Goal: Information Seeking & Learning: Learn about a topic

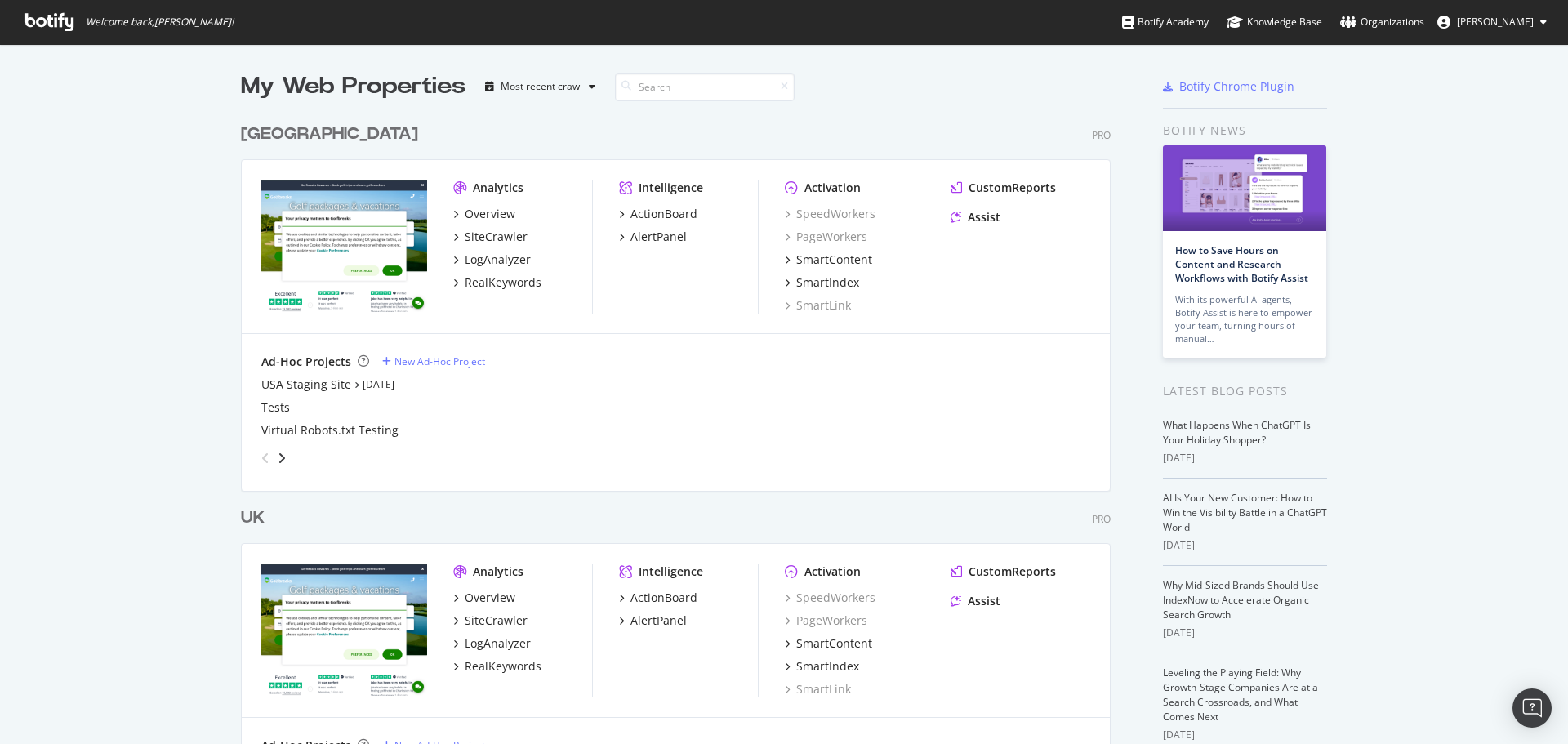
scroll to position [81, 0]
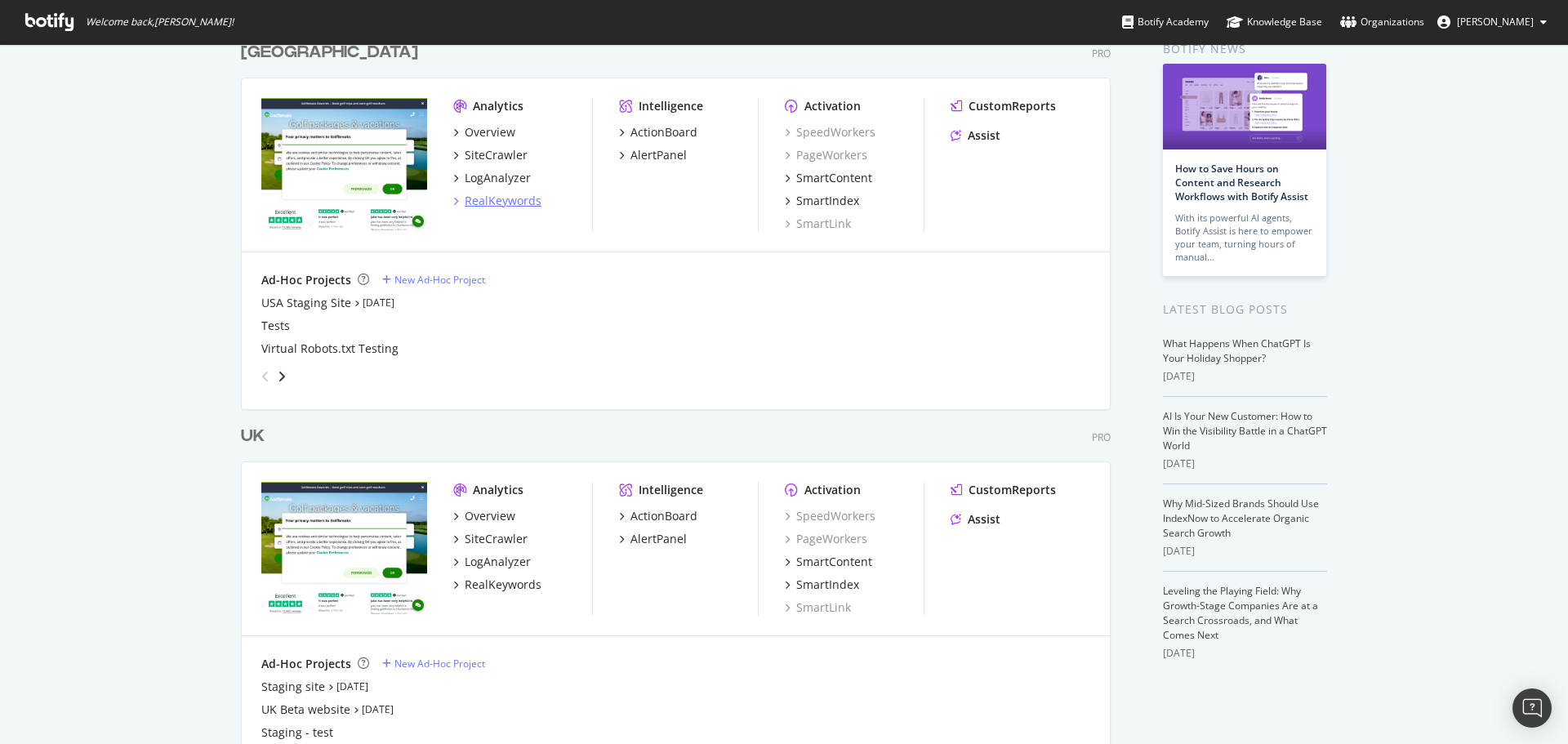
click at [481, 199] on div "RealKeywords" at bounding box center [503, 201] width 76 height 17
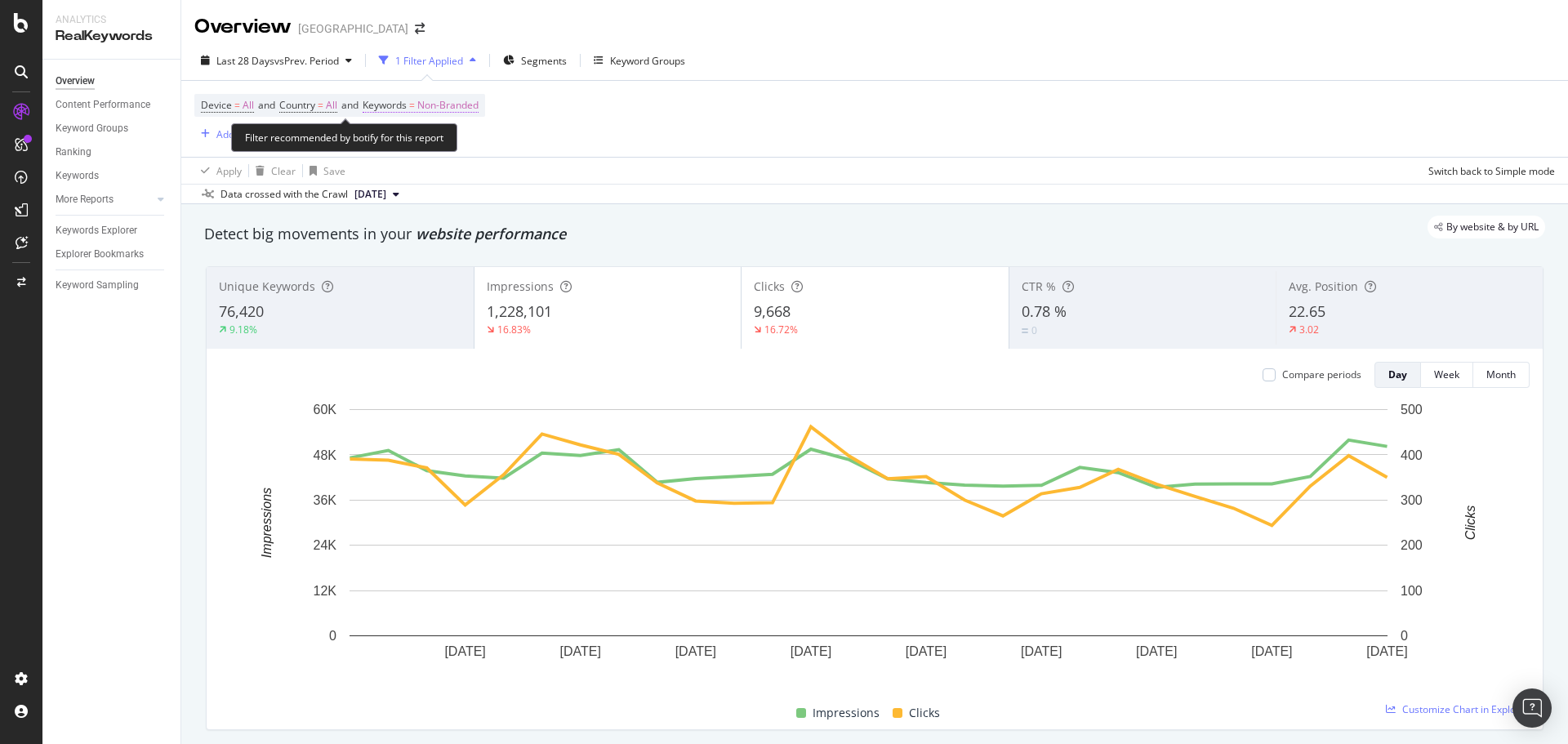
click at [441, 106] on span "Non-Branded" at bounding box center [448, 105] width 62 height 22
click at [438, 147] on span "Non-Branded" at bounding box center [421, 143] width 68 height 14
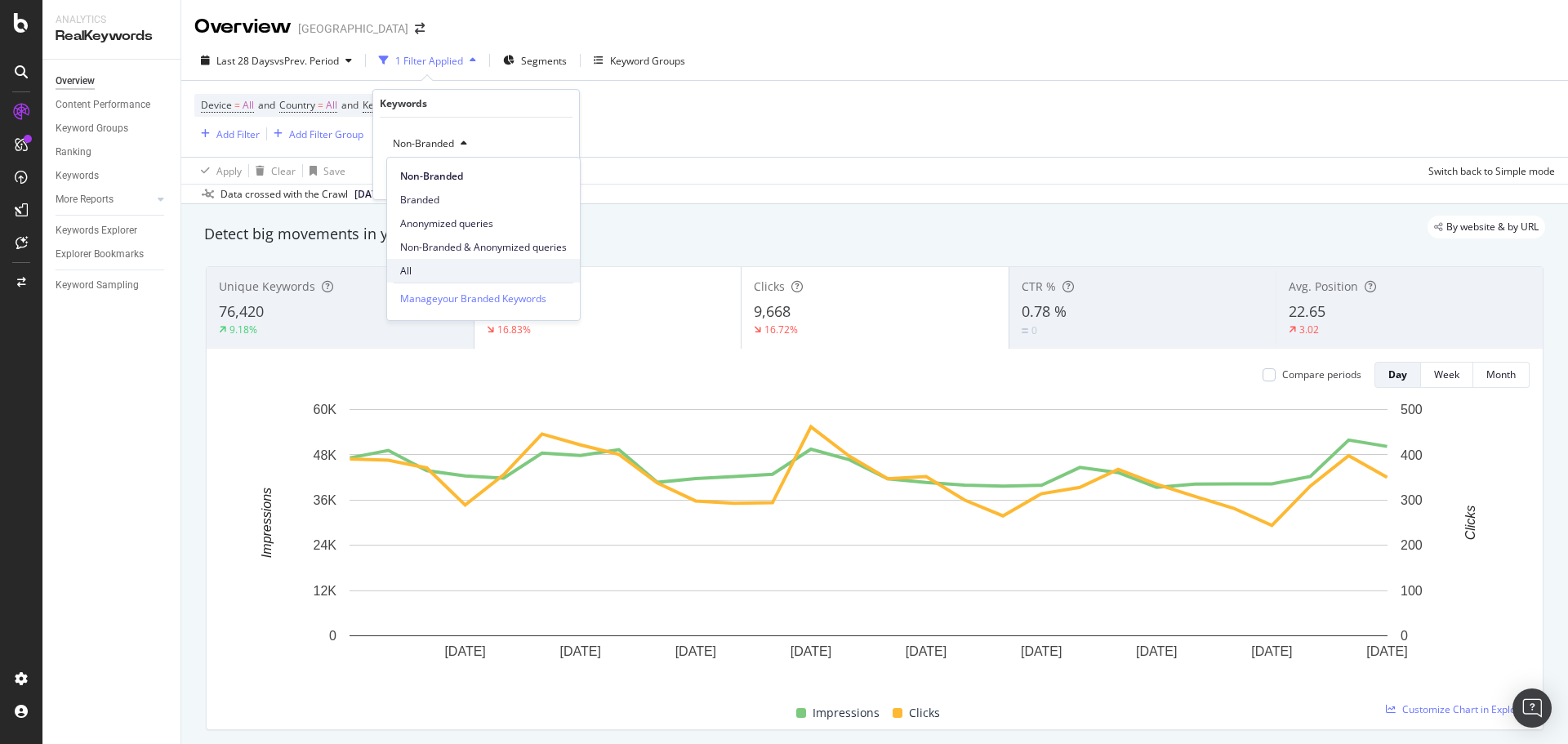
click at [431, 261] on div "All" at bounding box center [484, 270] width 193 height 23
click at [538, 187] on div "All Cancel Add filter Apply" at bounding box center [476, 158] width 205 height 81
click at [555, 175] on div "Apply" at bounding box center [553, 178] width 25 height 14
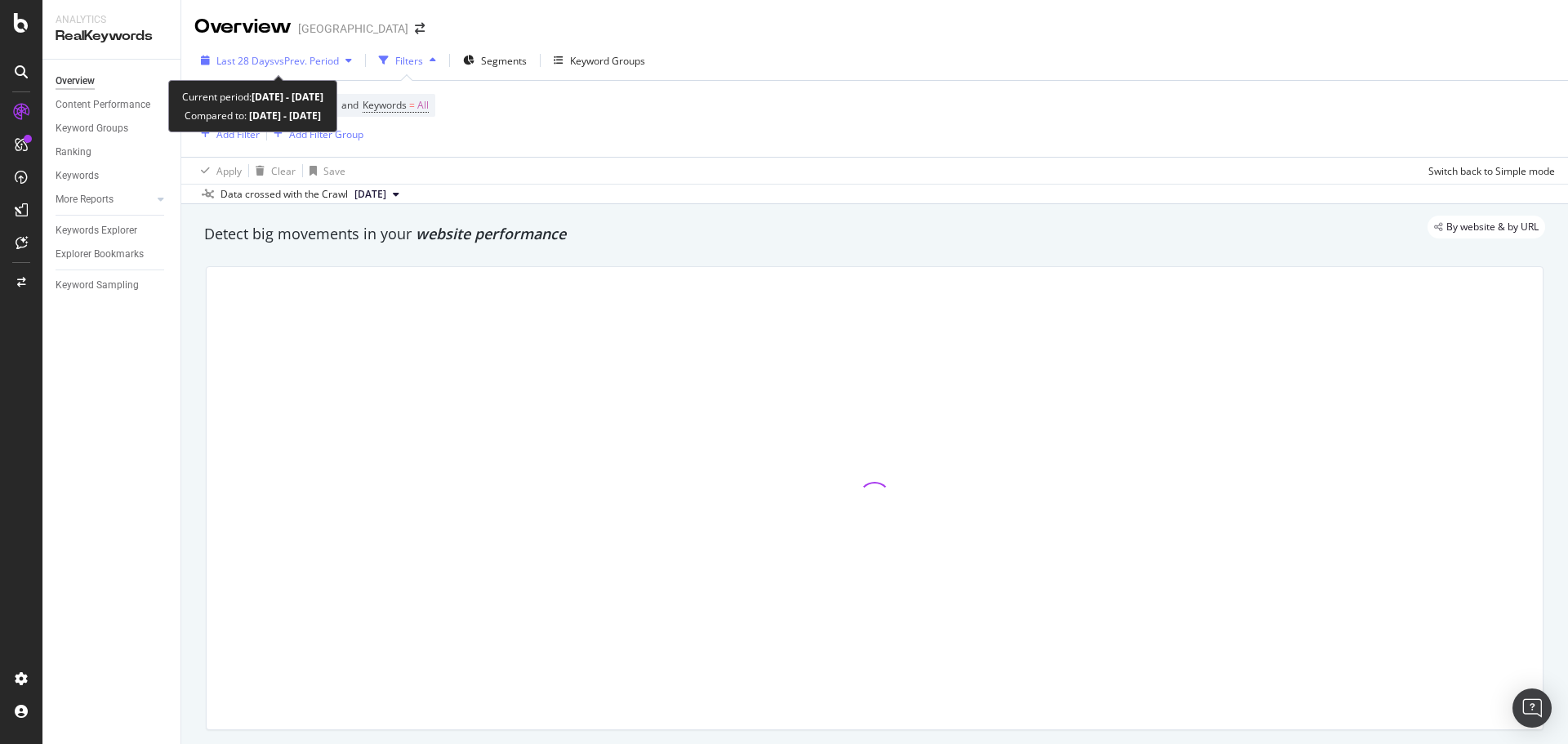
click at [308, 67] on span "vs Prev. Period" at bounding box center [307, 61] width 65 height 14
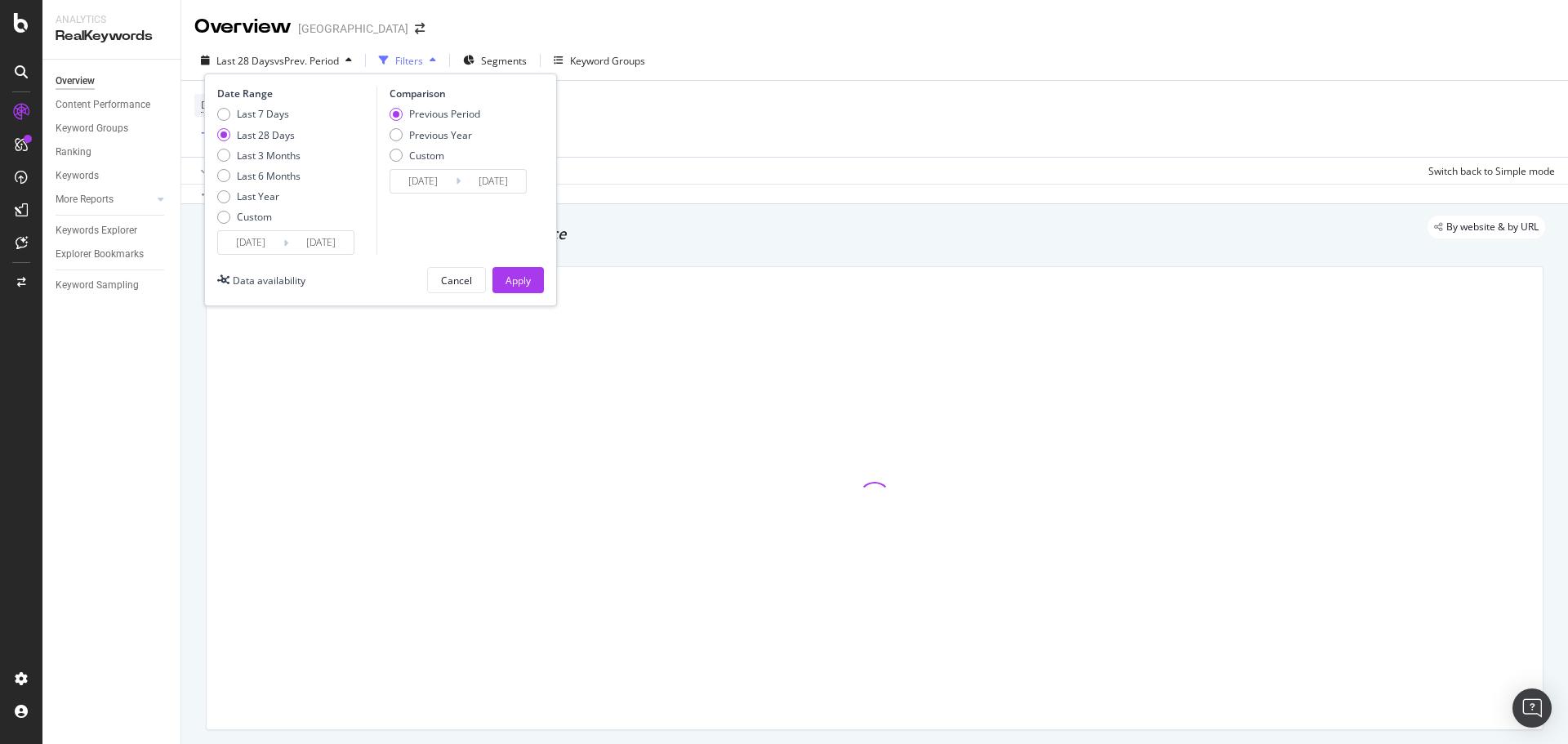
click at [308, 67] on span "vs Prev. Period" at bounding box center [307, 61] width 65 height 14
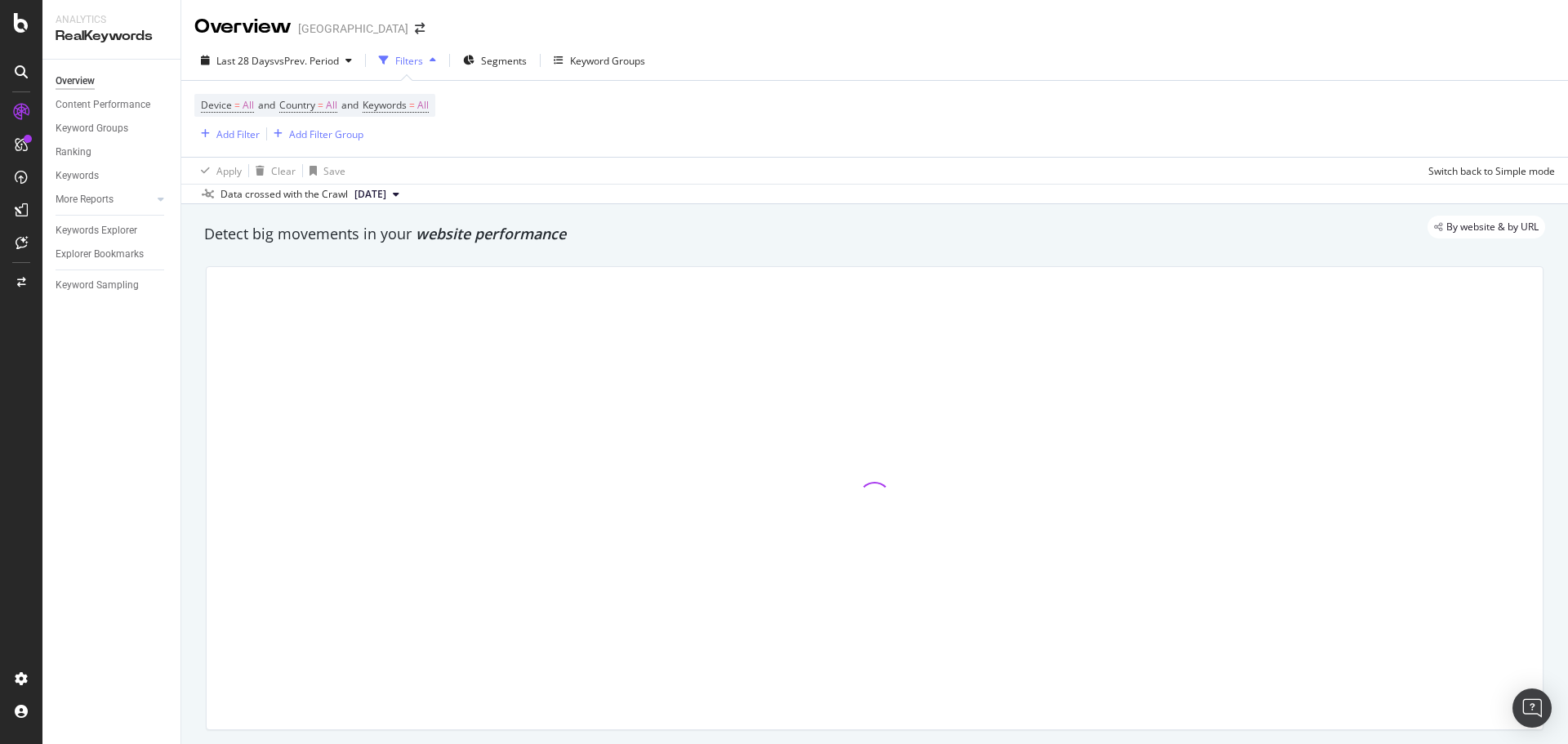
click at [588, 102] on div "Device = All and Country = All and Keywords = All Add Filter Add Filter Group" at bounding box center [875, 118] width 1360 height 76
click at [334, 104] on span "All" at bounding box center [332, 105] width 12 height 22
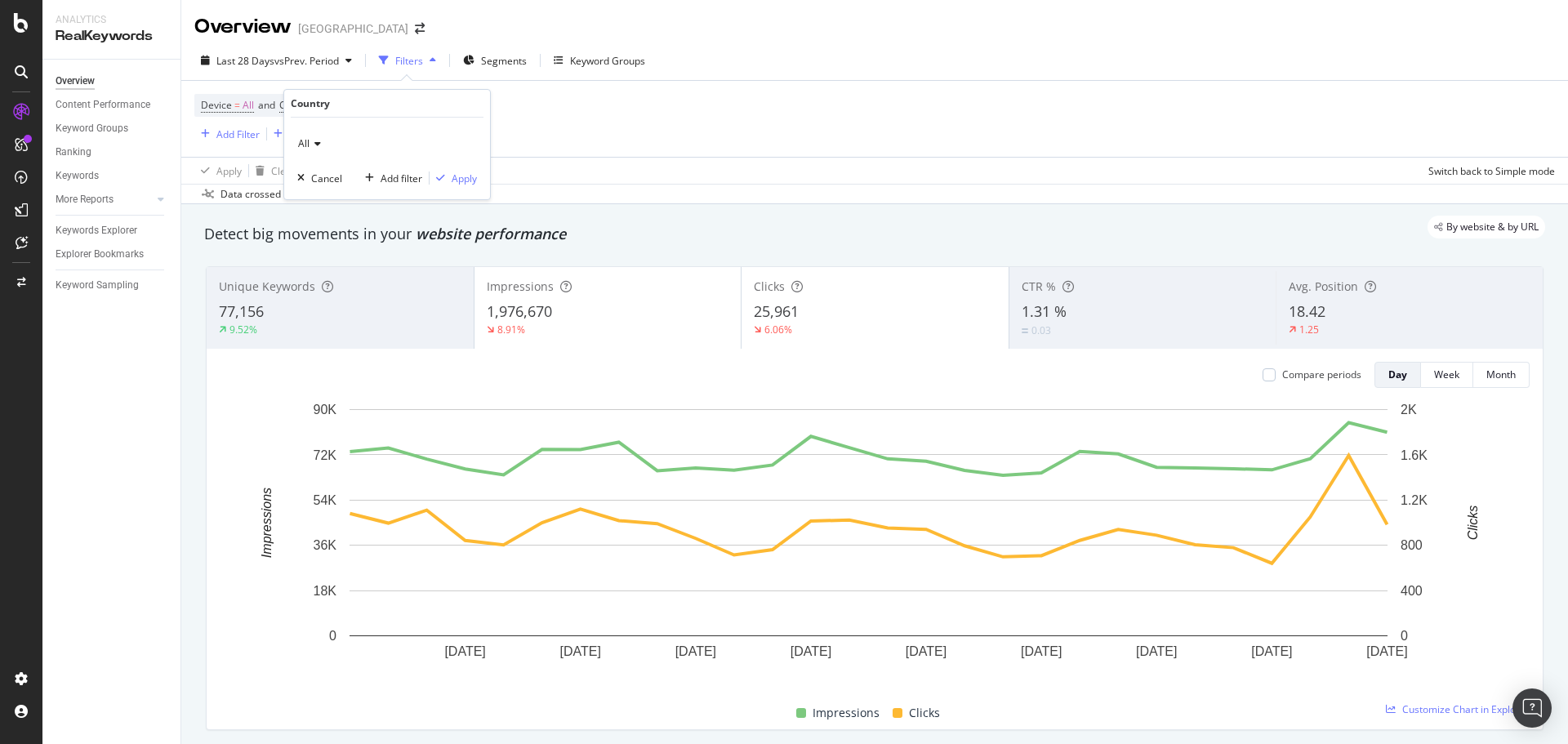
click at [324, 141] on div "All" at bounding box center [387, 143] width 180 height 26
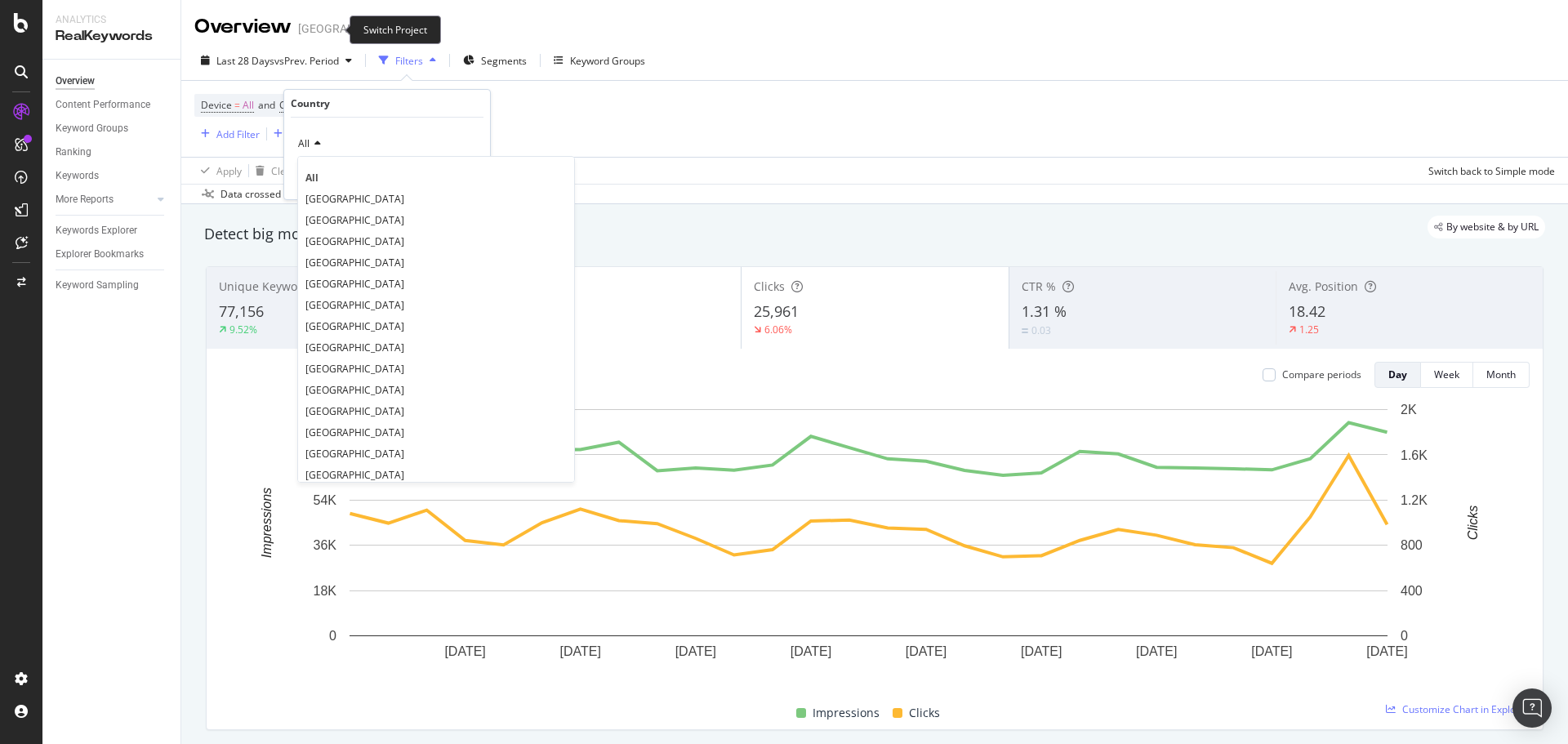
click at [415, 28] on icon "arrow-right-arrow-left" at bounding box center [420, 28] width 10 height 12
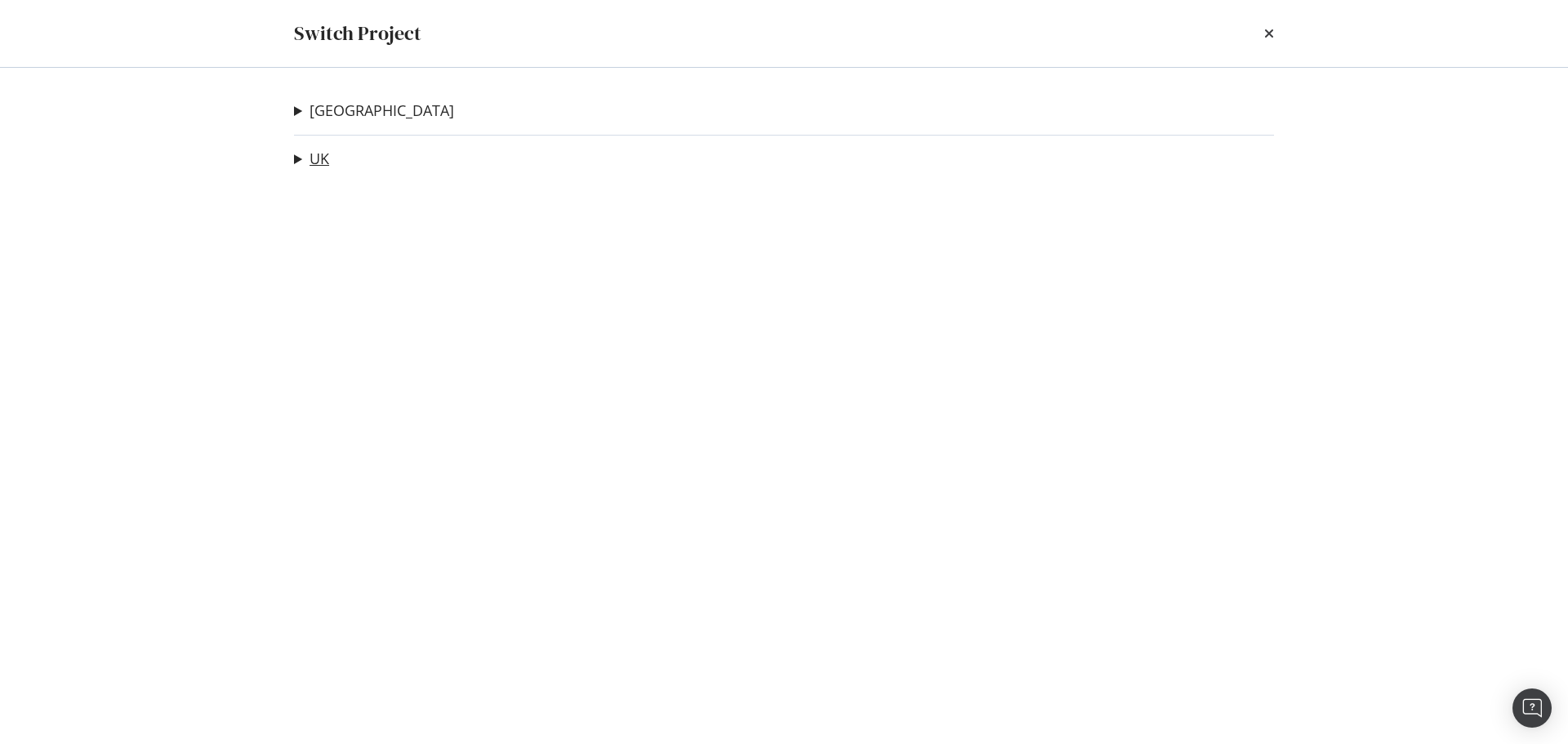
click at [315, 159] on link "UK" at bounding box center [319, 159] width 20 height 17
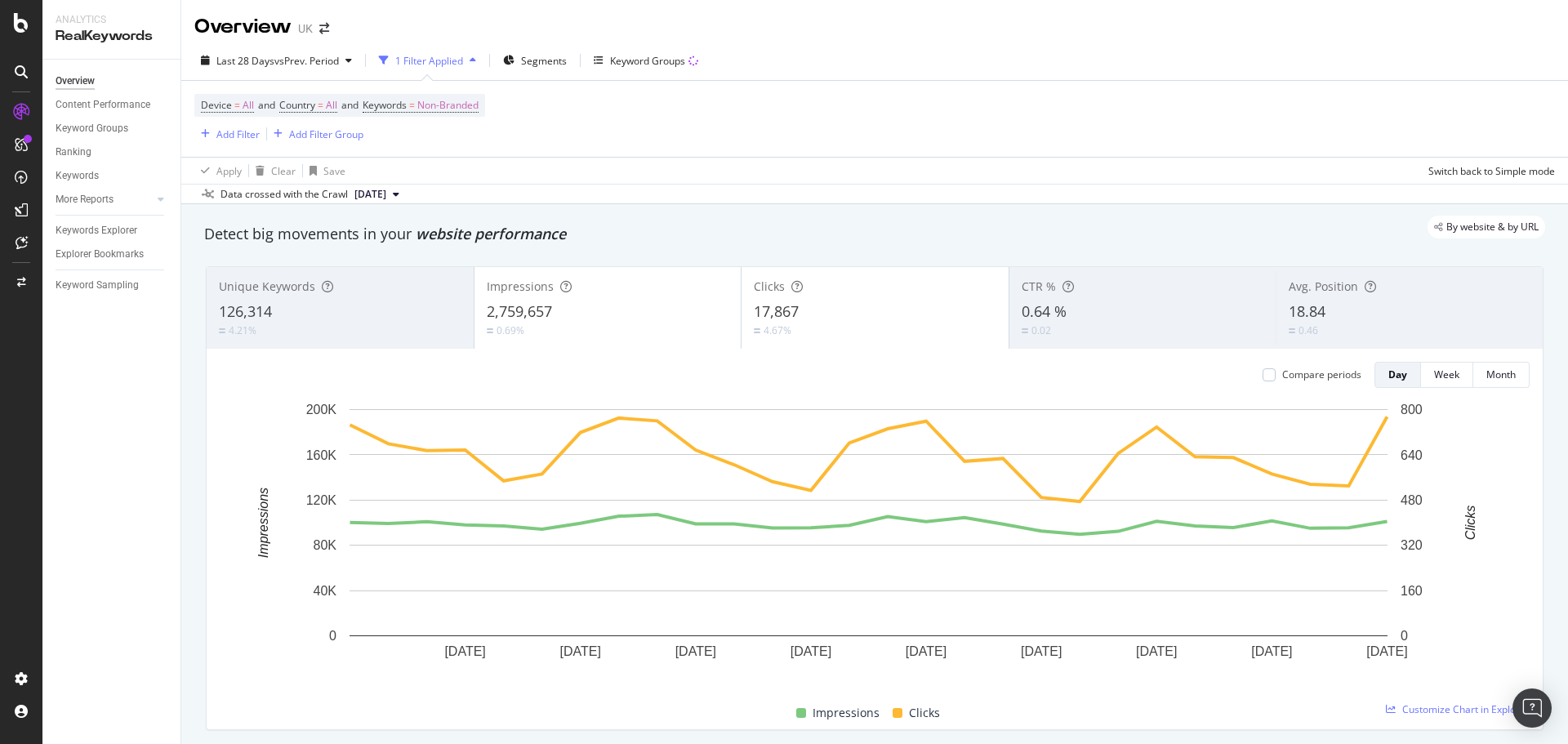
click at [502, 103] on div "Device = All and Country = All and Keywords = Non-Branded Add Filter Add Filter…" at bounding box center [875, 118] width 1360 height 76
click at [485, 102] on div "Device = All and Country = All and Keywords = Non-Branded" at bounding box center [340, 105] width 291 height 22
click at [485, 103] on div "Device = All and Country = All and Keywords = Non-Branded" at bounding box center [340, 105] width 291 height 22
click at [479, 106] on span "Non-Branded" at bounding box center [448, 105] width 62 height 22
click at [449, 145] on span "Non-Branded" at bounding box center [421, 143] width 68 height 14
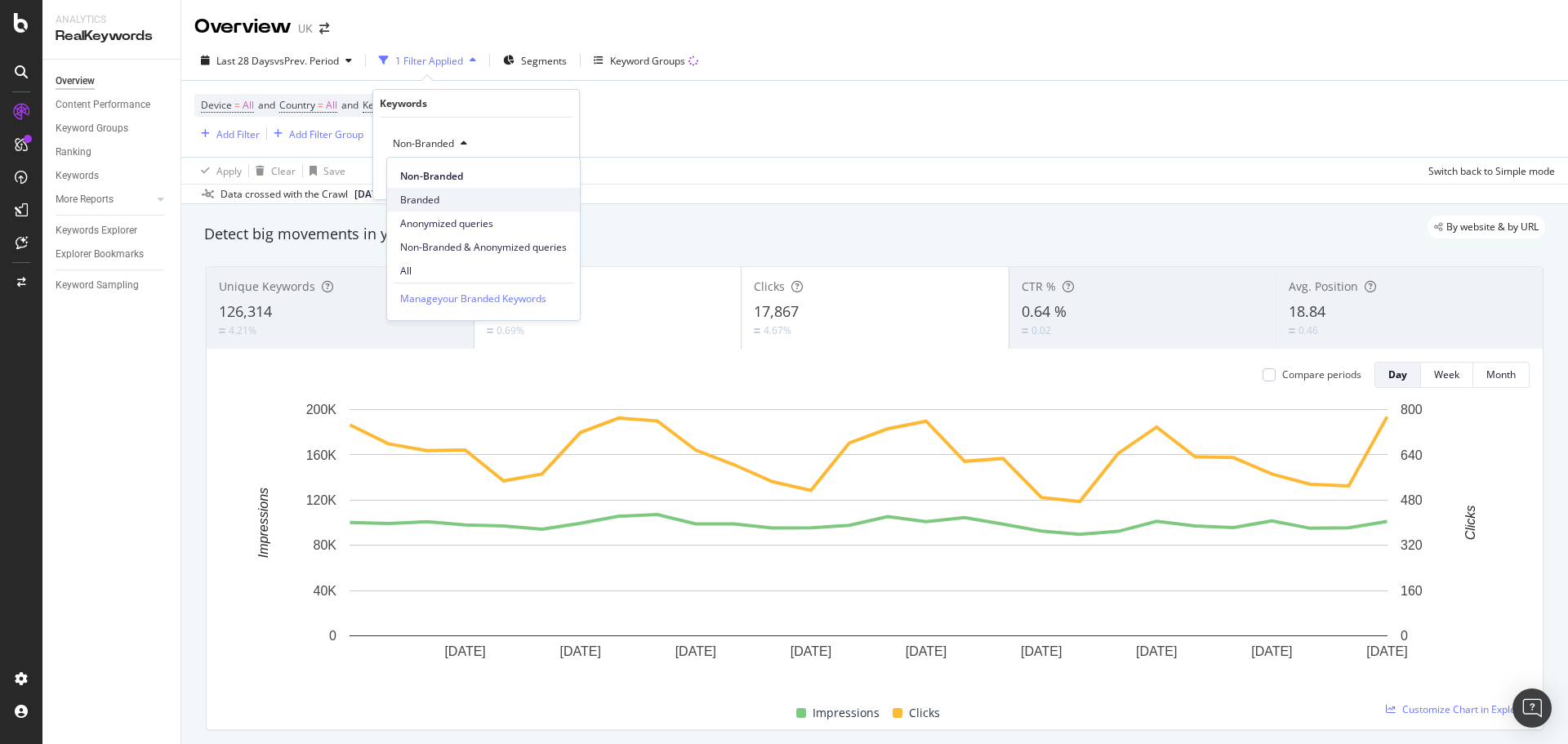
click at [441, 202] on span "Branded" at bounding box center [483, 200] width 166 height 15
click at [540, 178] on div "Apply" at bounding box center [553, 178] width 25 height 14
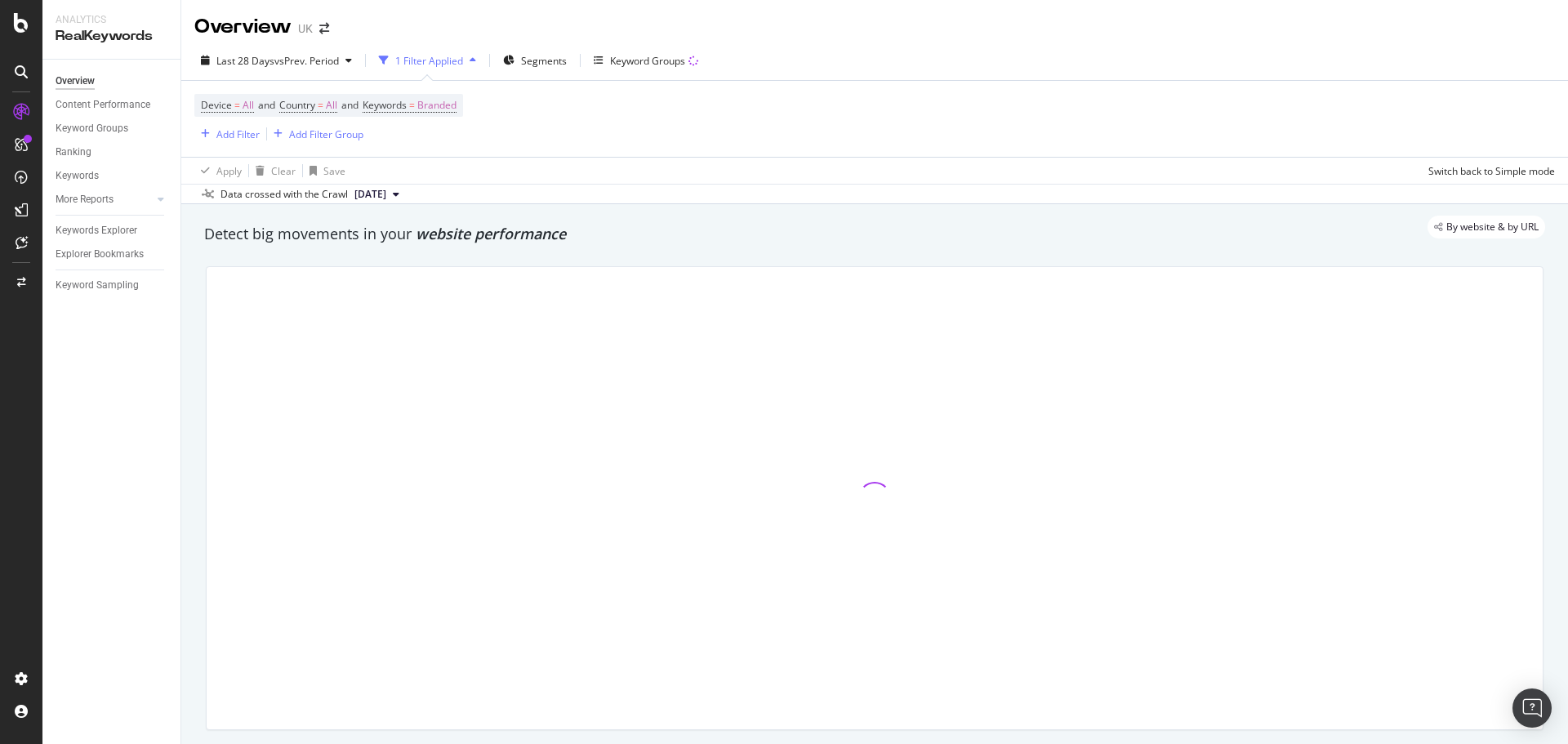
click at [330, 119] on div "Device = All and Country = All and Keywords = Branded Add Filter Add Filter Gro…" at bounding box center [328, 119] width 269 height 50
click at [332, 108] on span "All" at bounding box center [332, 105] width 12 height 22
click at [318, 150] on div "All" at bounding box center [387, 143] width 180 height 26
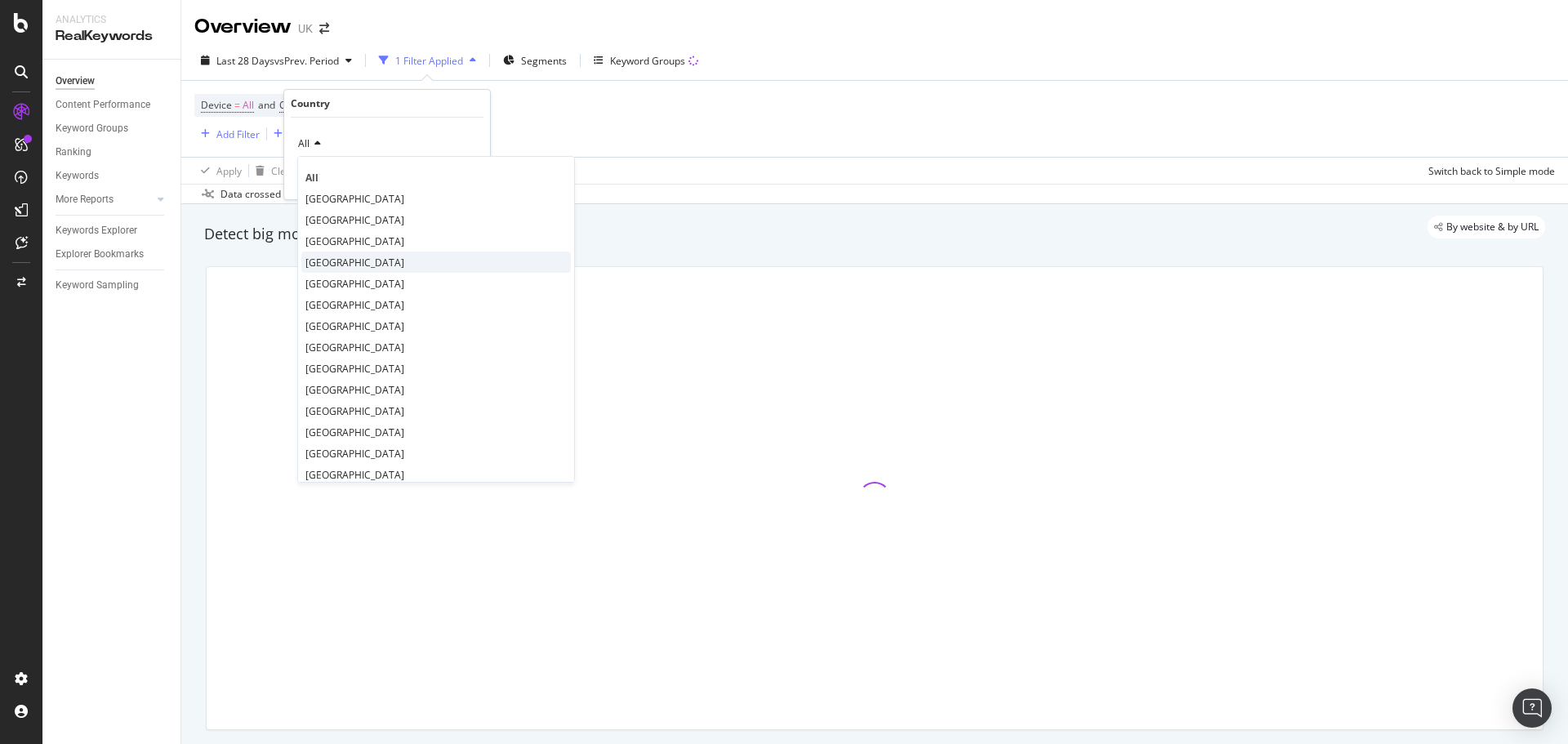
click at [360, 255] on span "United States of America" at bounding box center [354, 262] width 99 height 14
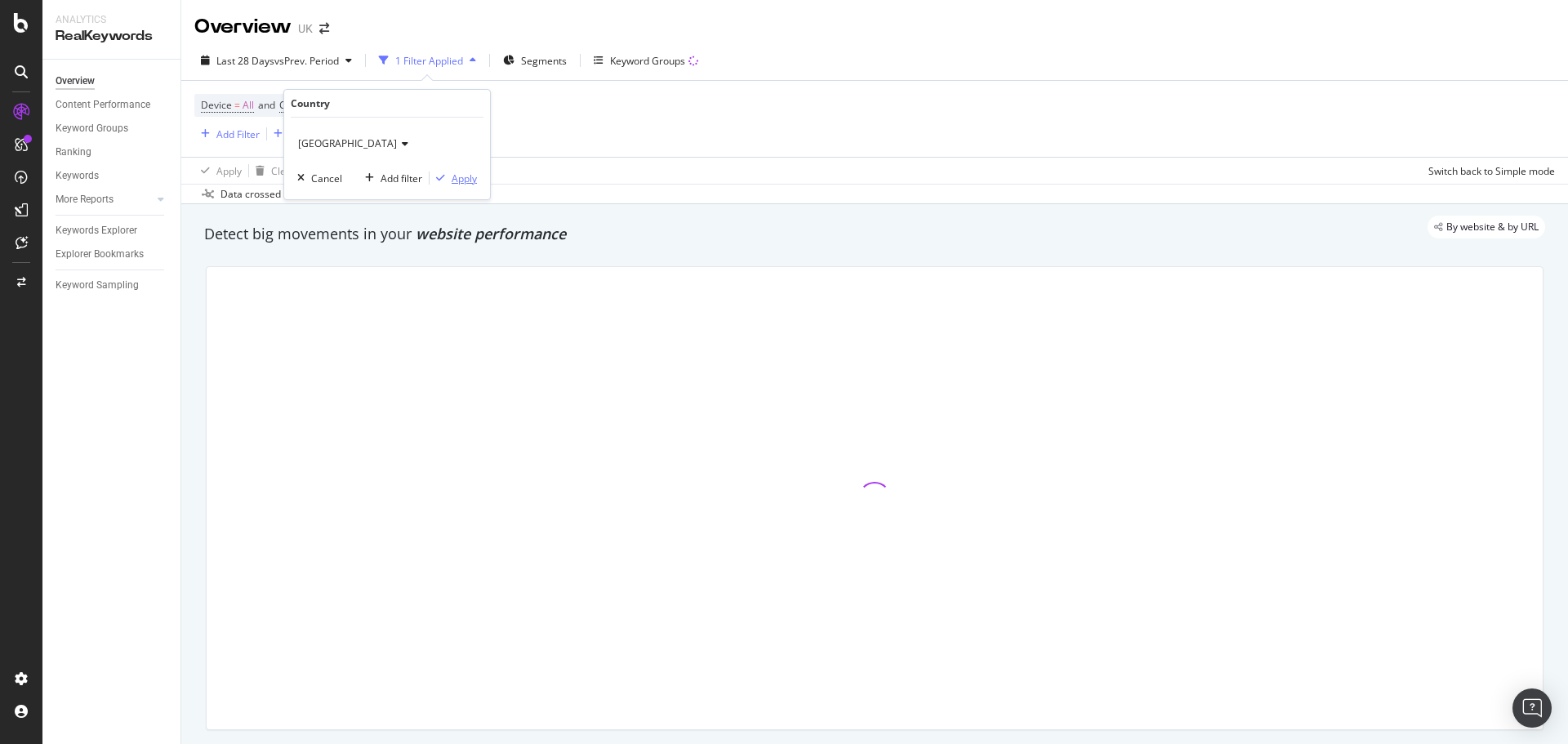
click at [473, 186] on button "Apply" at bounding box center [453, 178] width 47 height 17
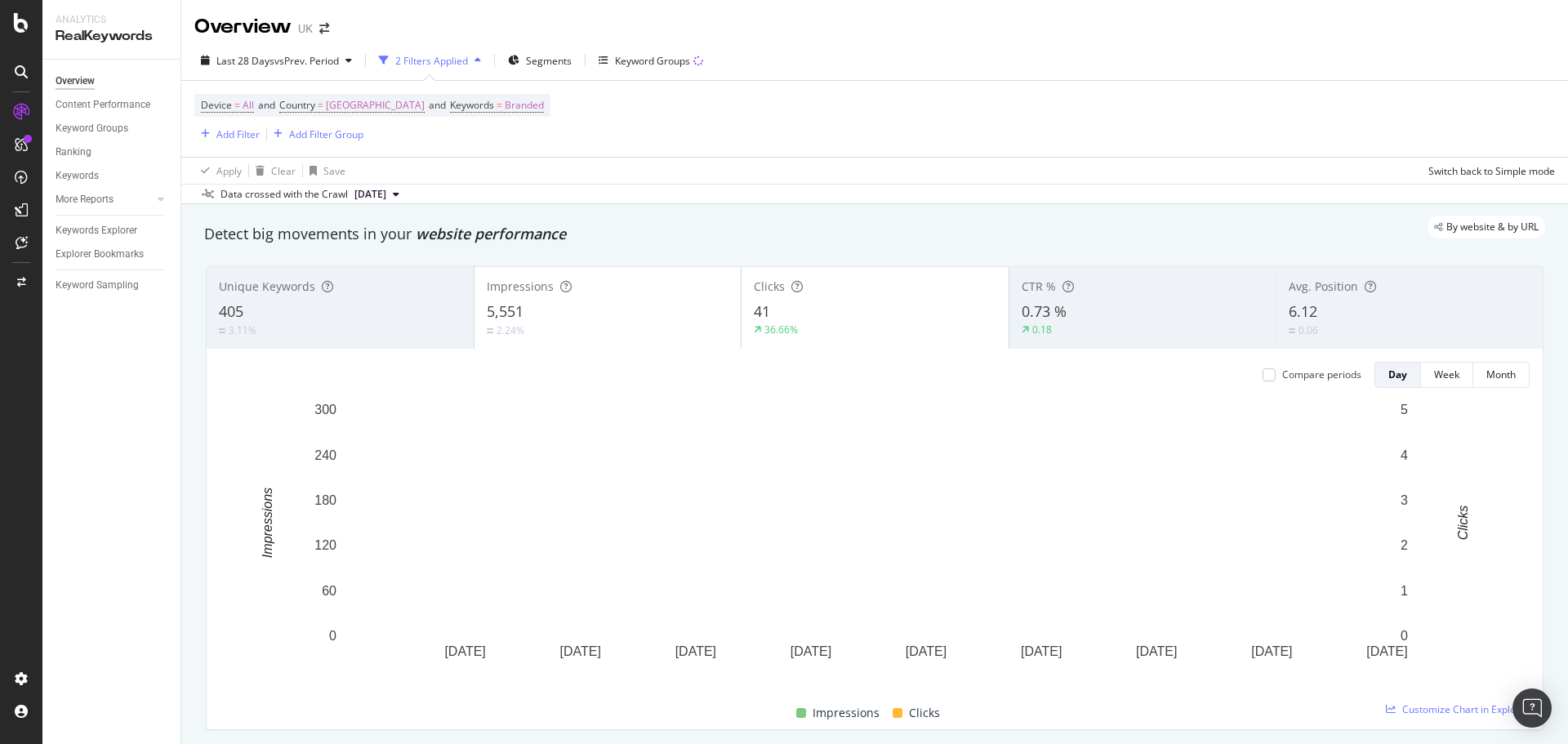
click at [661, 303] on div "5,551" at bounding box center [608, 312] width 243 height 22
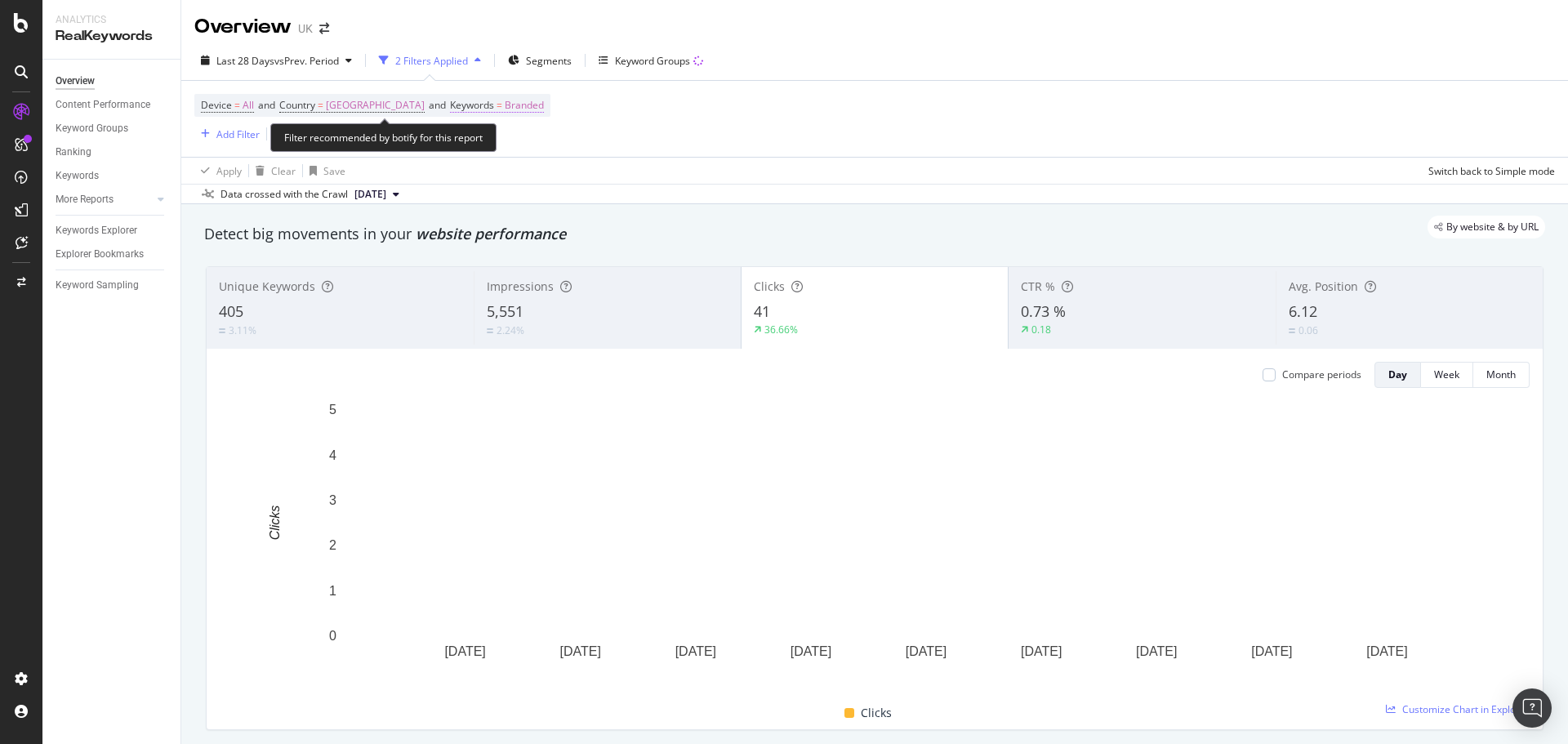
click at [544, 102] on span "Branded" at bounding box center [524, 105] width 39 height 22
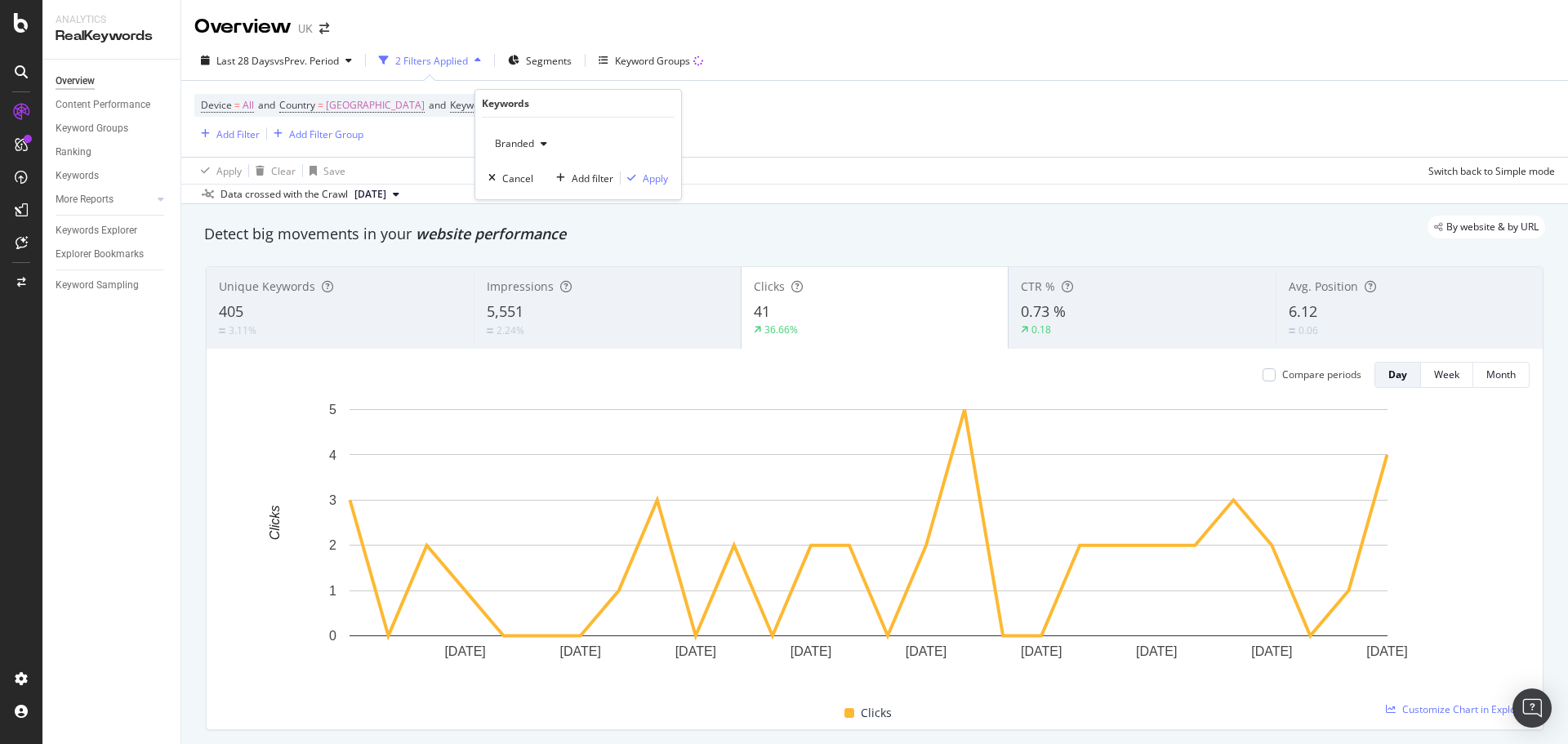
click at [539, 138] on div "Branded" at bounding box center [520, 143] width 66 height 24
click at [528, 277] on span "All" at bounding box center [585, 271] width 166 height 15
click at [644, 184] on div "Apply" at bounding box center [655, 178] width 25 height 14
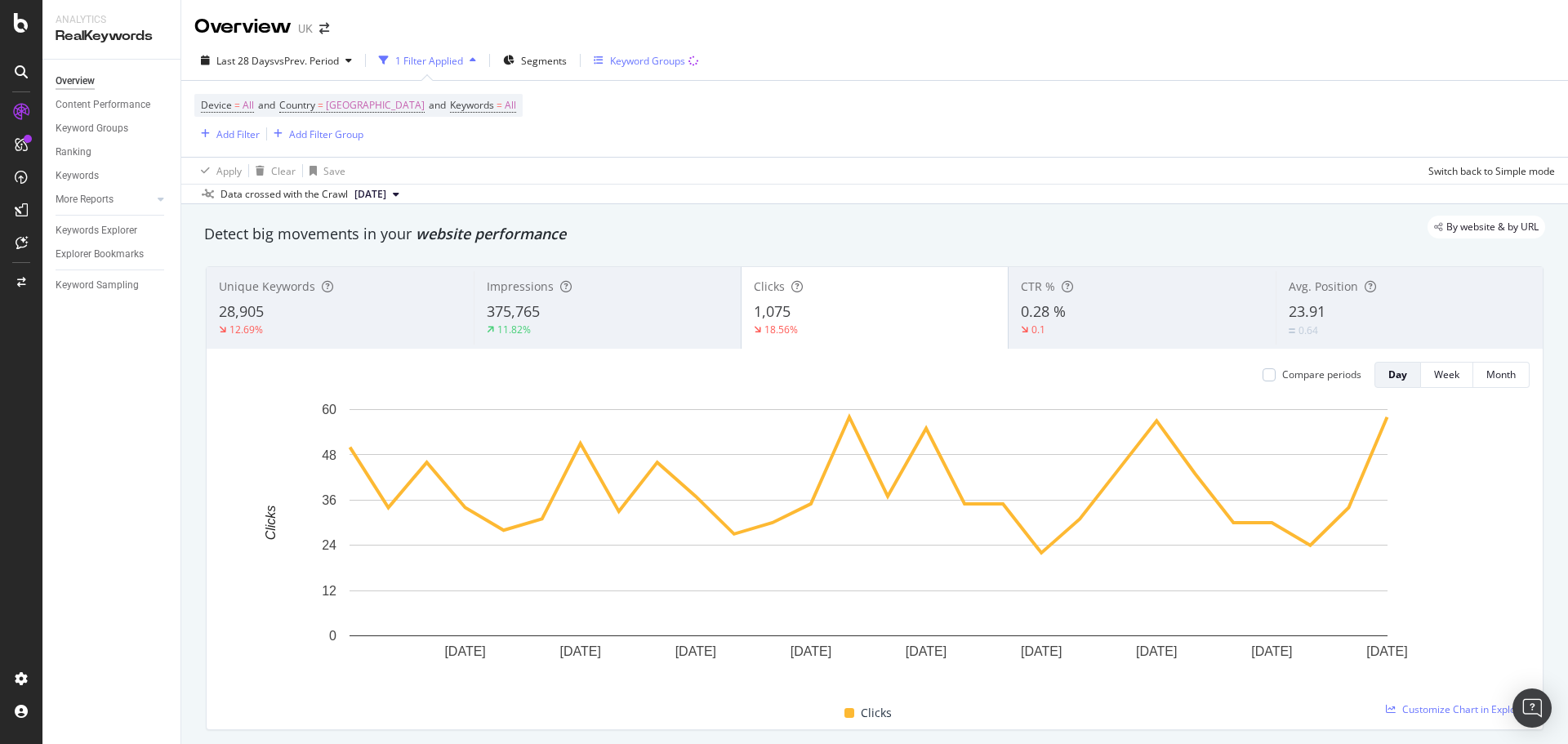
click at [648, 67] on div "Keyword Groups" at bounding box center [648, 61] width 75 height 14
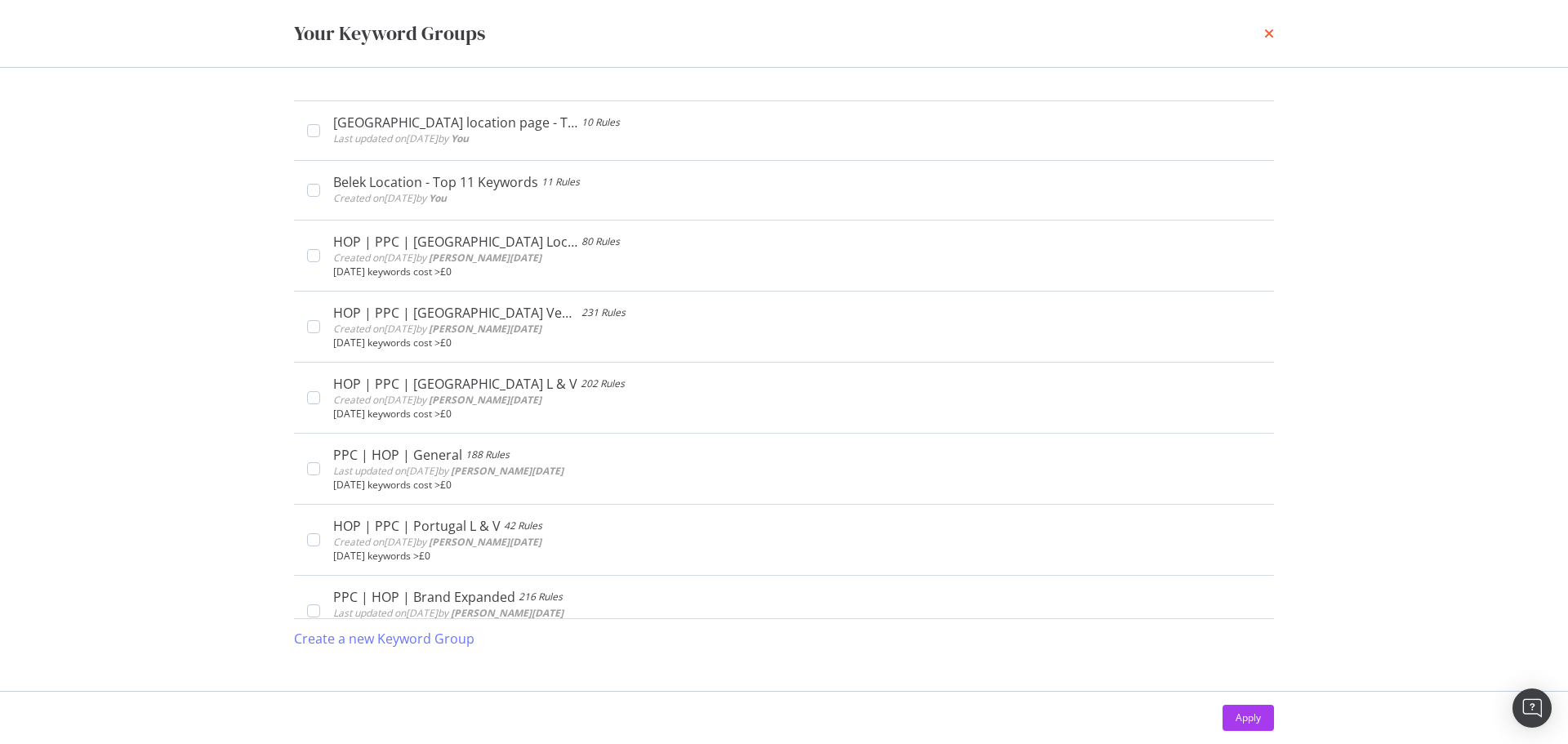
click at [1270, 32] on icon "times" at bounding box center [1269, 33] width 10 height 13
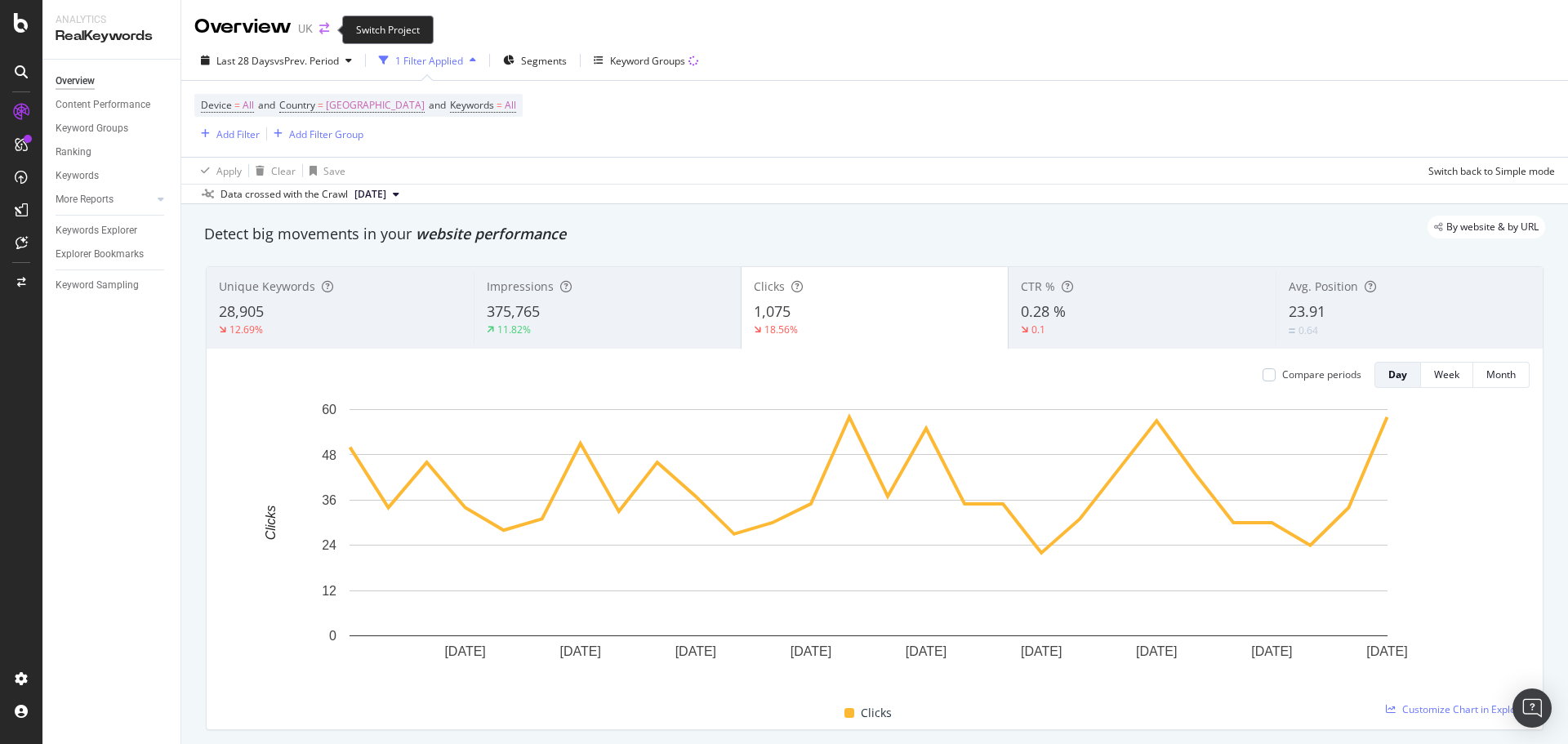
click at [325, 32] on icon "arrow-right-arrow-left" at bounding box center [324, 28] width 10 height 12
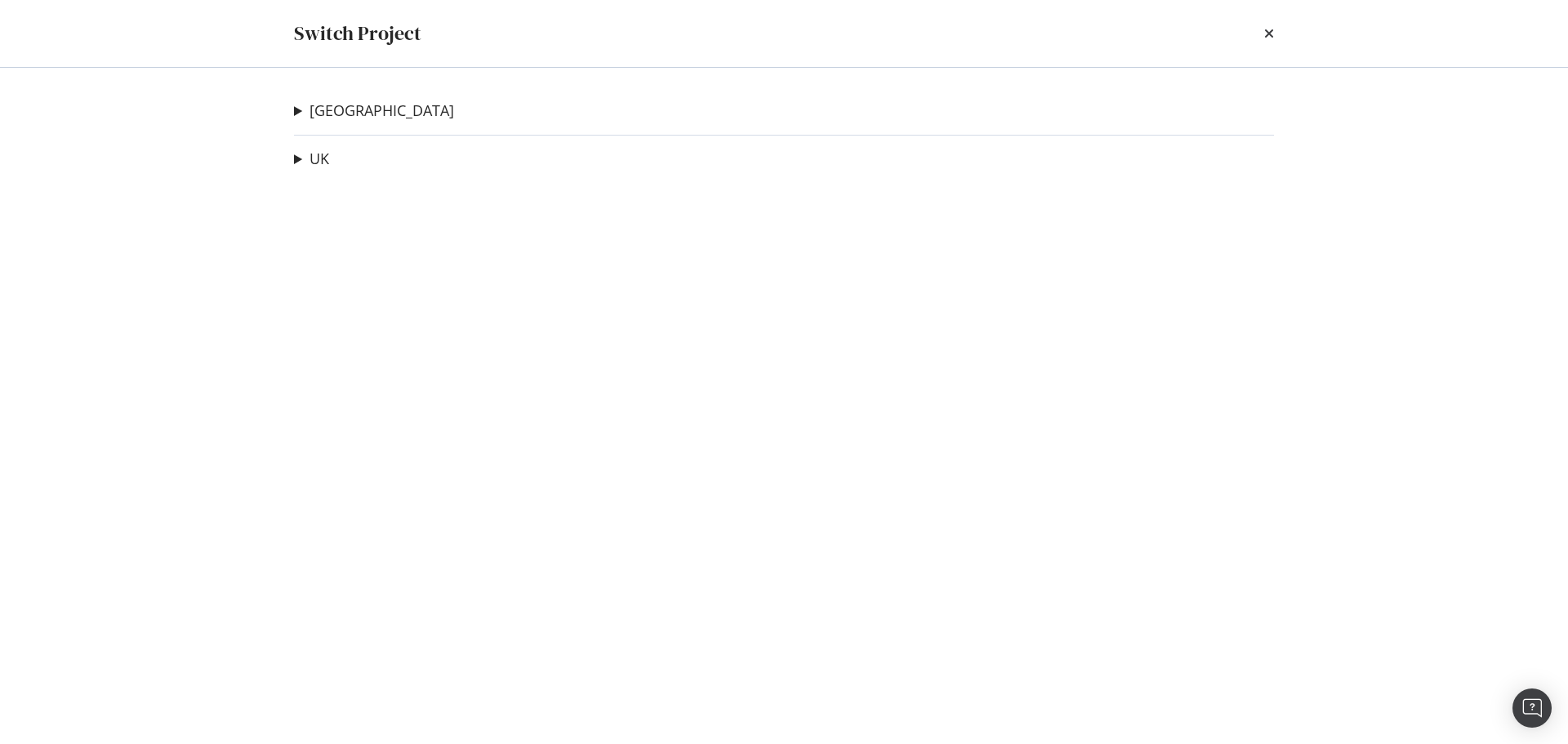
click at [321, 97] on div "USA USA Staging Site Ad-Hoc Project Tests Ad-Hoc Project Virtual Robots.txt Tes…" at bounding box center [783, 406] width 1045 height 676
click at [324, 105] on link "USA" at bounding box center [382, 111] width 145 height 17
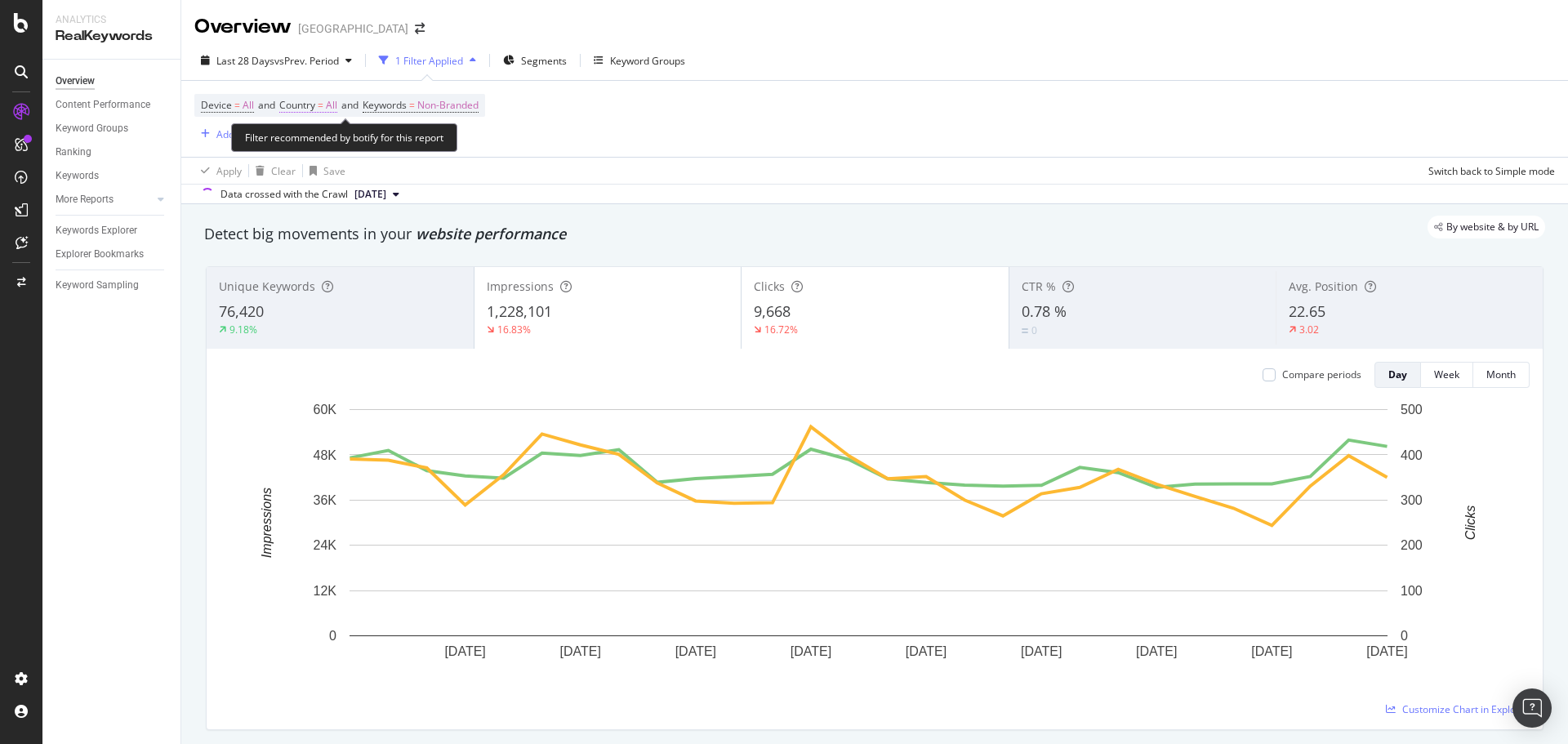
click at [323, 106] on span "=" at bounding box center [320, 105] width 6 height 14
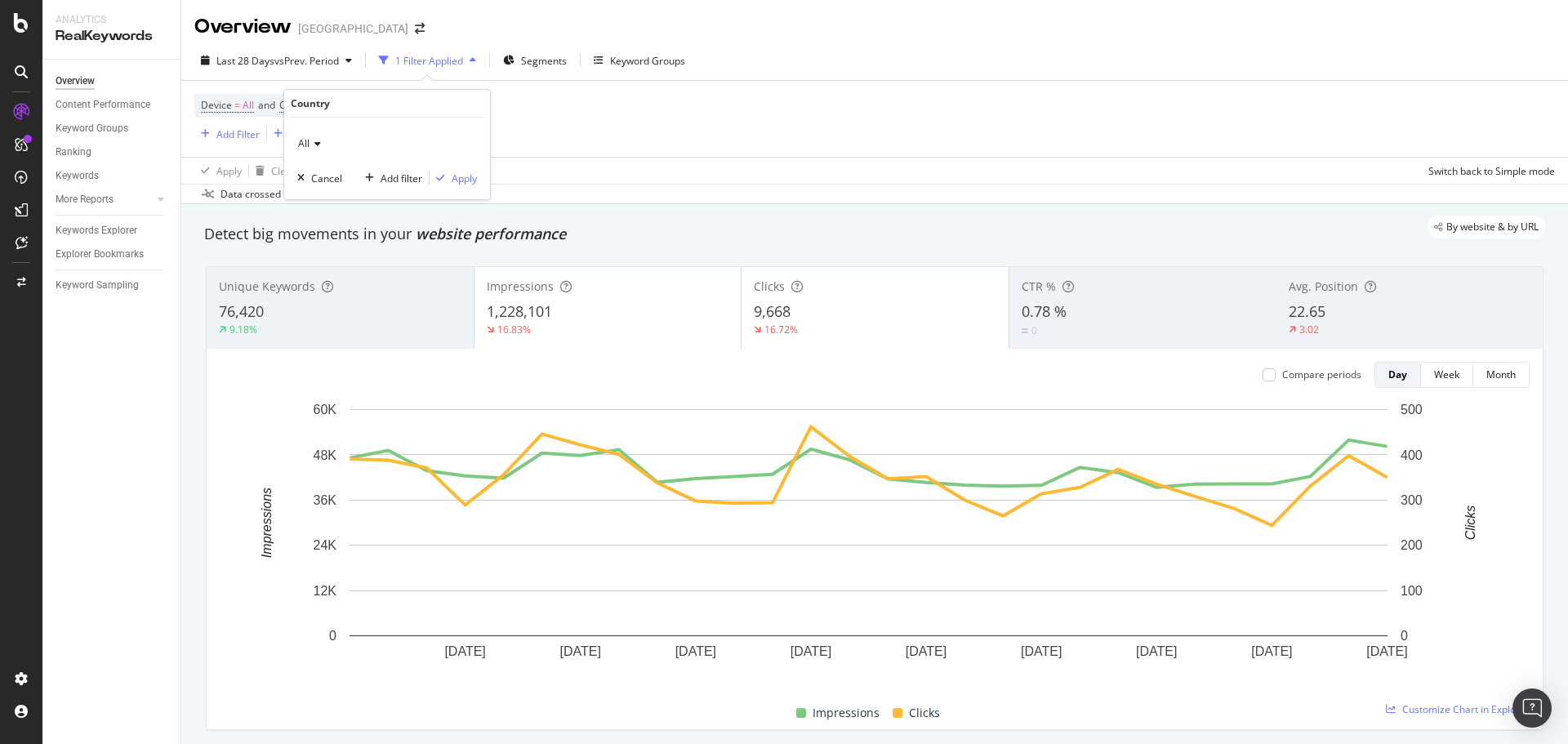
click at [322, 144] on div "All" at bounding box center [387, 143] width 180 height 26
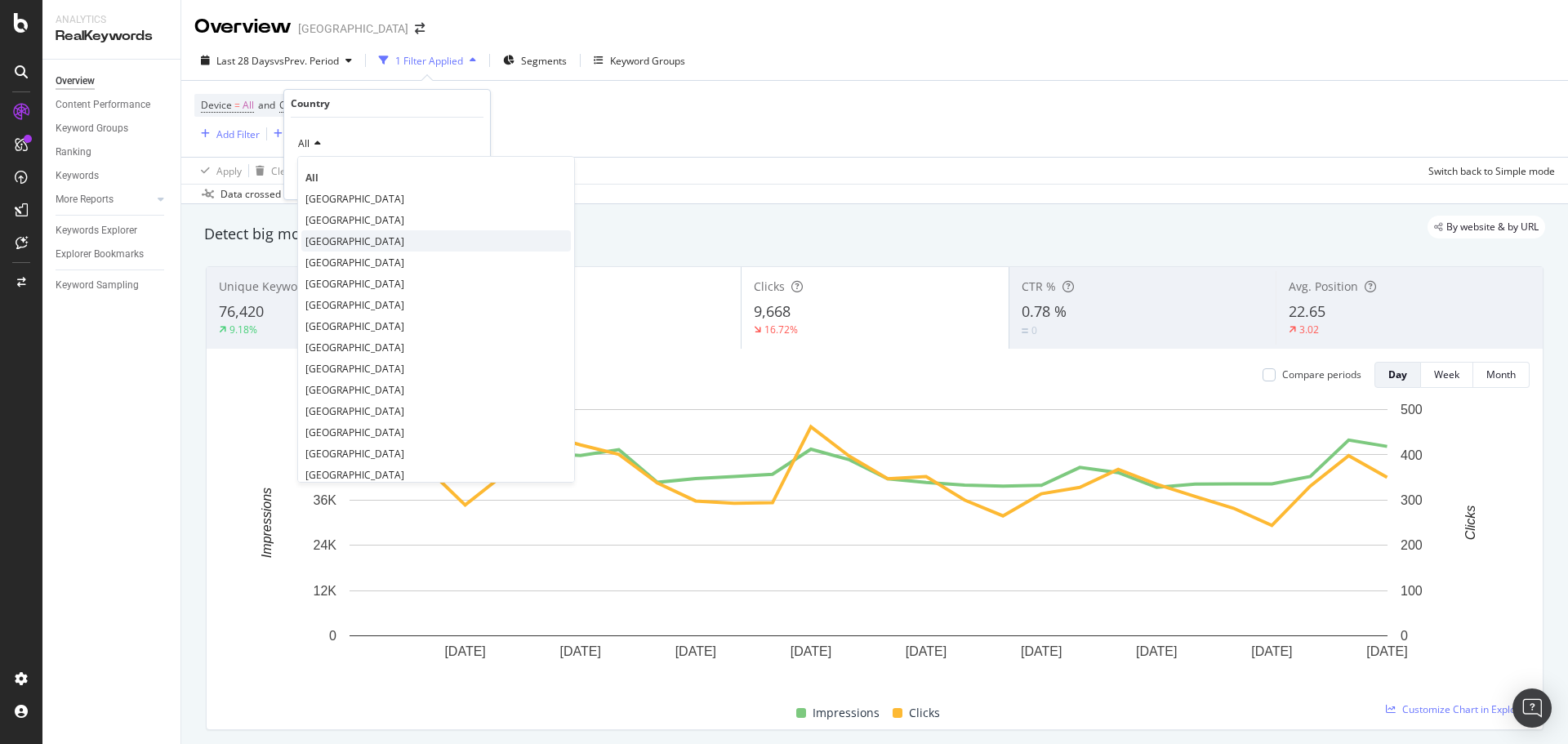
click at [356, 239] on span "United Kingdom" at bounding box center [354, 241] width 99 height 14
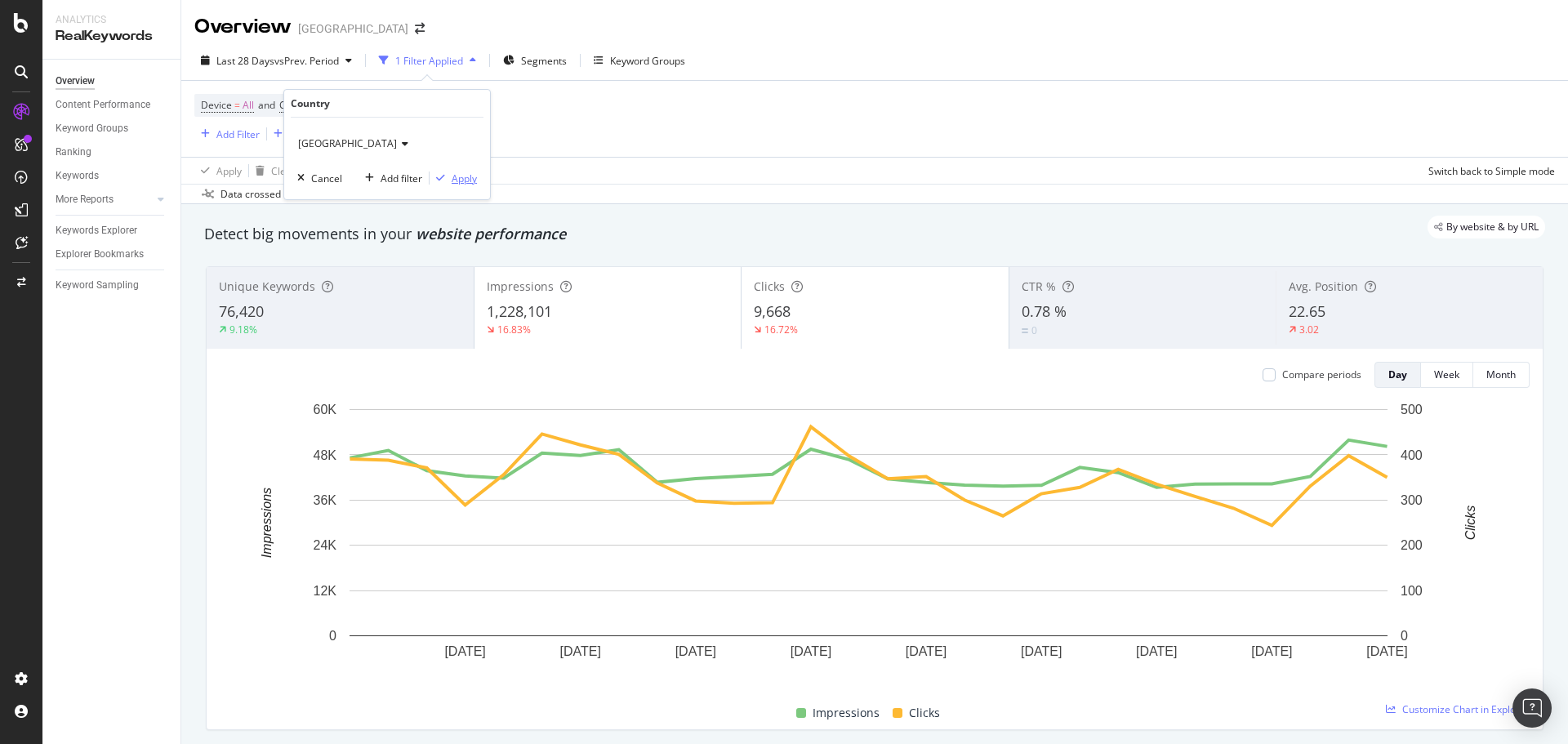
click at [456, 178] on div "Apply" at bounding box center [464, 178] width 25 height 14
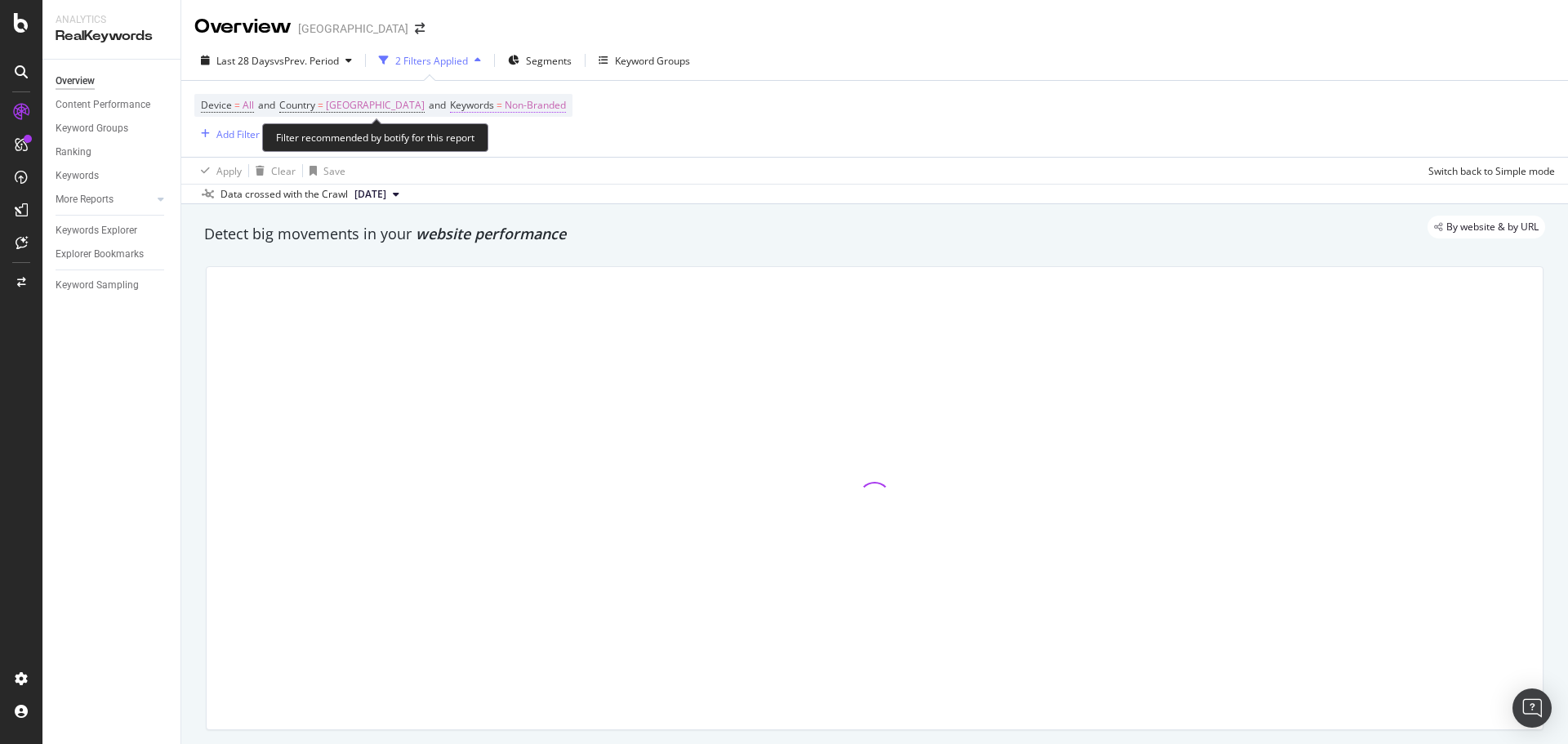
click at [512, 97] on span "Non-Branded" at bounding box center [535, 105] width 62 height 22
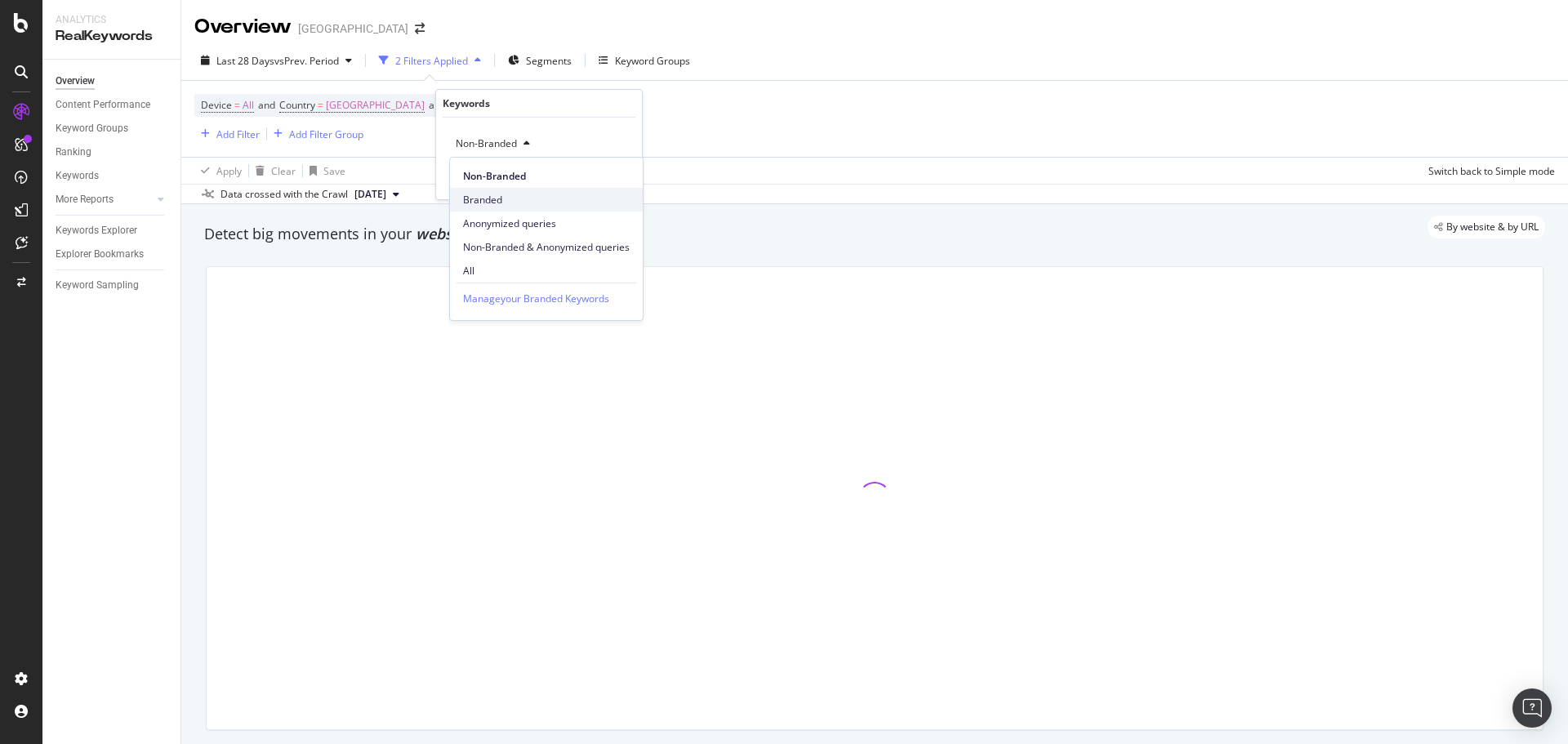
click at [497, 195] on span "Branded" at bounding box center [546, 200] width 166 height 15
click at [603, 188] on div "Branded Cancel Add filter Apply" at bounding box center [538, 158] width 205 height 81
click at [619, 176] on div "Apply" at bounding box center [616, 178] width 25 height 14
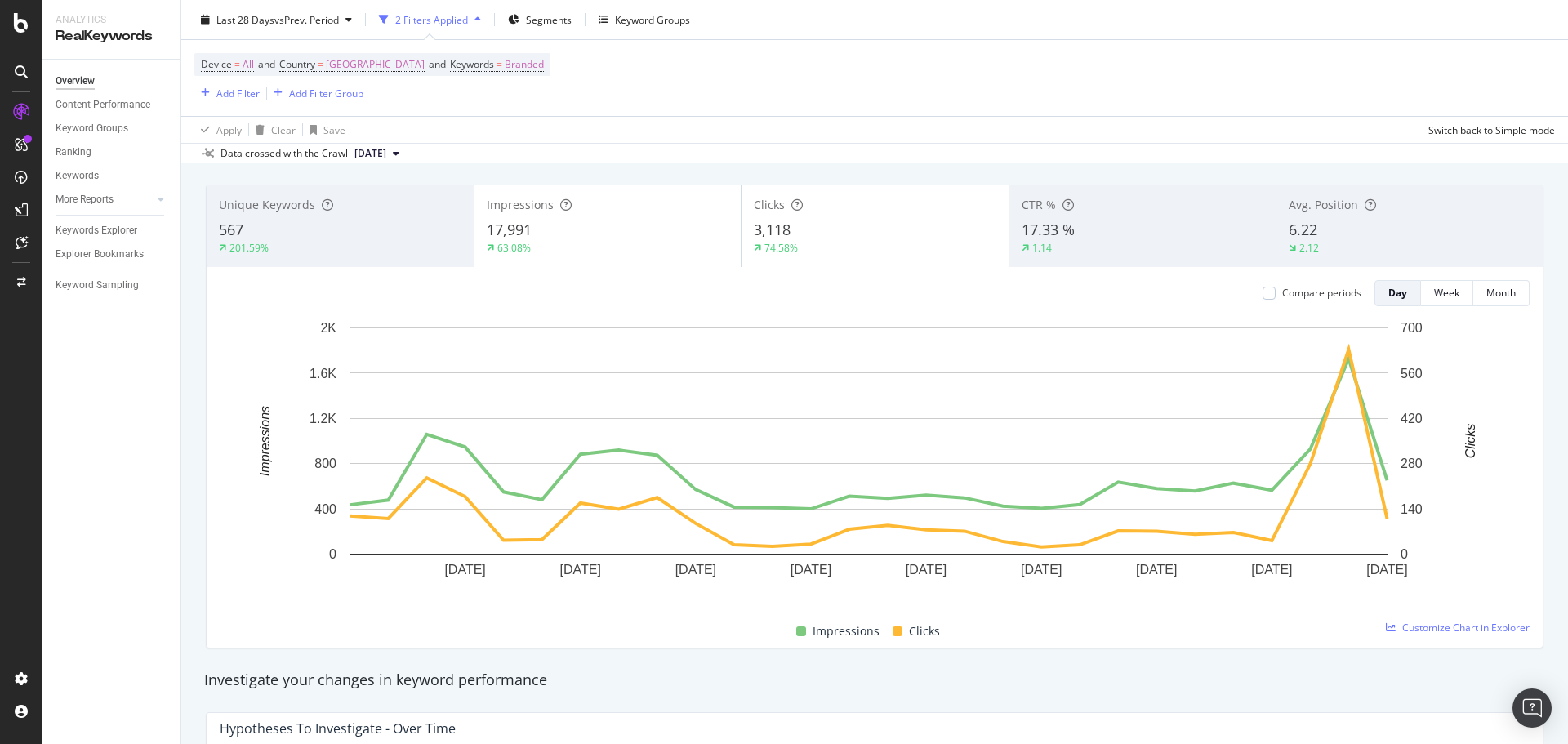
click at [617, 244] on div "63.08%" at bounding box center [608, 249] width 243 height 15
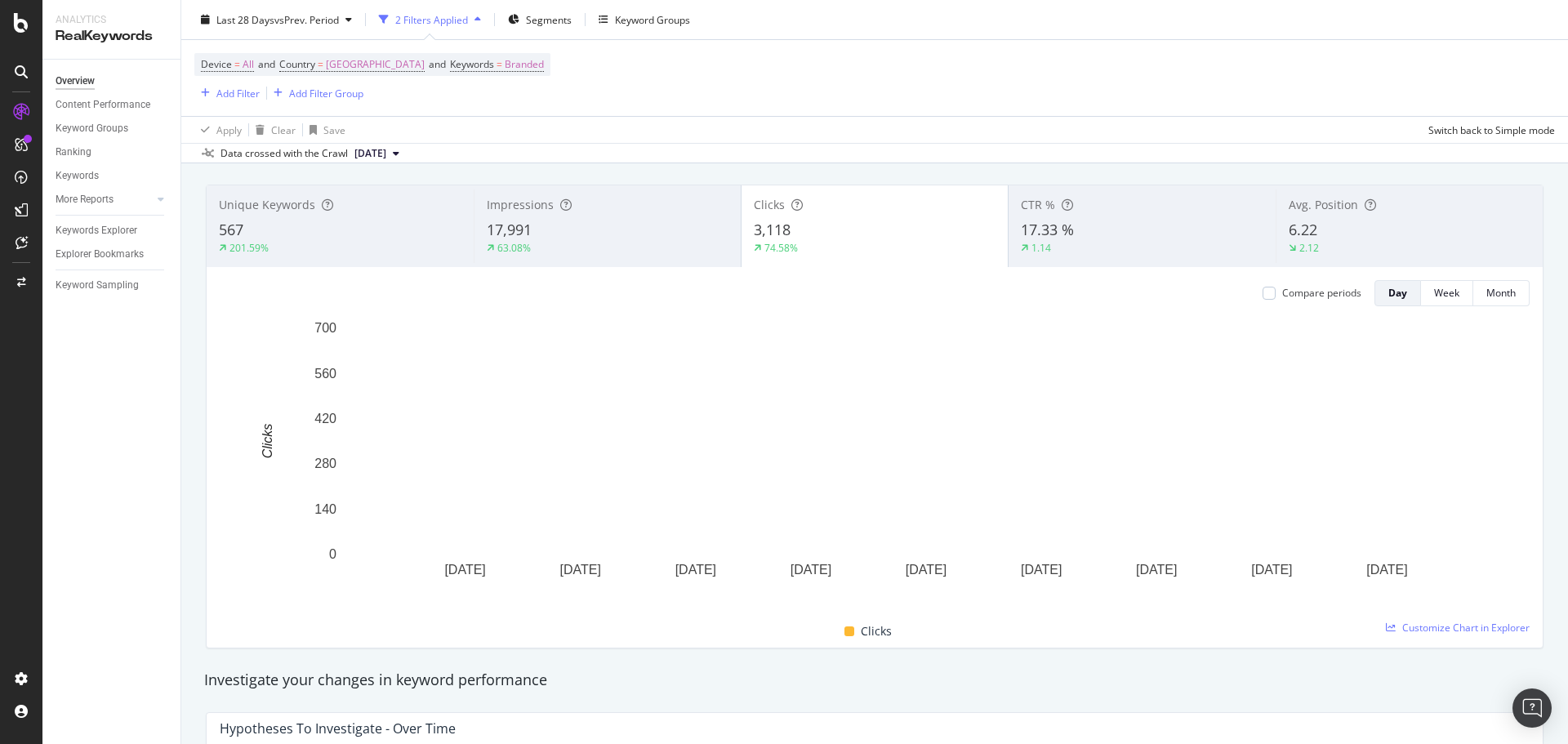
scroll to position [0, 0]
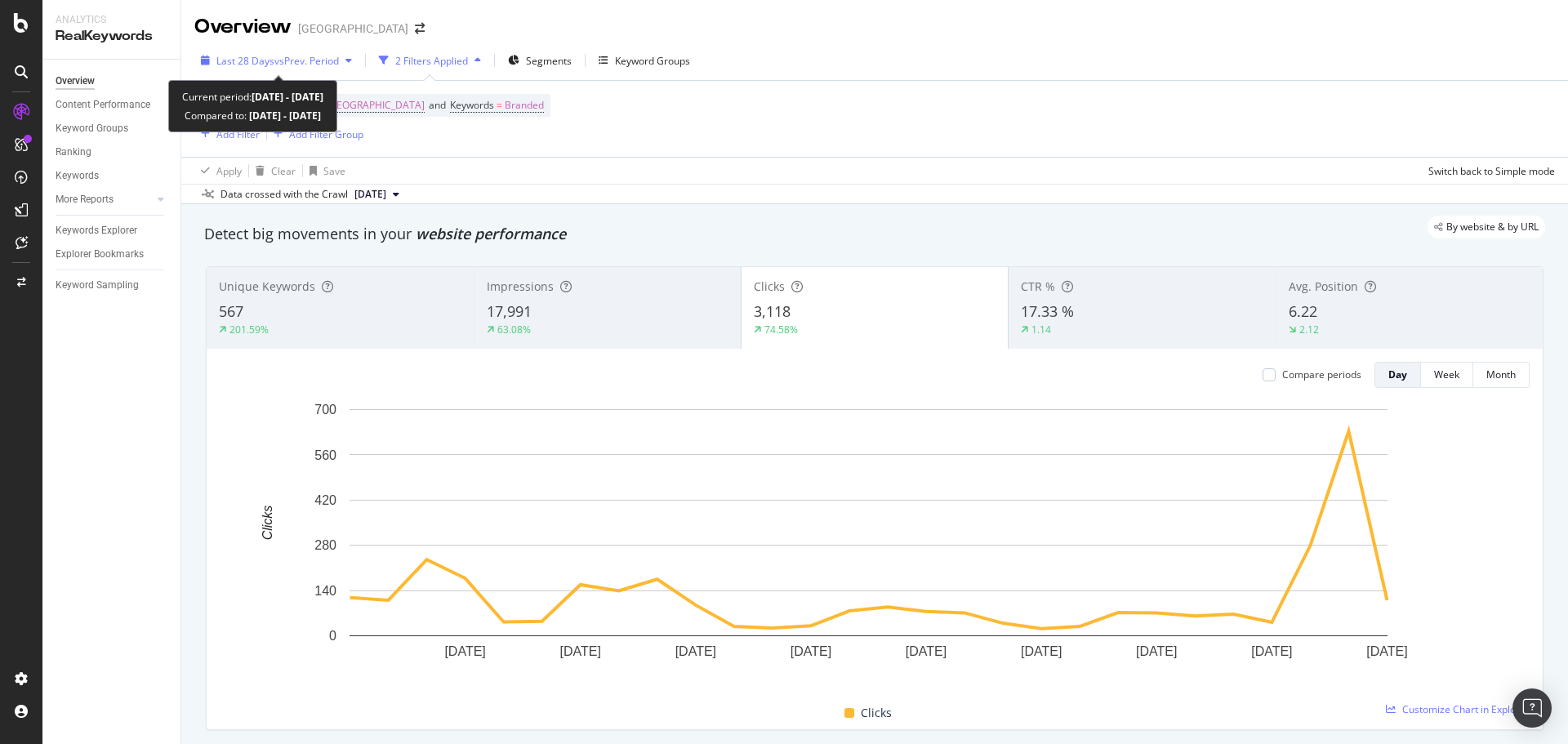
click at [287, 57] on span "vs Prev. Period" at bounding box center [307, 61] width 65 height 14
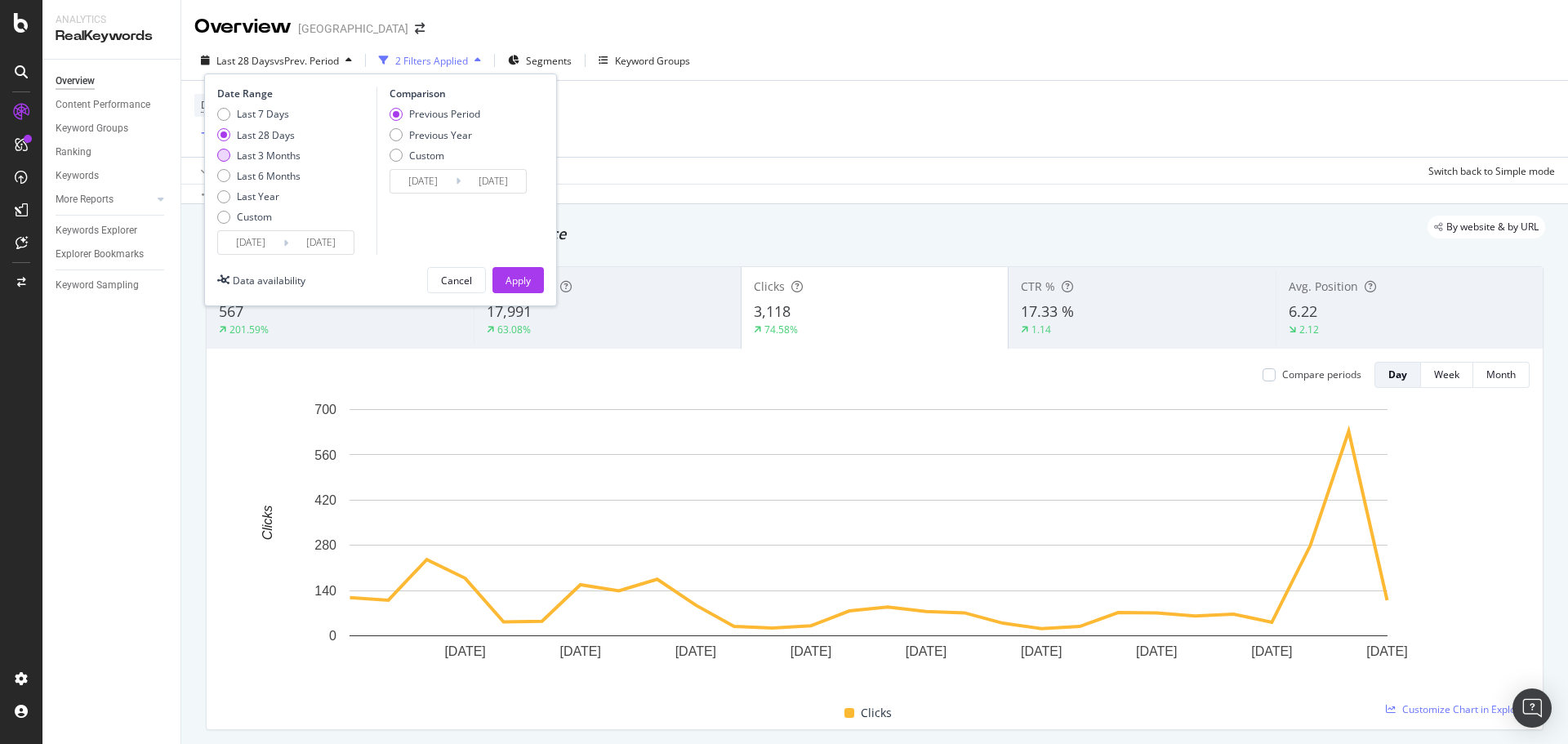
click at [278, 151] on div "Last 3 Months" at bounding box center [269, 155] width 64 height 14
type input "2025/05/26"
type input "2025/02/23"
type input "2025/05/25"
click at [509, 284] on div "Apply" at bounding box center [518, 280] width 25 height 14
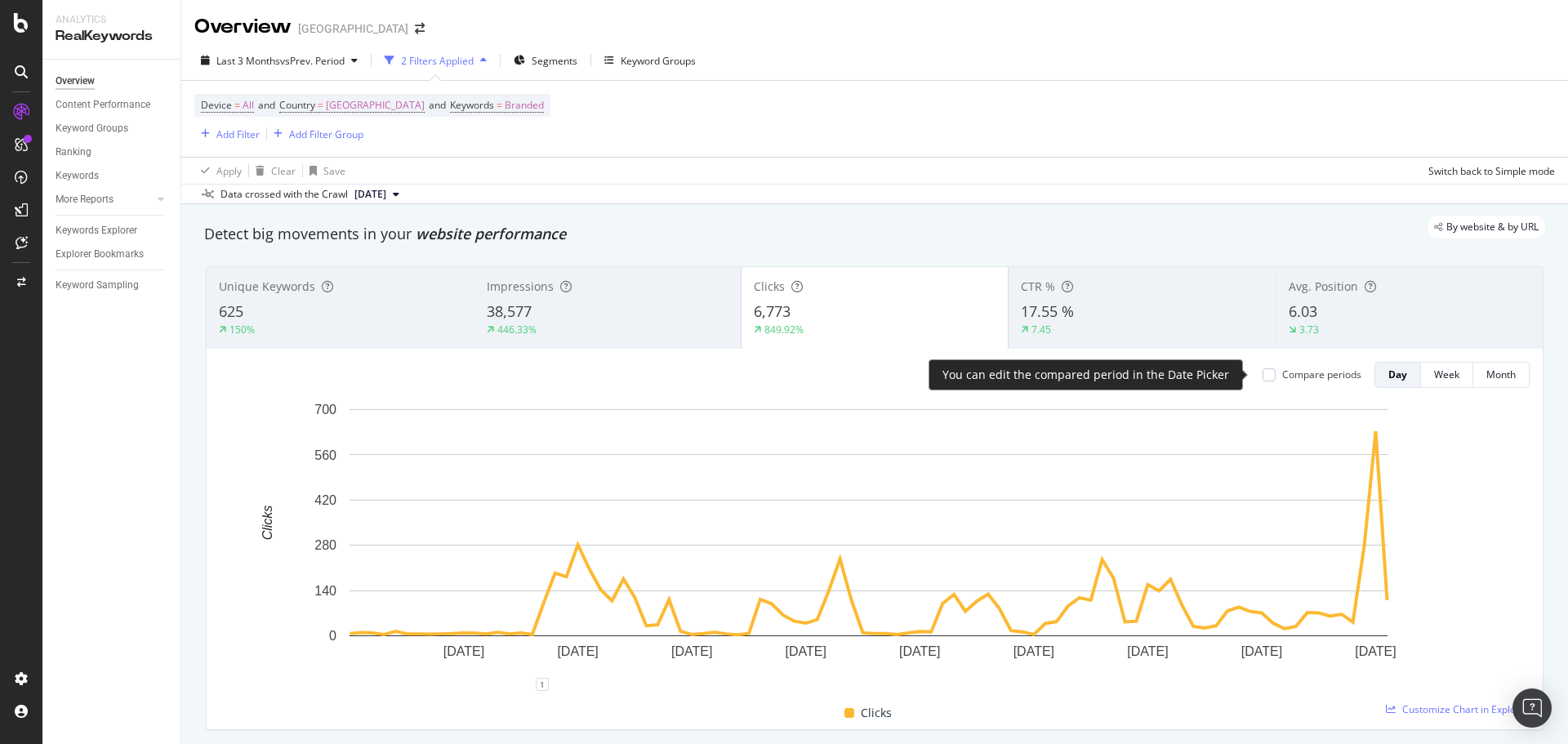
click at [1302, 372] on div "Compare periods" at bounding box center [1321, 374] width 79 height 14
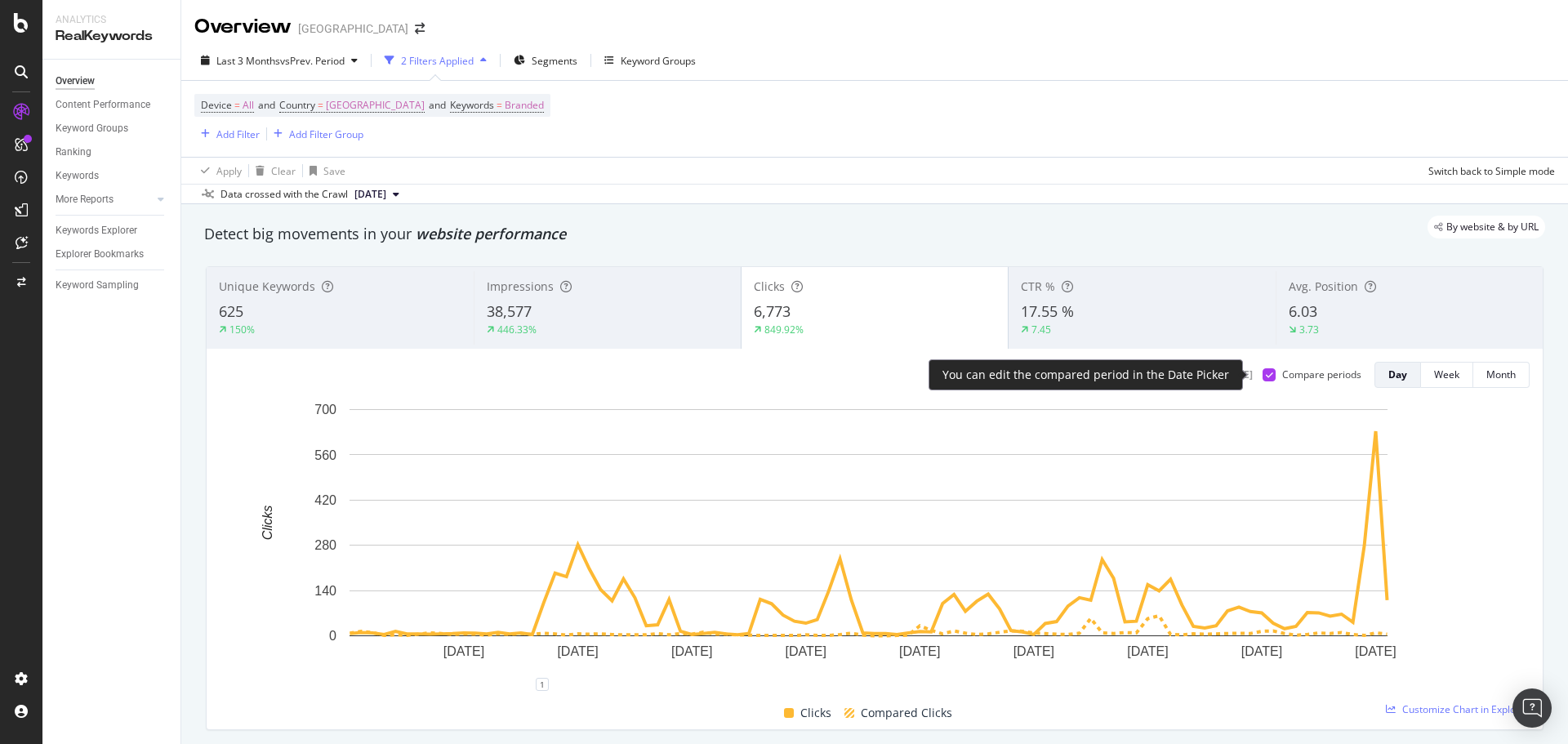
click at [1302, 372] on div "Compare periods" at bounding box center [1321, 374] width 79 height 14
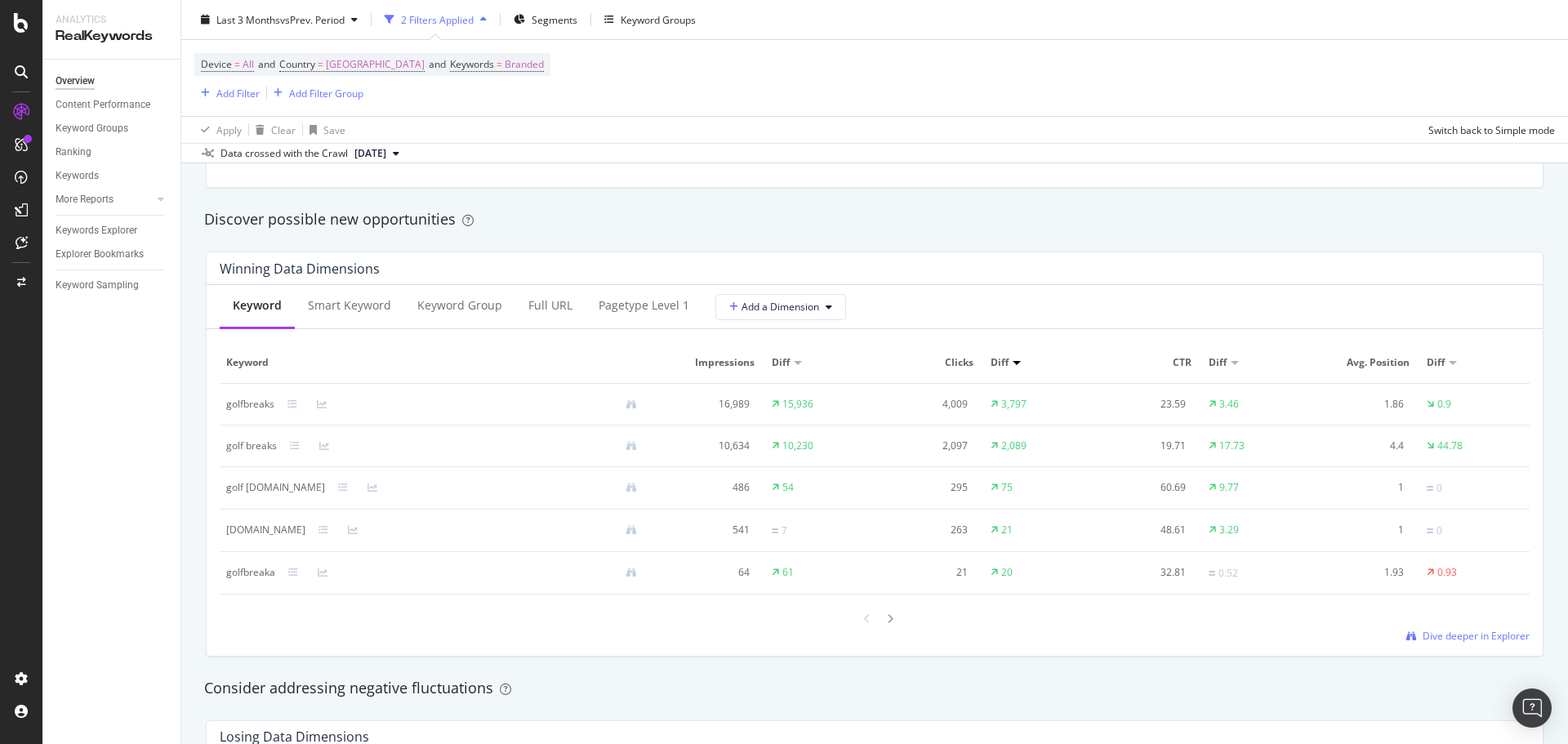
scroll to position [1470, 0]
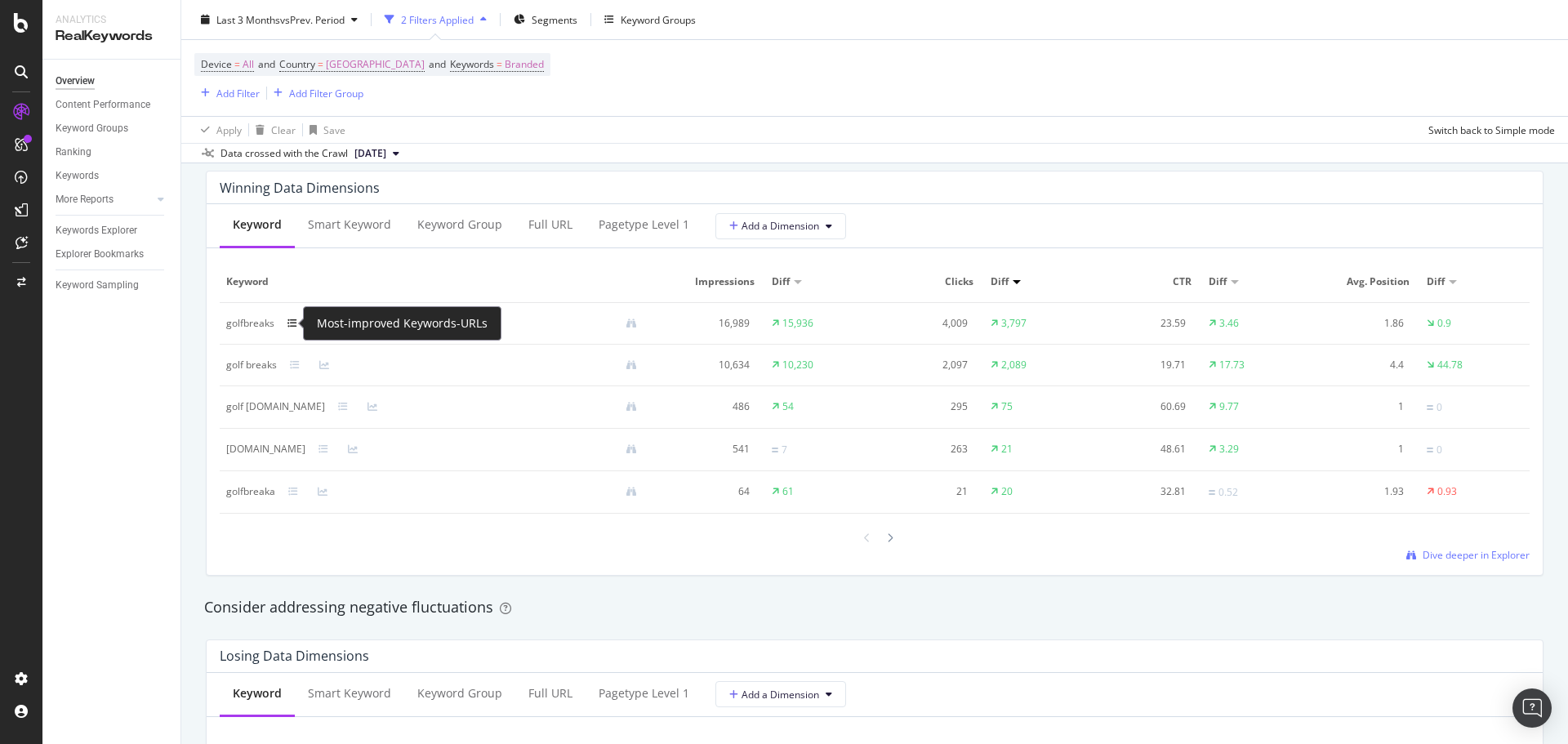
click at [293, 327] on icon at bounding box center [293, 323] width 10 height 10
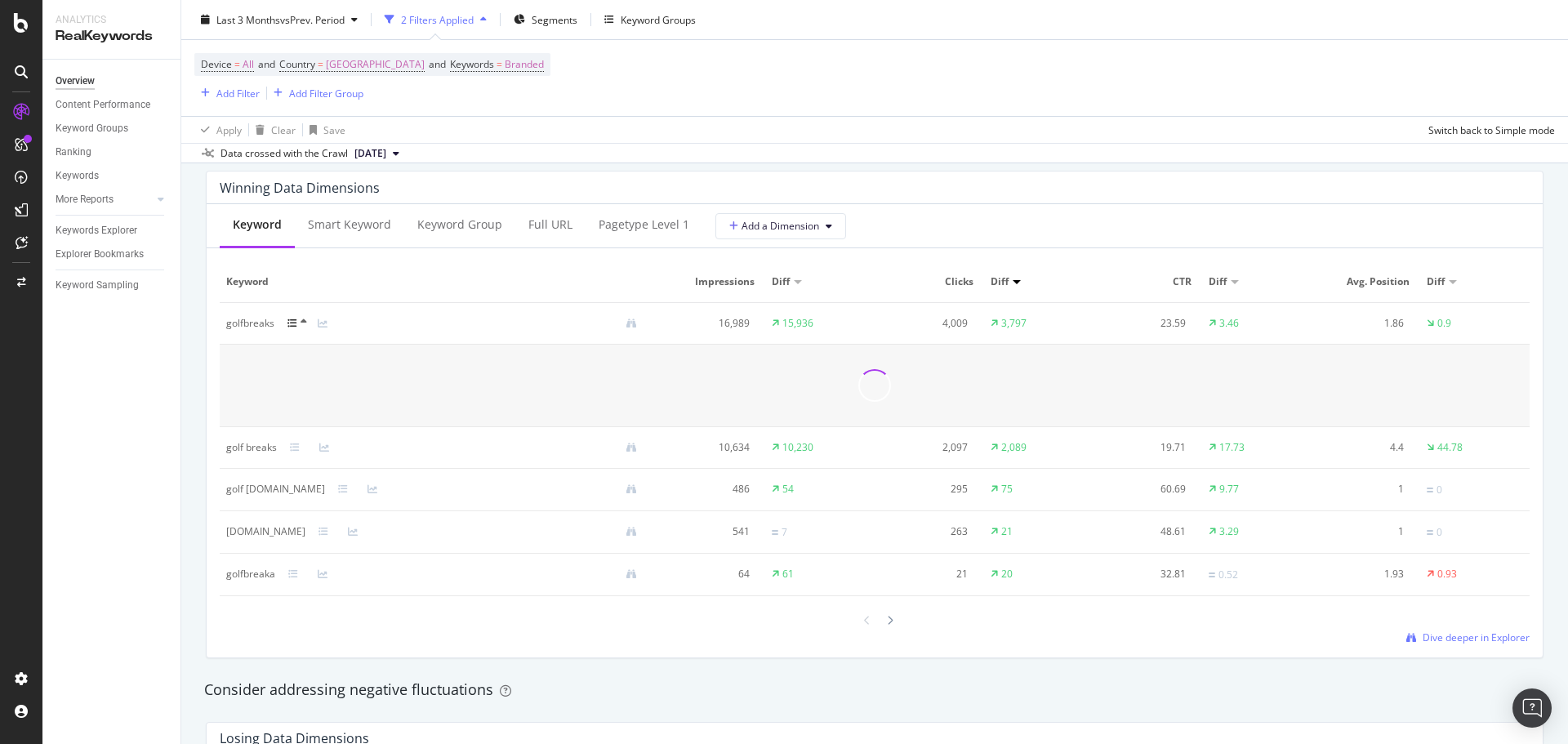
click at [293, 323] on icon at bounding box center [293, 323] width 10 height 10
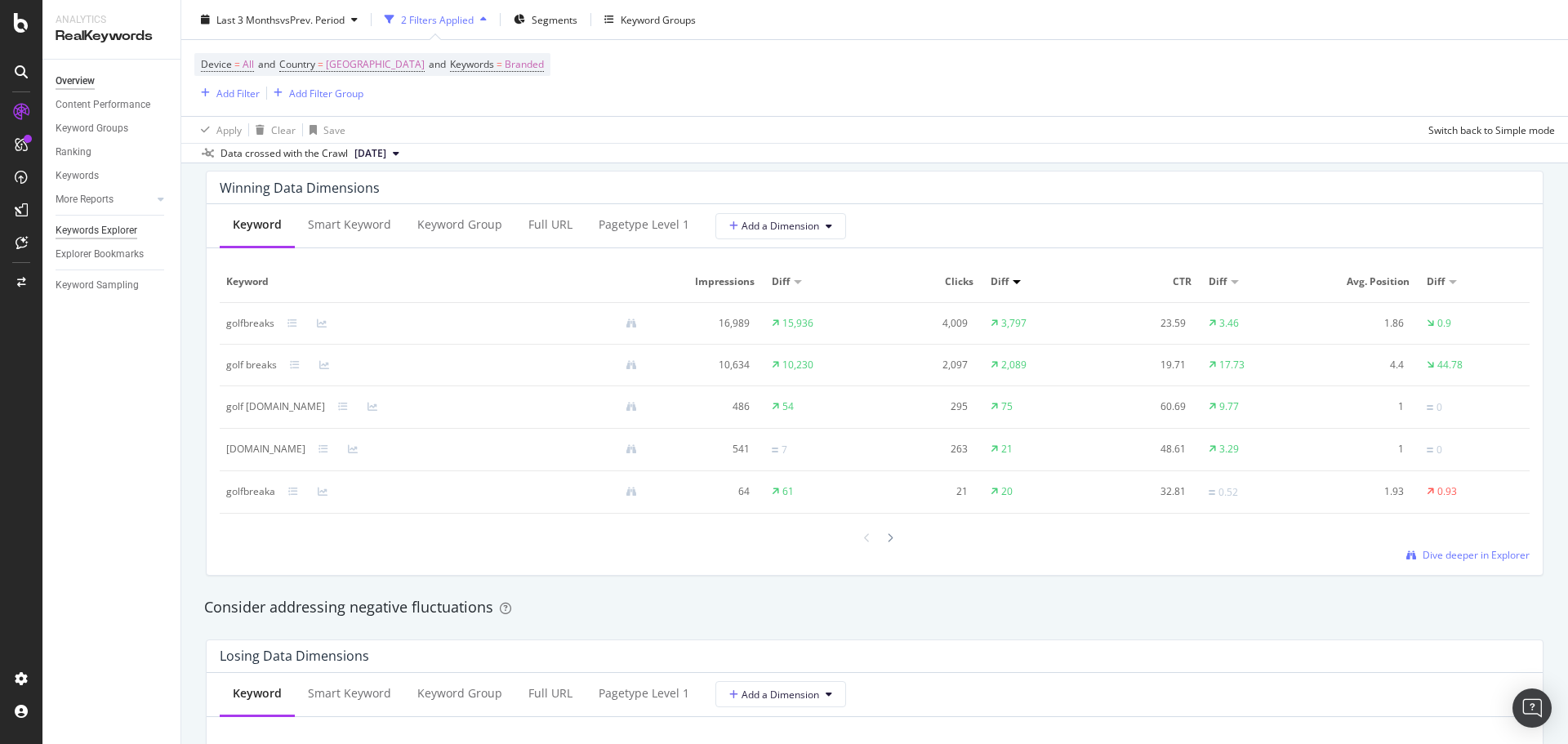
click at [118, 226] on div "Keywords Explorer" at bounding box center [96, 230] width 81 height 17
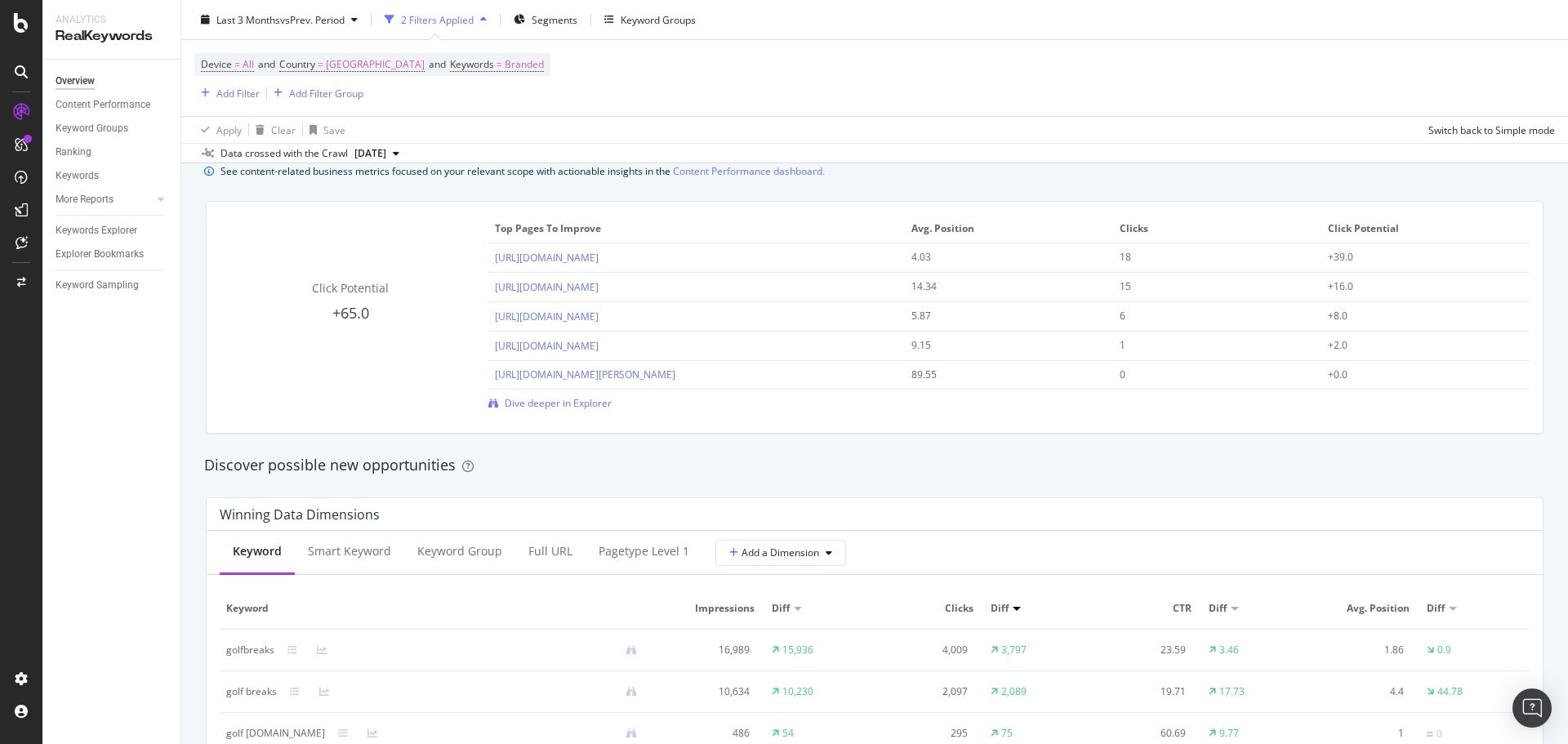
scroll to position [1388, 0]
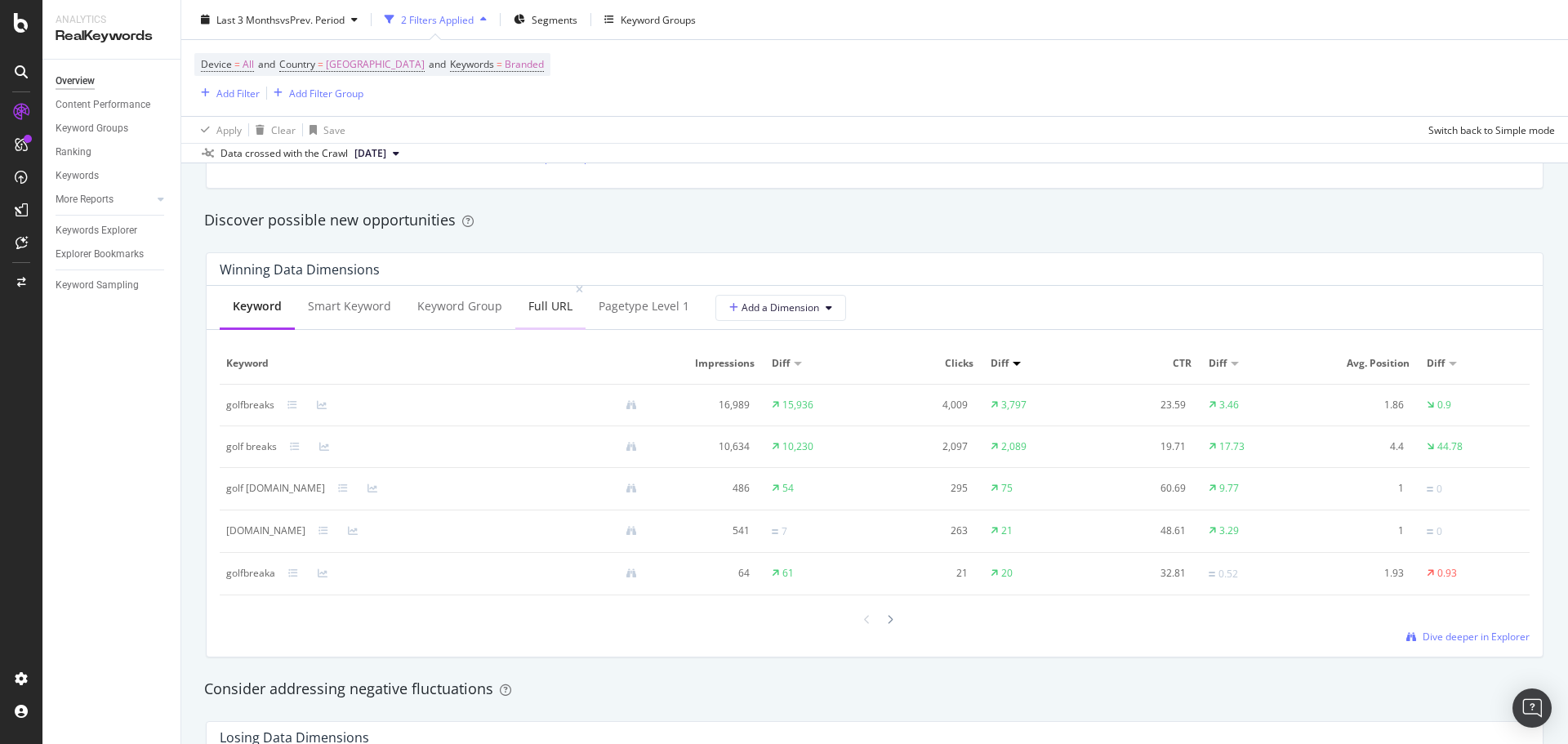
click at [539, 311] on div "Full URL" at bounding box center [550, 306] width 44 height 17
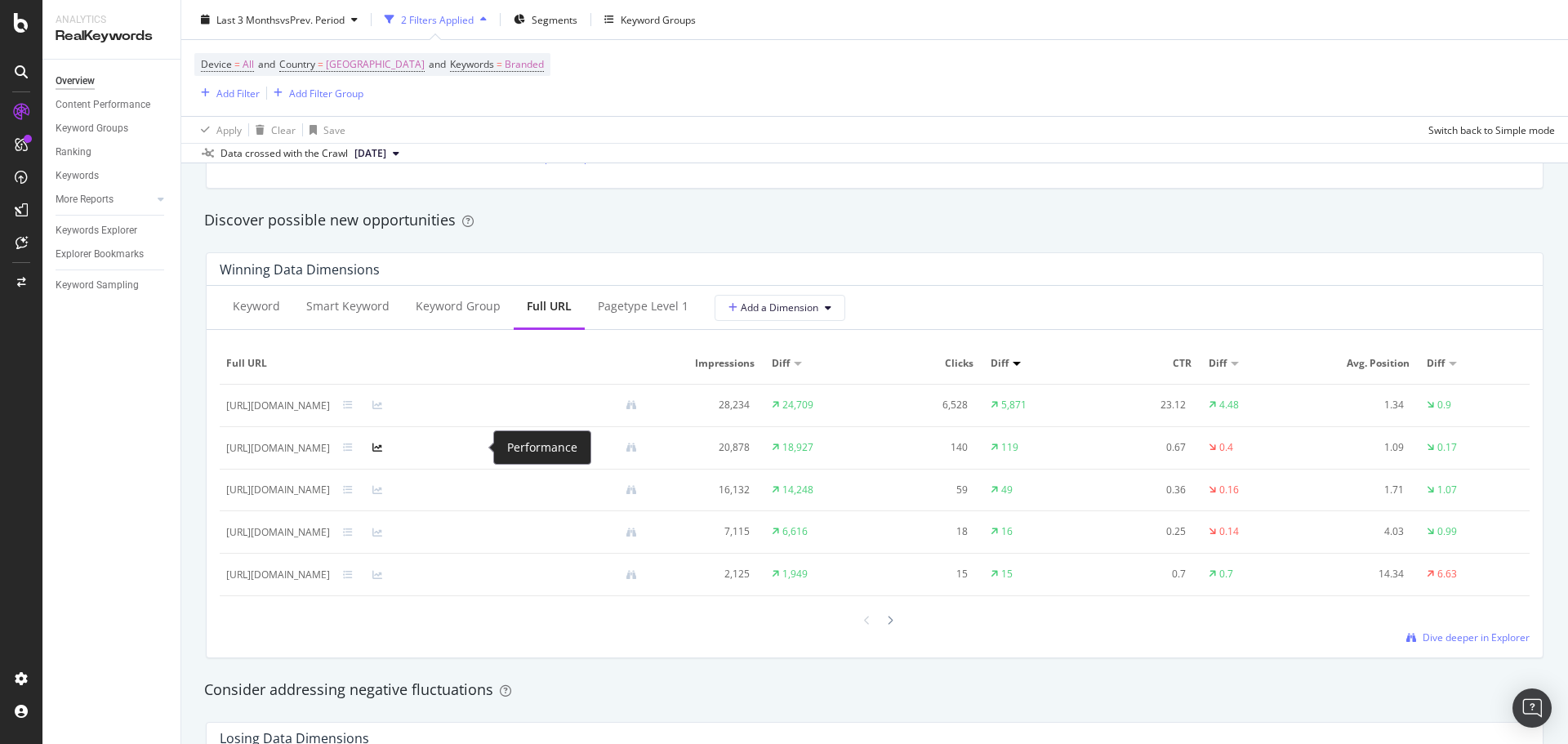
click at [382, 444] on icon at bounding box center [377, 447] width 10 height 10
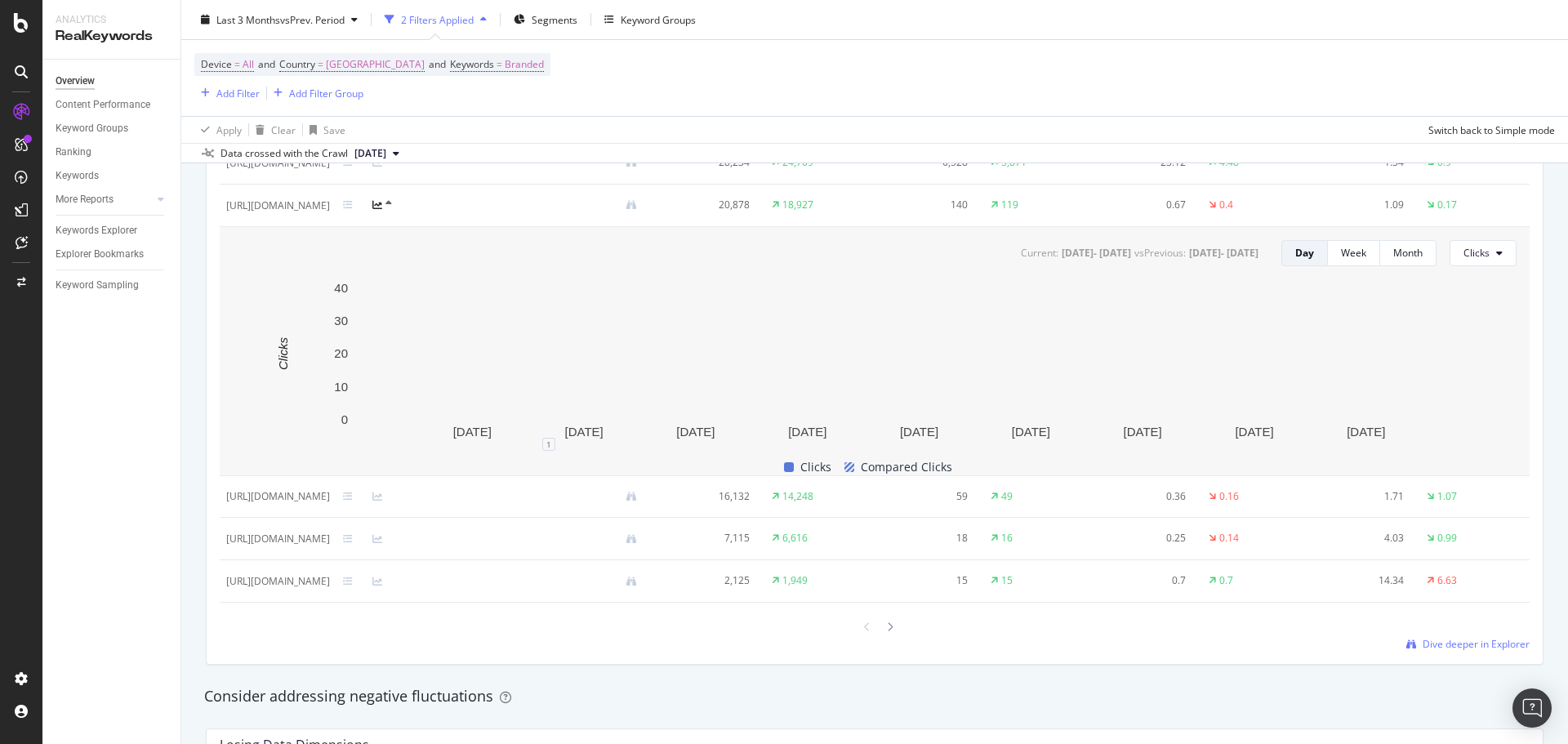
scroll to position [1633, 0]
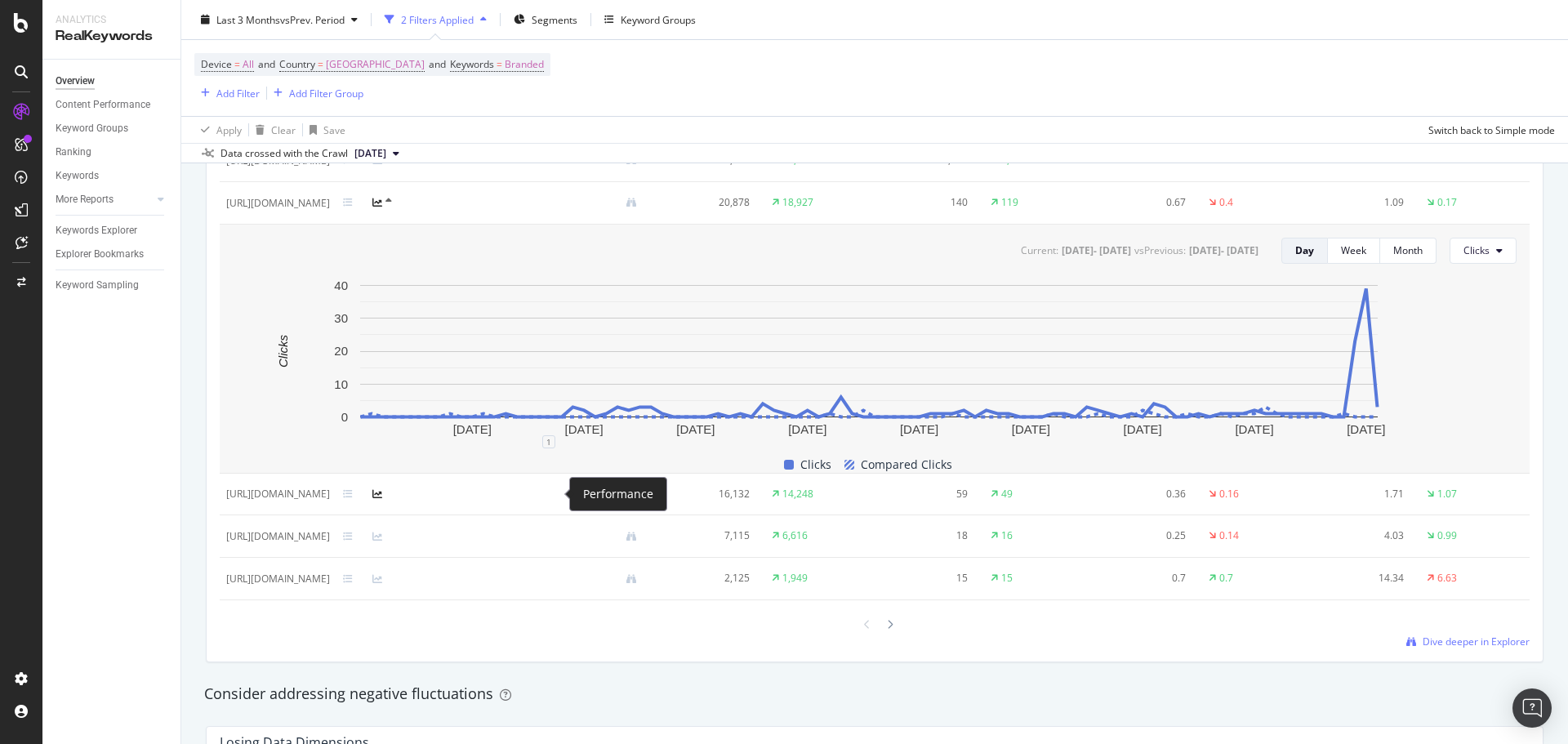
click at [382, 495] on icon at bounding box center [377, 494] width 10 height 10
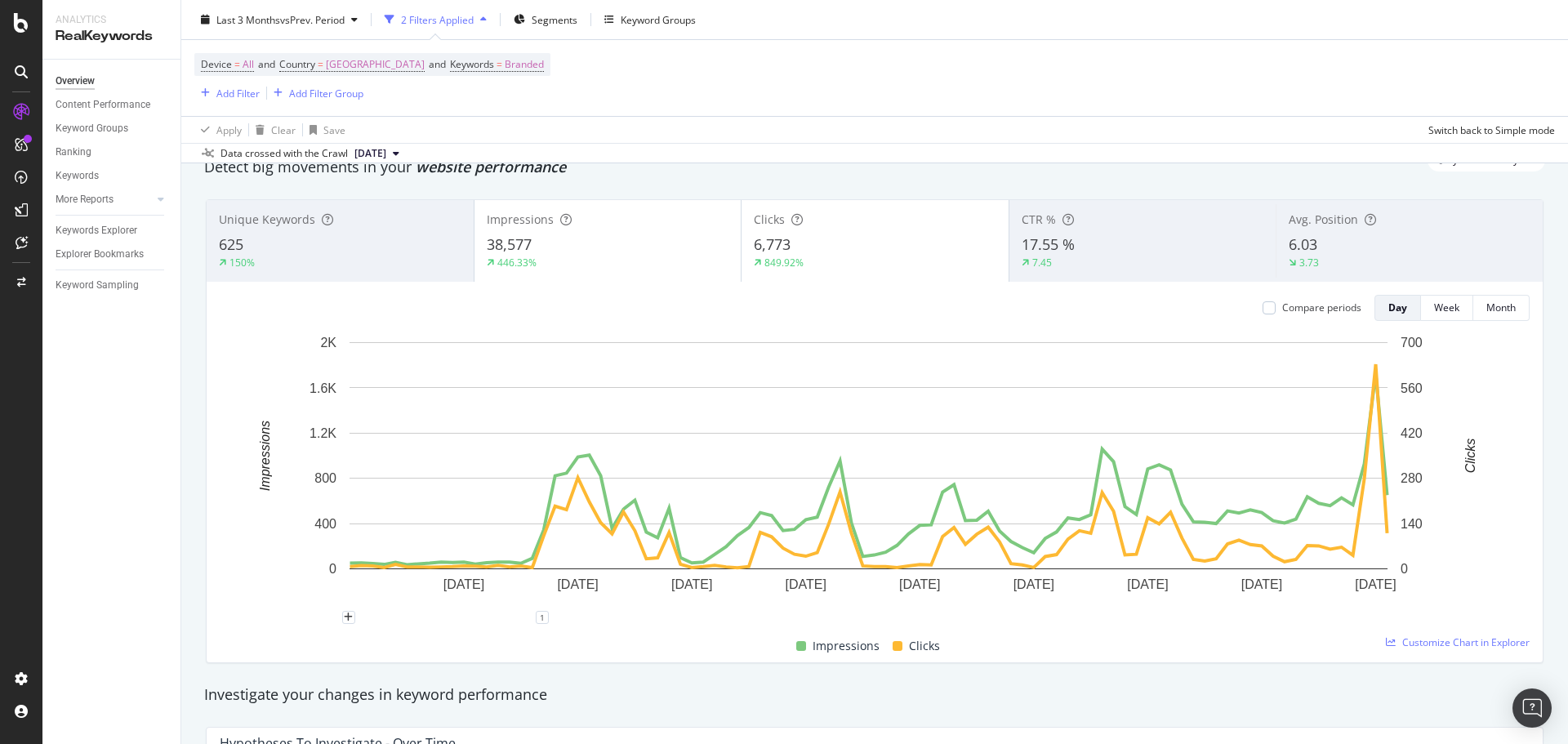
scroll to position [0, 0]
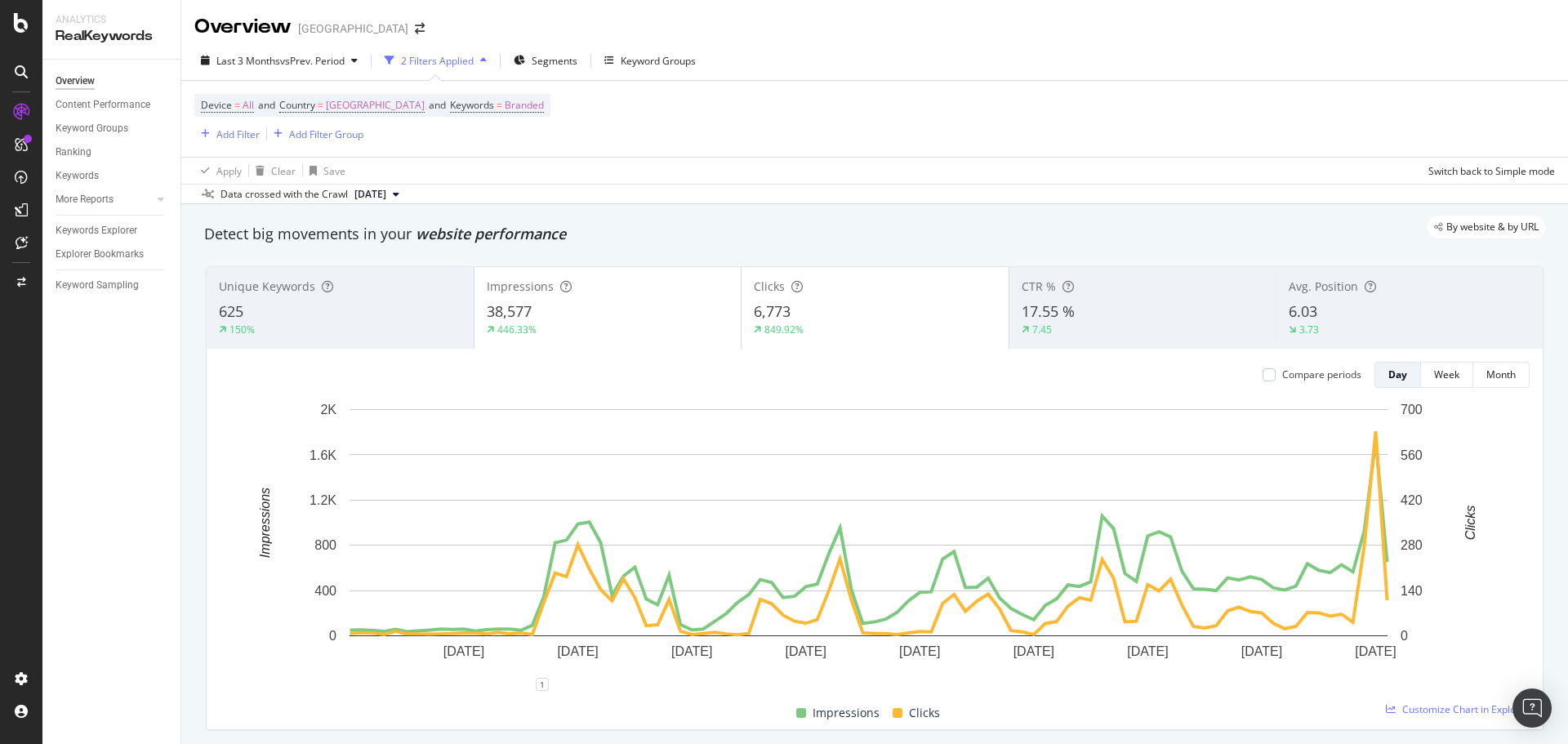
click at [801, 337] on div "849.92%" at bounding box center [875, 330] width 243 height 15
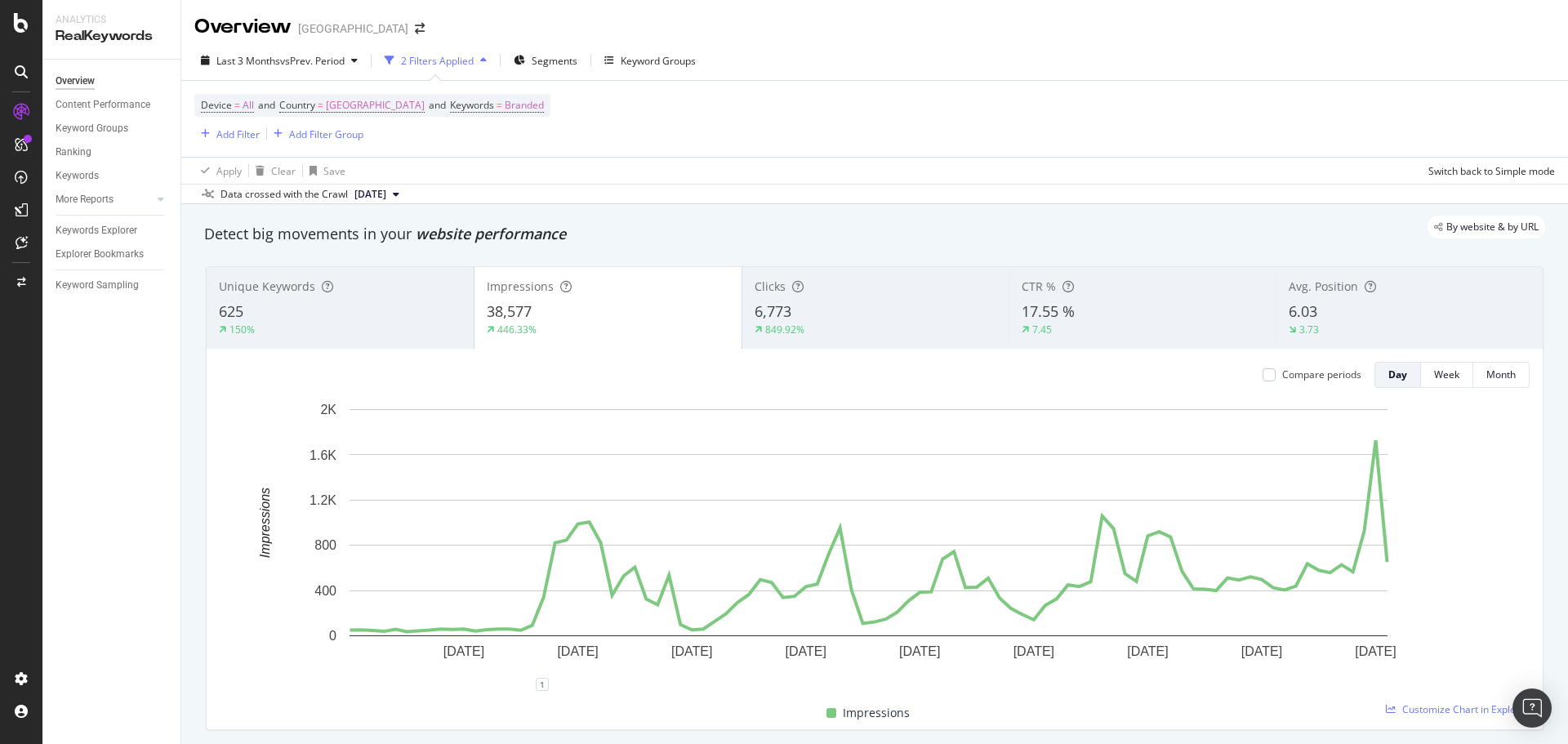
click at [811, 331] on div "849.92%" at bounding box center [875, 330] width 243 height 15
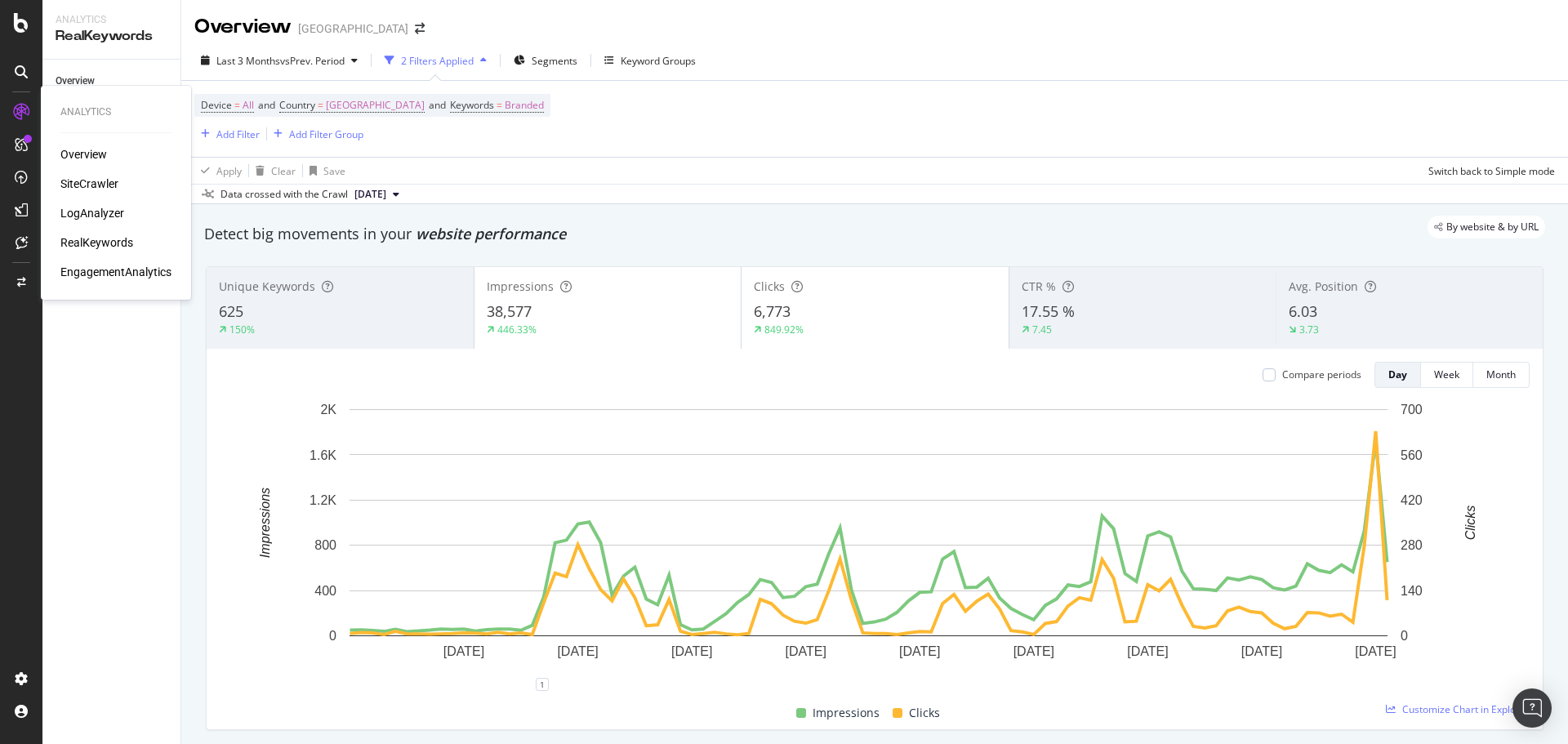
click at [106, 209] on div "LogAnalyzer" at bounding box center [92, 214] width 64 height 17
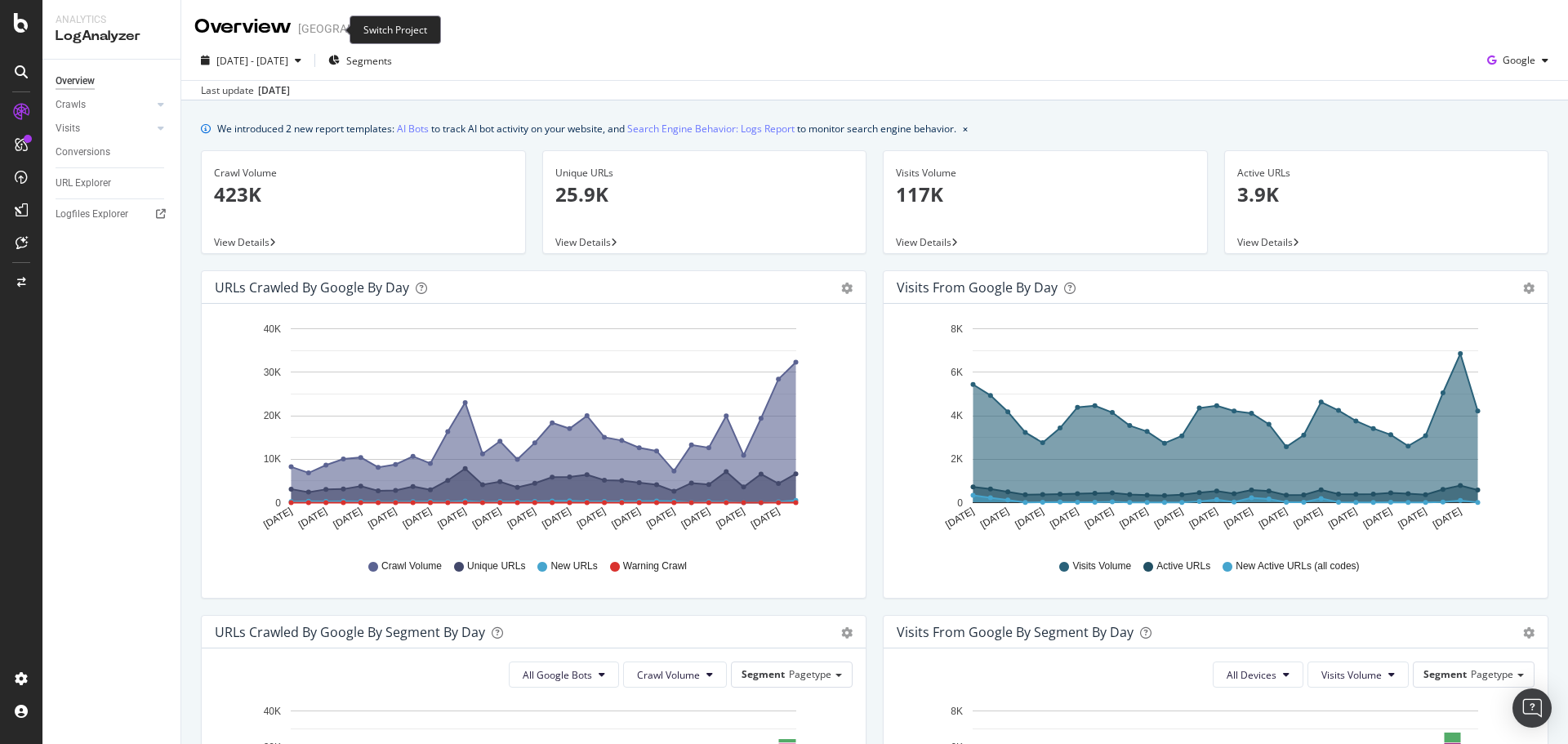
click at [415, 24] on icon "arrow-right-arrow-left" at bounding box center [420, 28] width 10 height 12
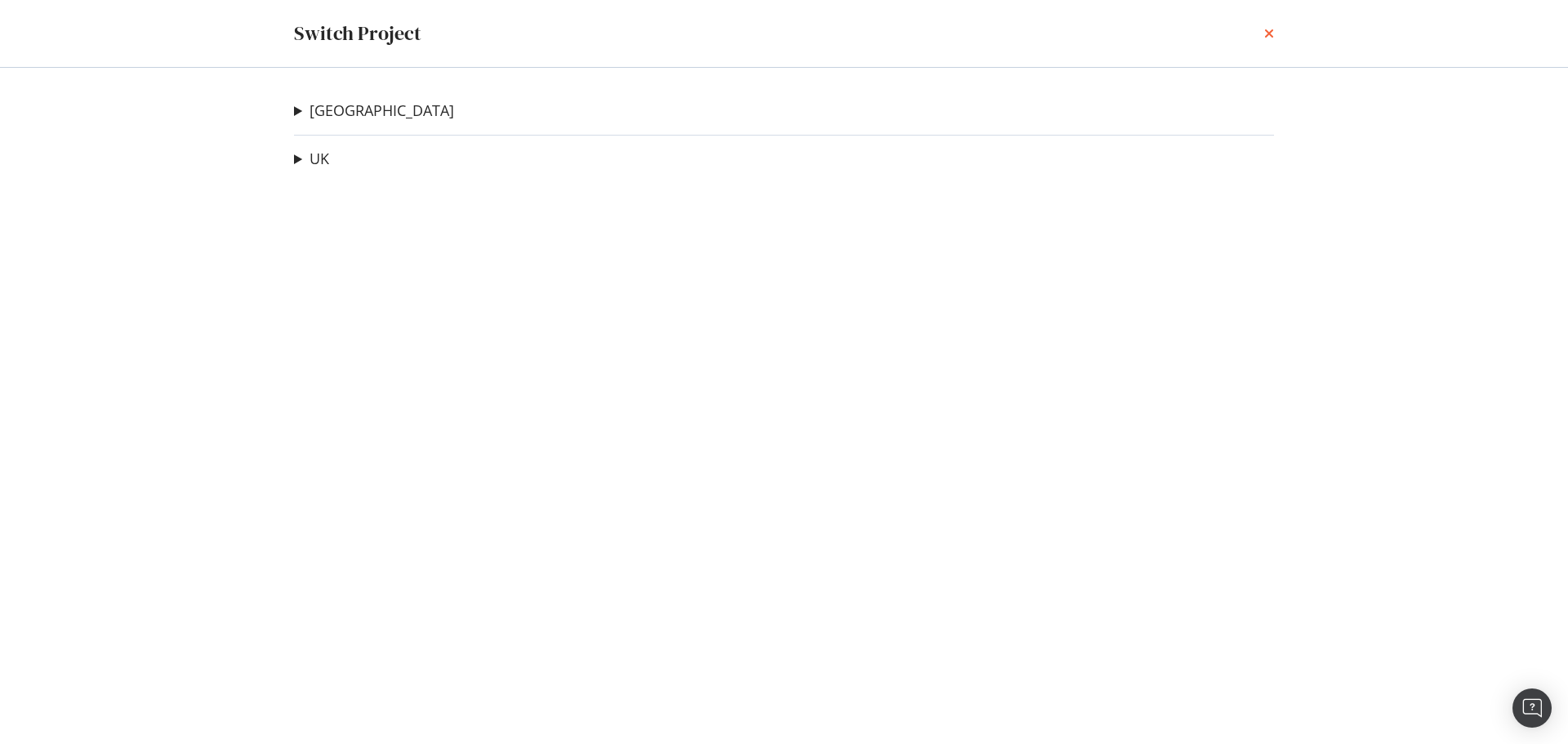
click at [1265, 36] on icon "times" at bounding box center [1269, 33] width 10 height 13
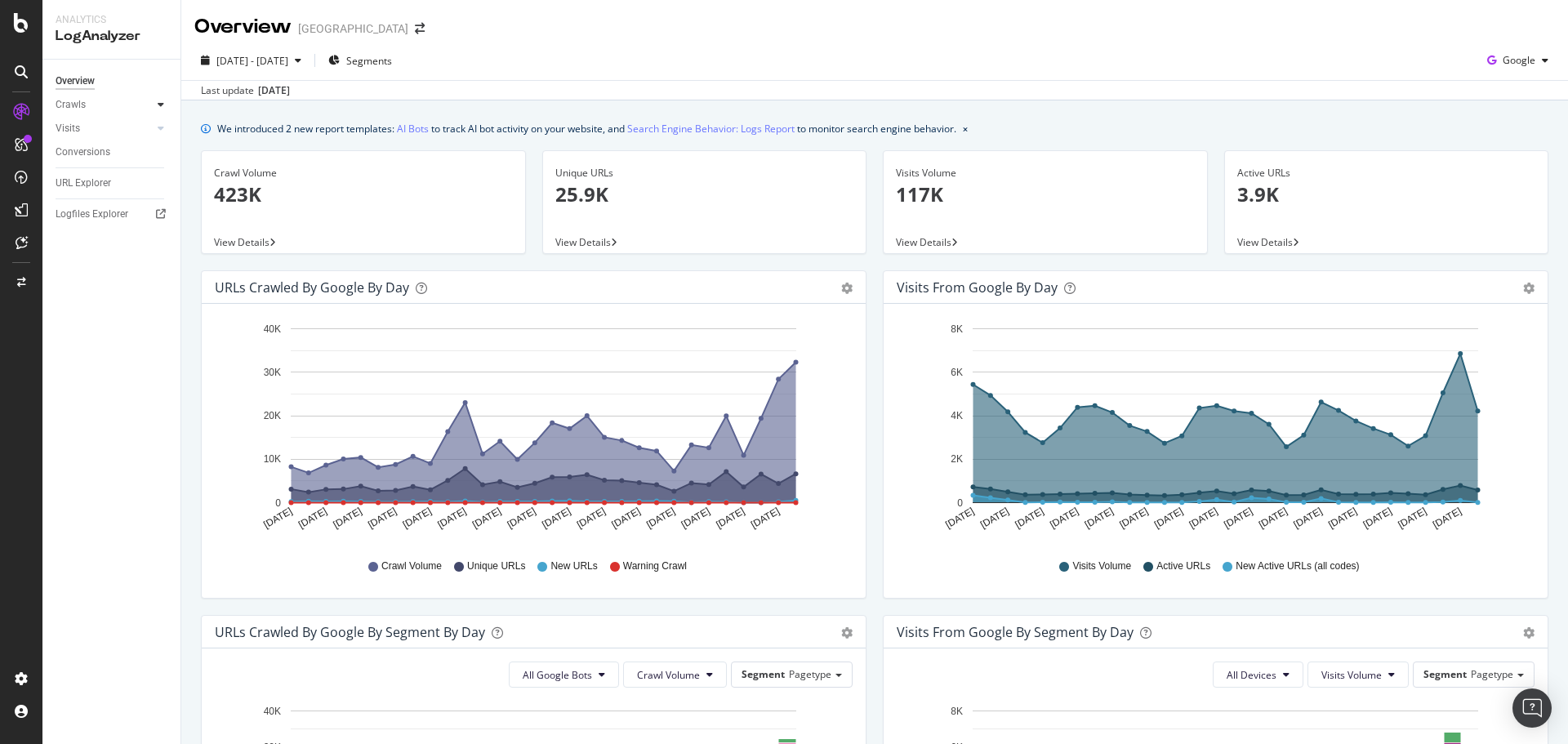
click at [156, 101] on div at bounding box center [161, 105] width 17 height 17
click at [108, 195] on div "HTTP Codes" at bounding box center [91, 193] width 56 height 17
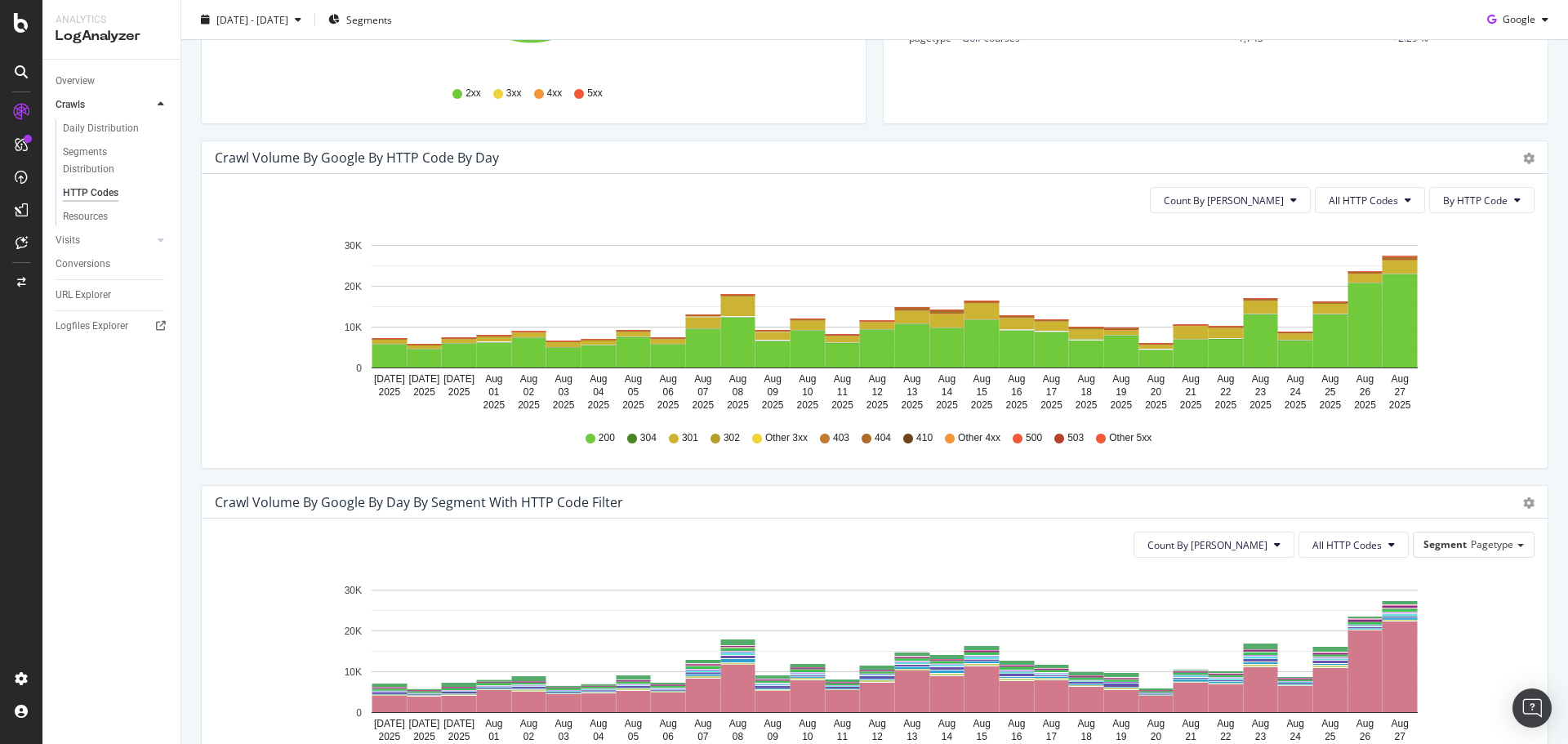
scroll to position [571, 0]
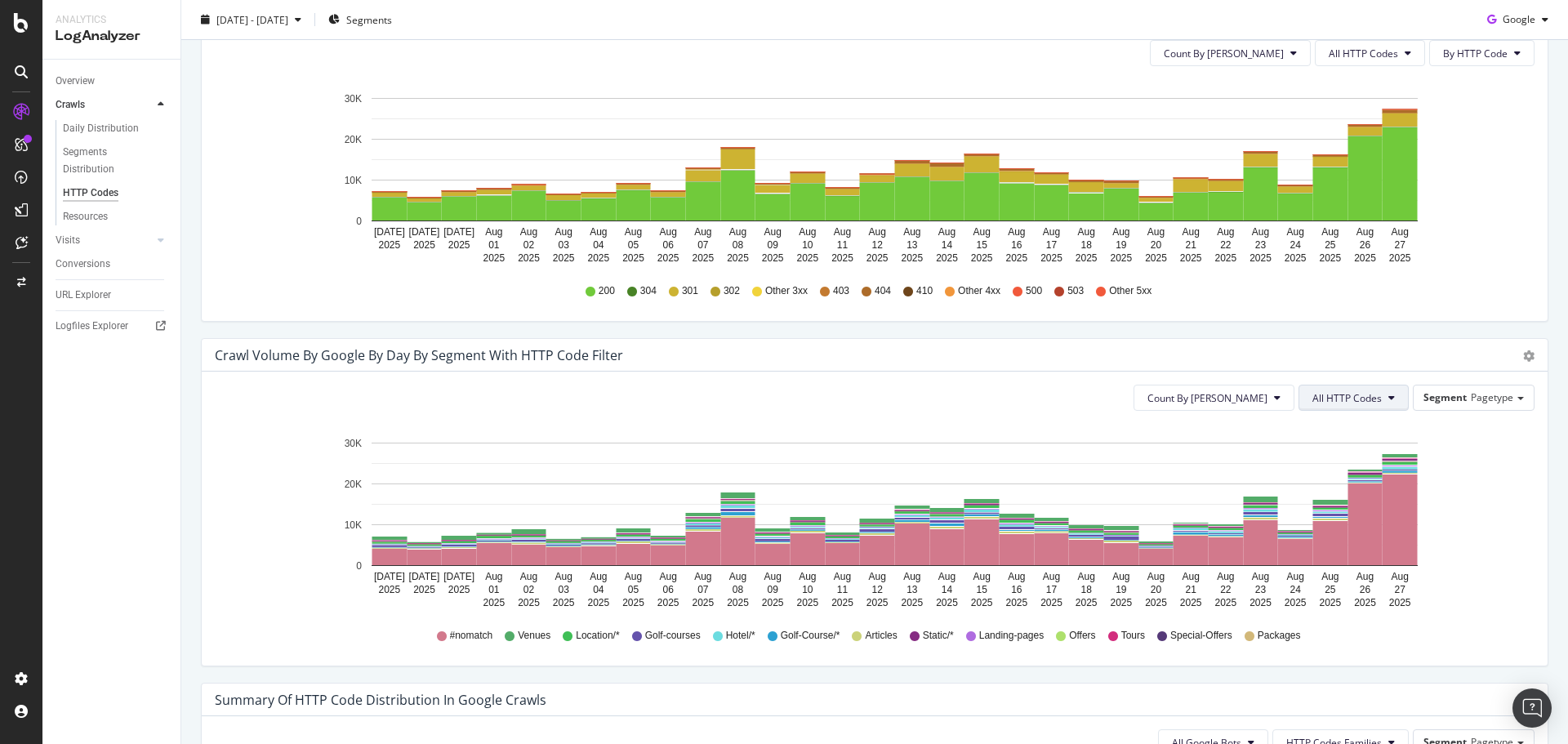
click at [1317, 397] on span "All HTTP Codes" at bounding box center [1346, 397] width 69 height 14
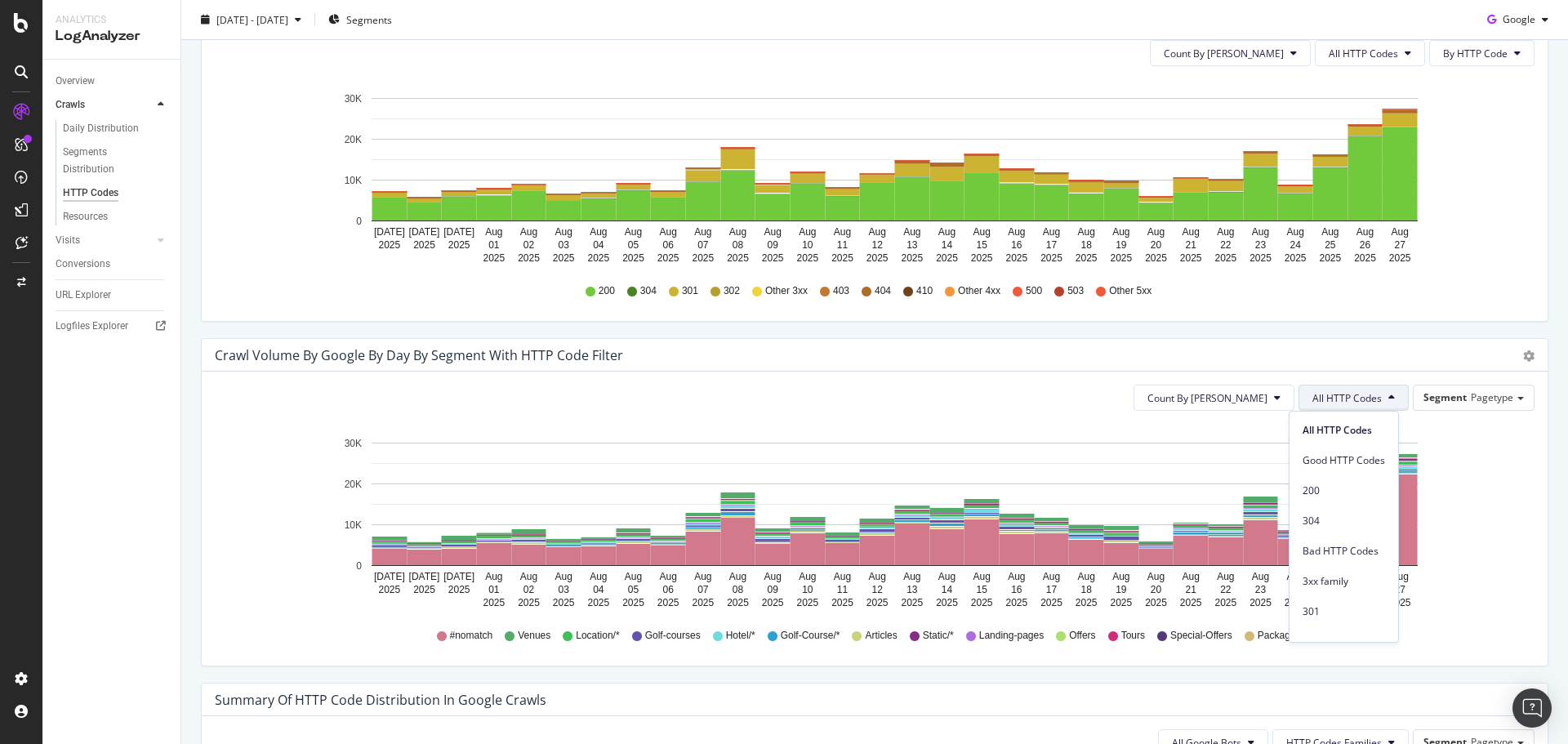
click at [1317, 397] on span "All HTTP Codes" at bounding box center [1346, 397] width 69 height 14
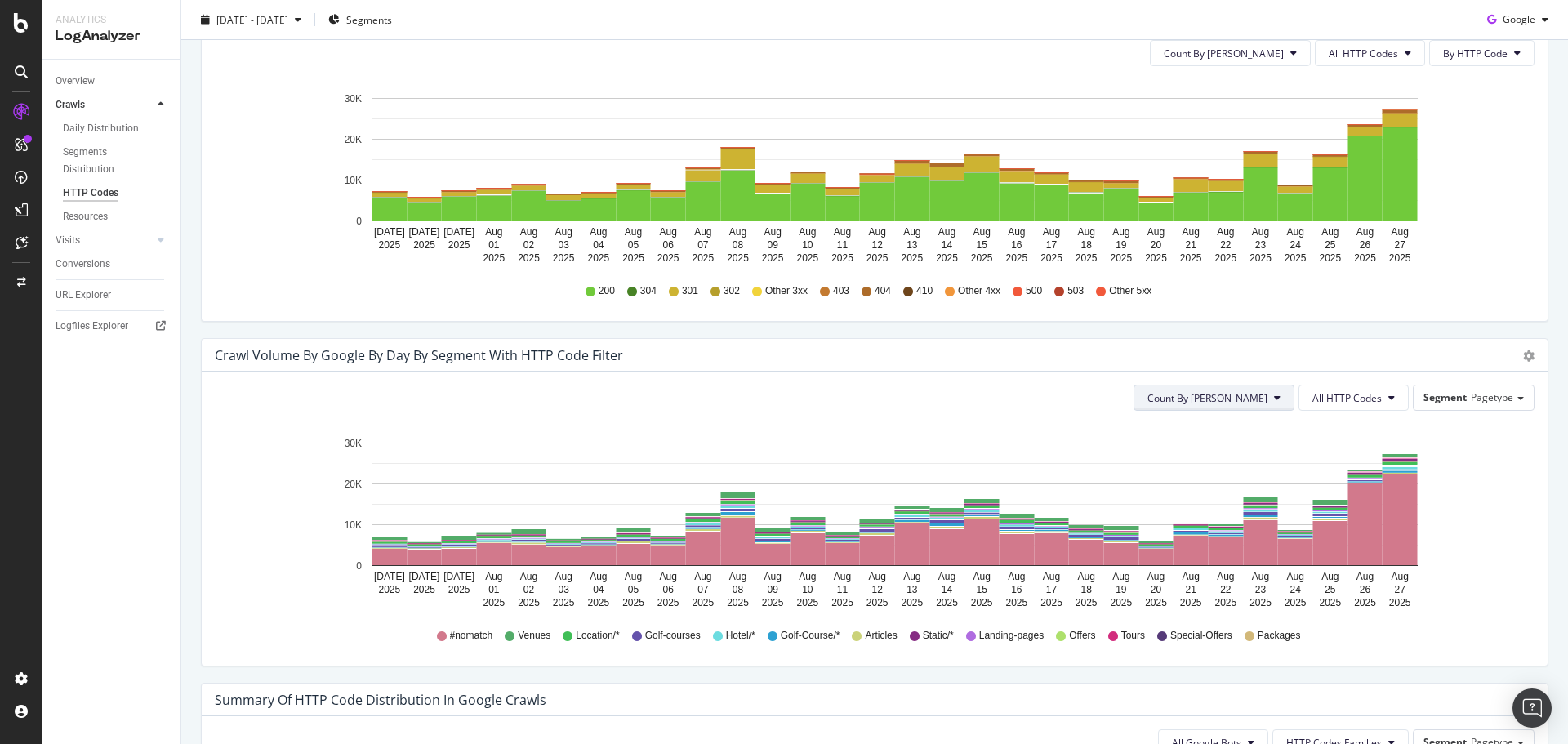
click at [1262, 391] on button "Count By [PERSON_NAME]" at bounding box center [1213, 397] width 160 height 26
click at [1438, 392] on span "Segment" at bounding box center [1445, 397] width 43 height 14
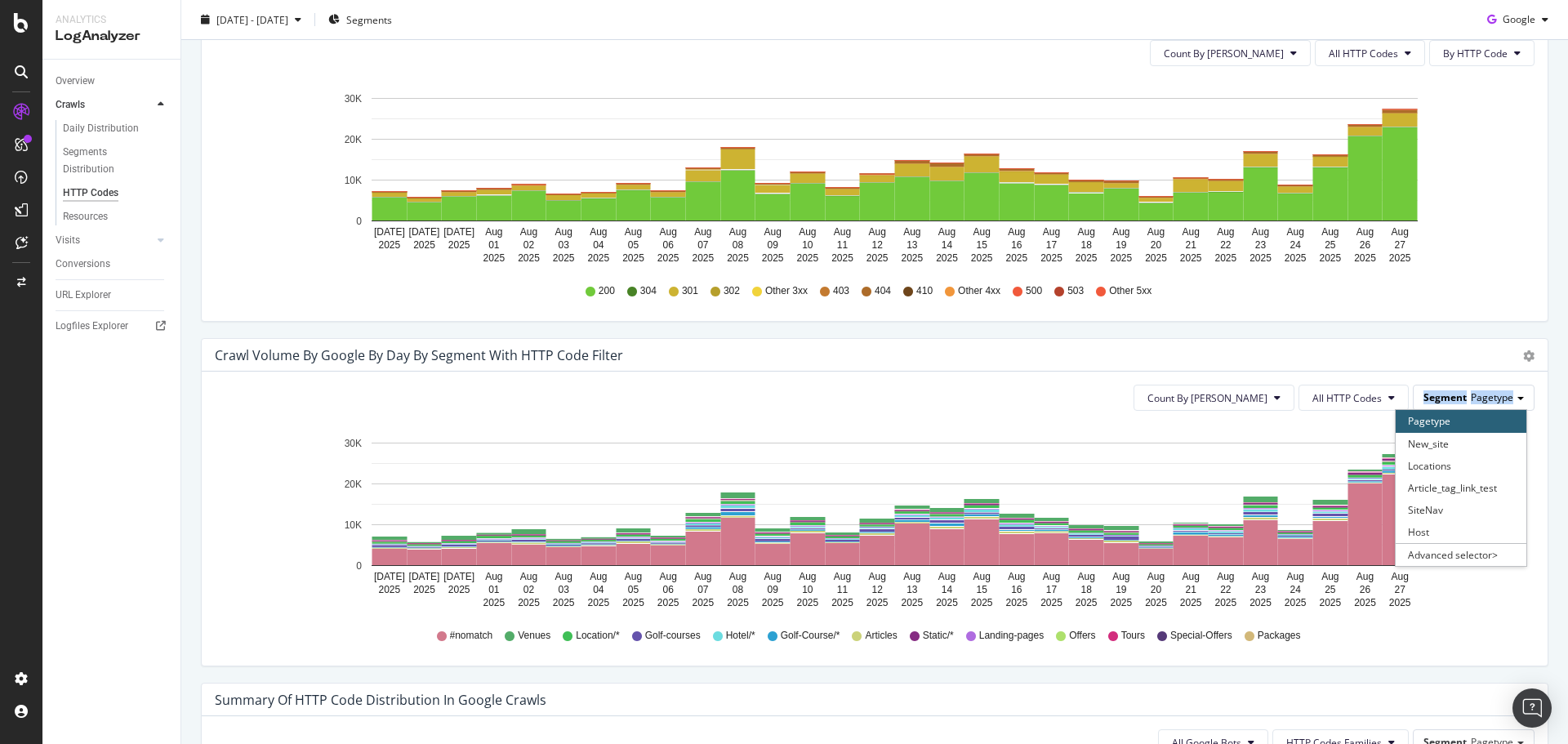
click at [1438, 392] on span "Segment" at bounding box center [1445, 397] width 43 height 14
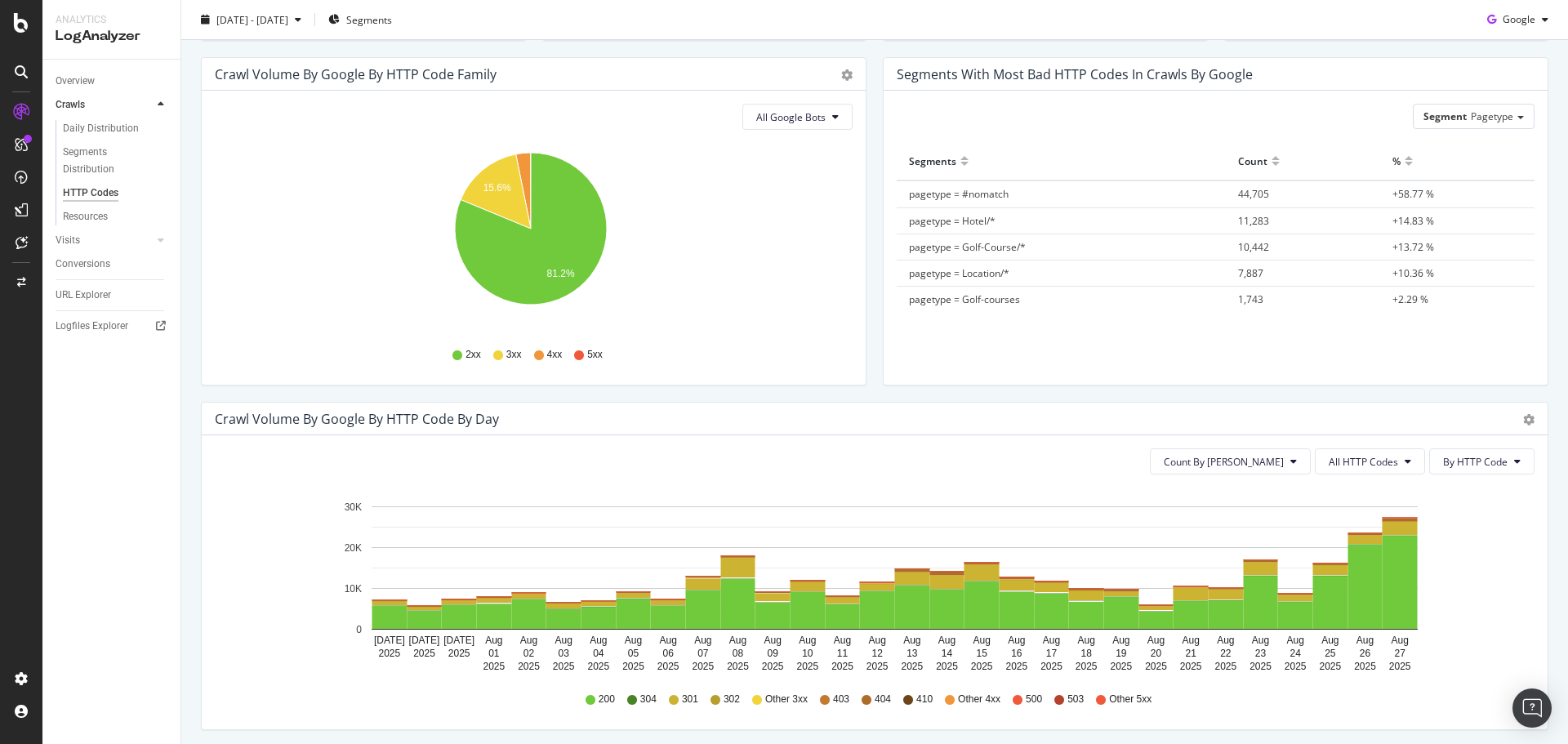
scroll to position [0, 0]
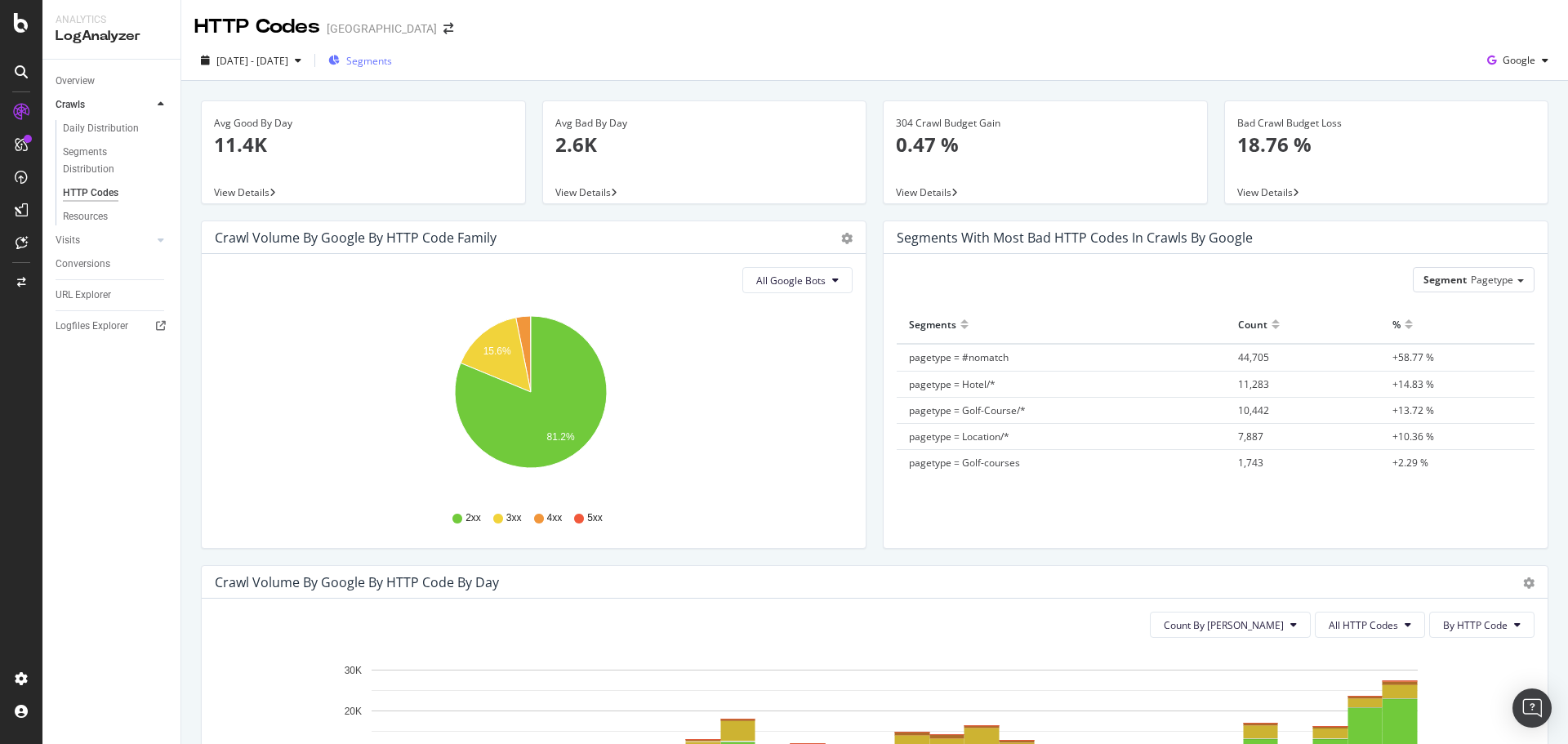
click at [392, 66] on span "Segments" at bounding box center [368, 61] width 46 height 14
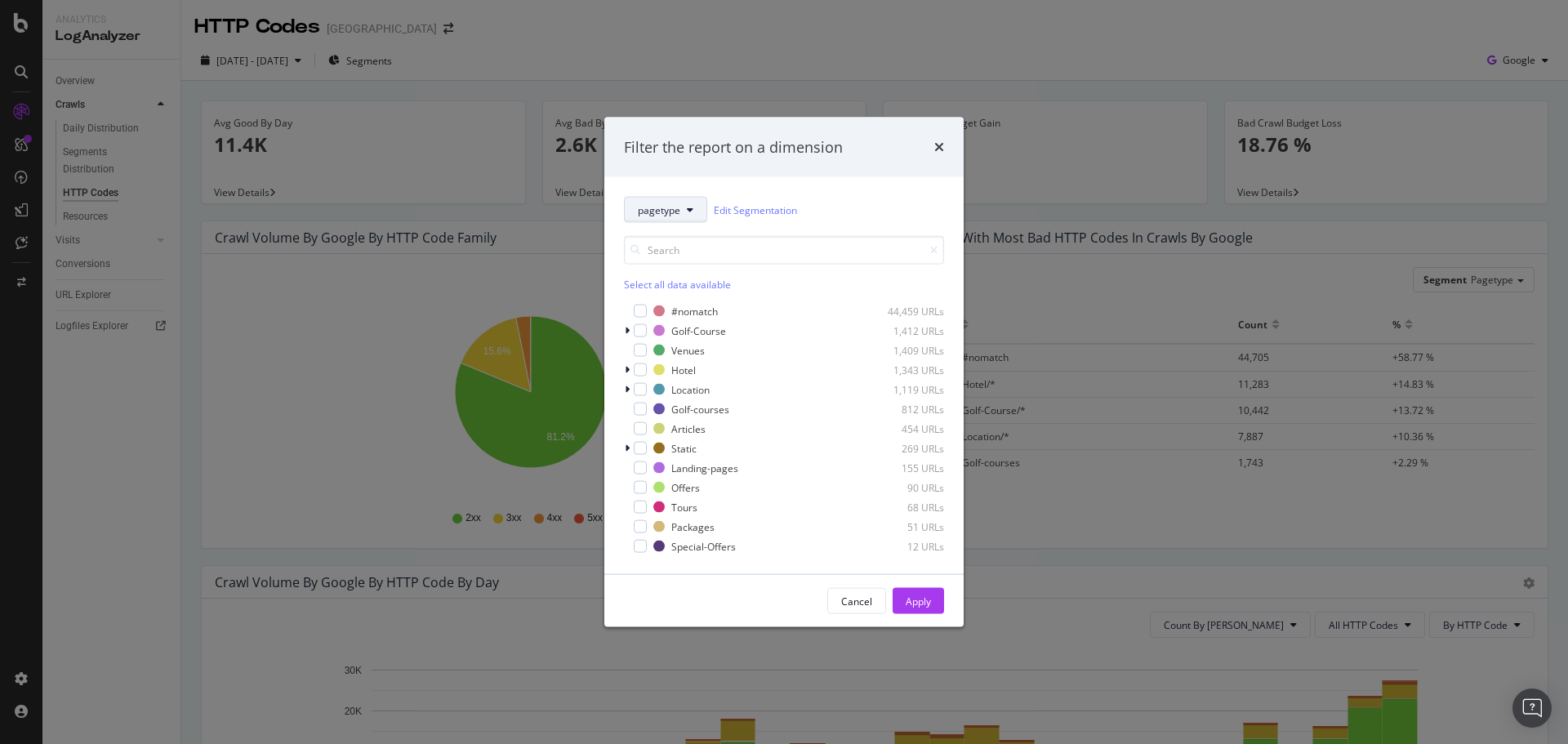
click at [668, 222] on button "pagetype" at bounding box center [665, 209] width 83 height 26
click at [230, 290] on div "Filter the report on a dimension pagetype Edit Segmentation Select all data ava…" at bounding box center [784, 372] width 1568 height 744
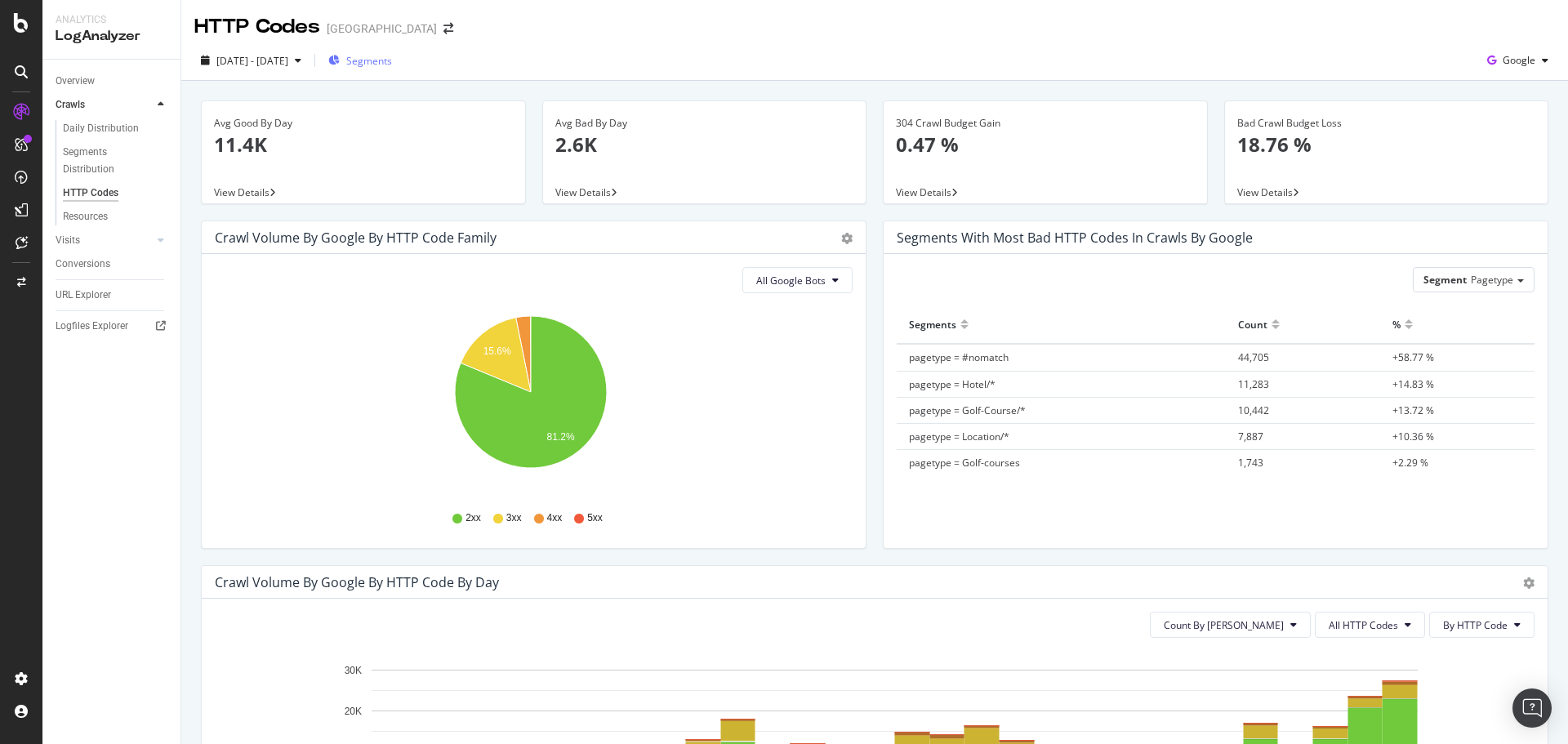
click at [392, 69] on div "Segments" at bounding box center [360, 60] width 64 height 24
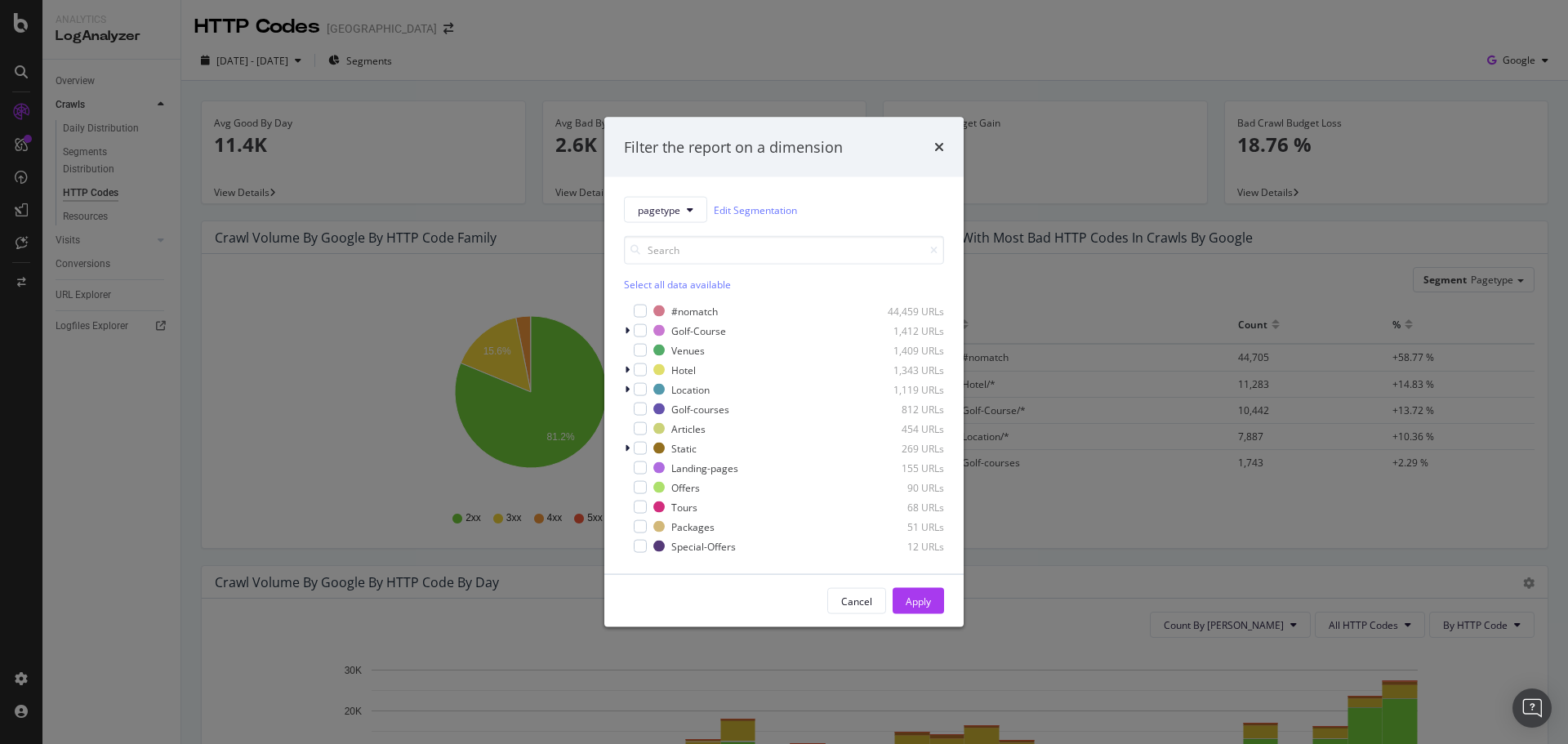
click at [678, 225] on div "Select all data available #nomatch 44,459 URLs Golf-Course 1,412 URLs Venues 1,…" at bounding box center [783, 388] width 320 height 332
click at [681, 219] on button "pagetype" at bounding box center [665, 209] width 83 height 26
click at [664, 424] on span "host" at bounding box center [682, 420] width 88 height 15
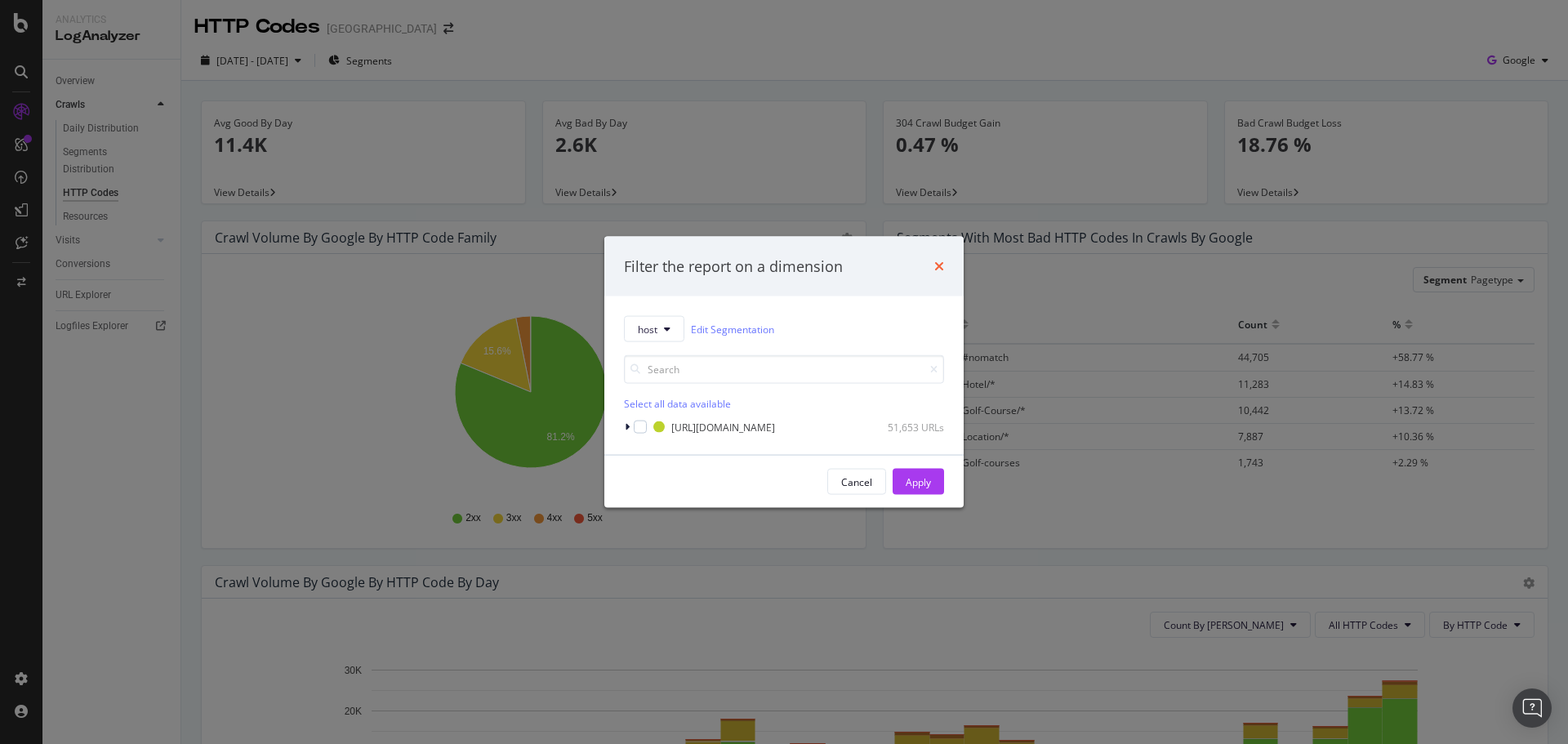
click at [939, 271] on icon "times" at bounding box center [939, 266] width 10 height 13
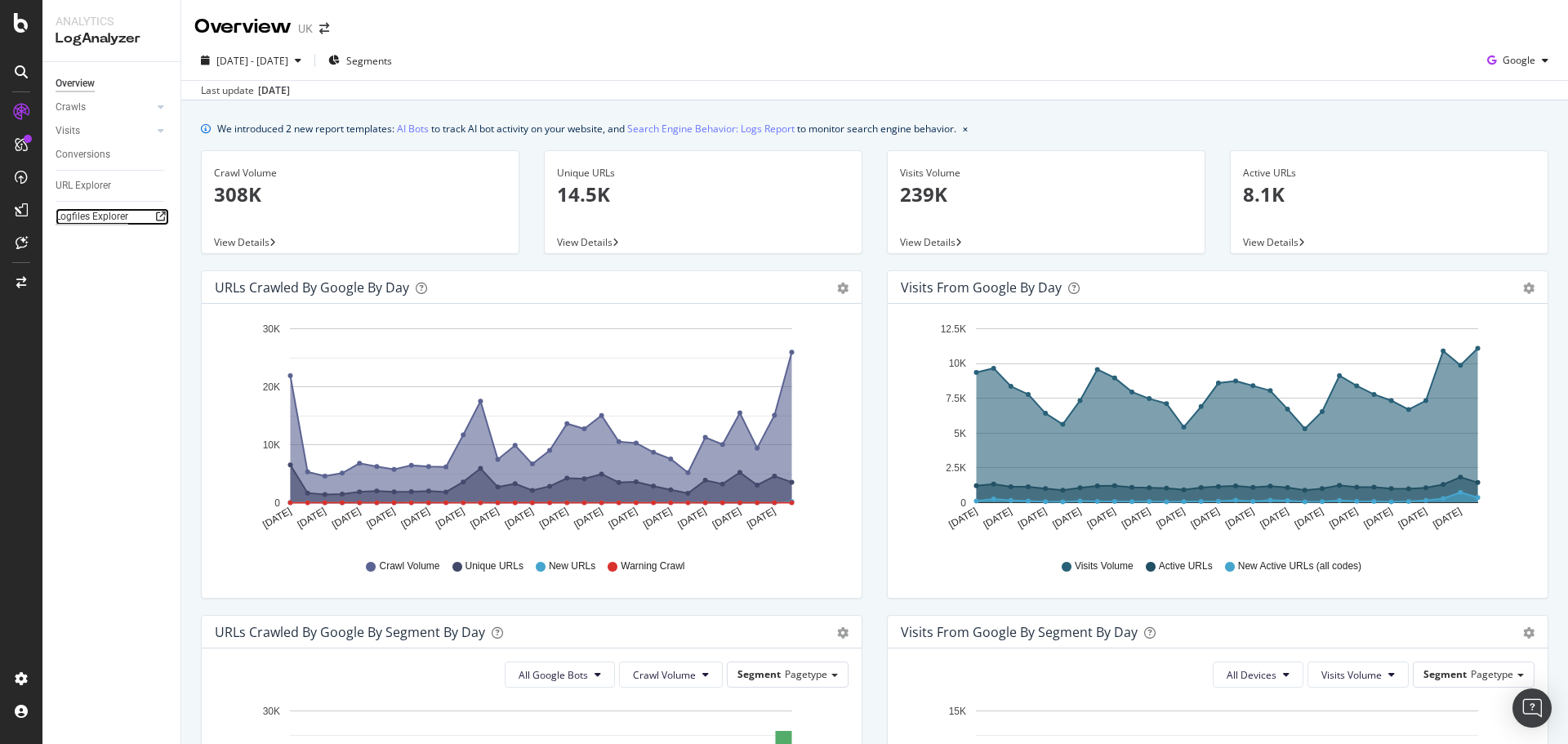
click at [102, 217] on div "Logfiles Explorer" at bounding box center [91, 216] width 72 height 17
click at [162, 110] on icon at bounding box center [161, 107] width 7 height 10
click at [113, 128] on div "Daily Distribution" at bounding box center [101, 131] width 76 height 17
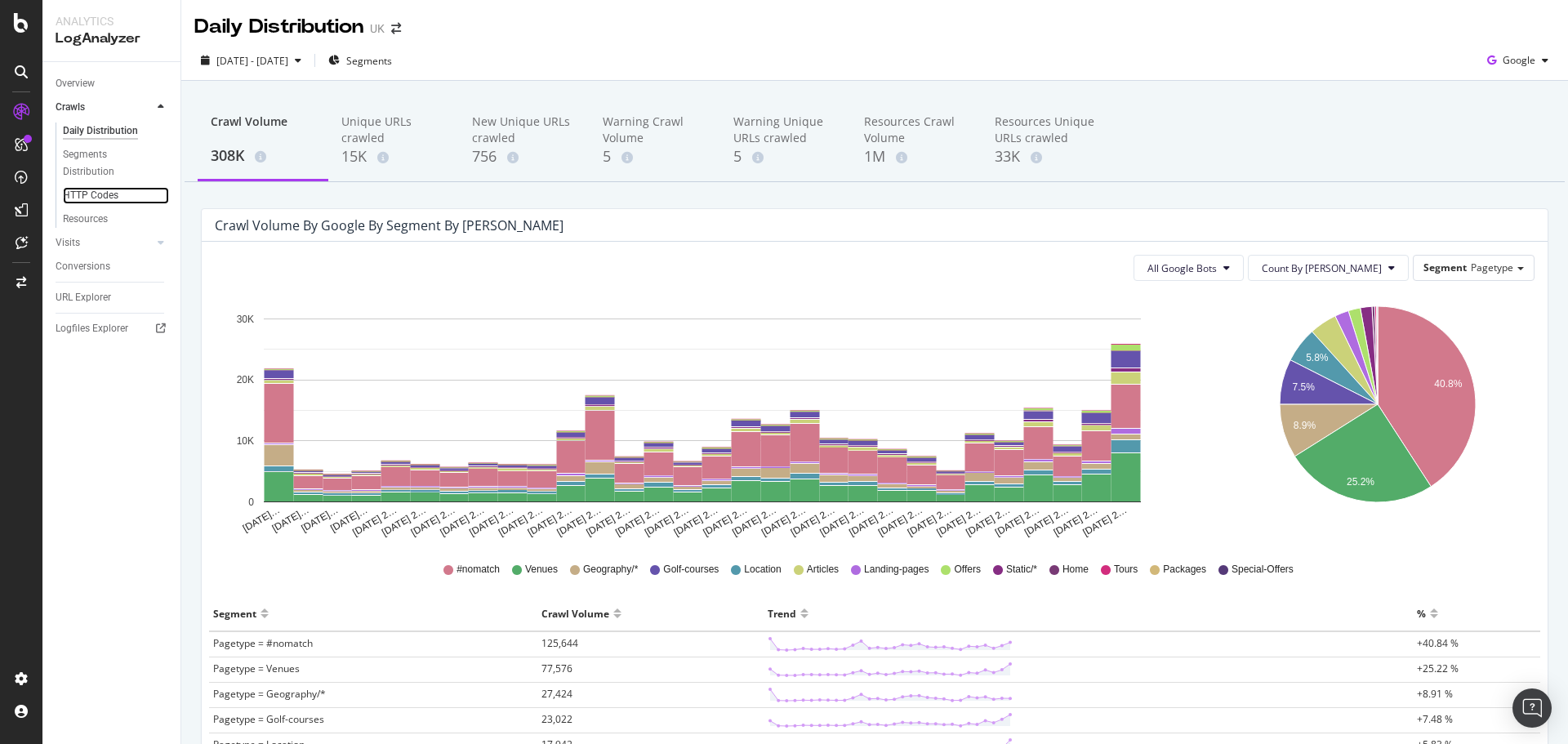
click at [130, 188] on link "HTTP Codes" at bounding box center [116, 195] width 106 height 17
